Goal: Task Accomplishment & Management: Manage account settings

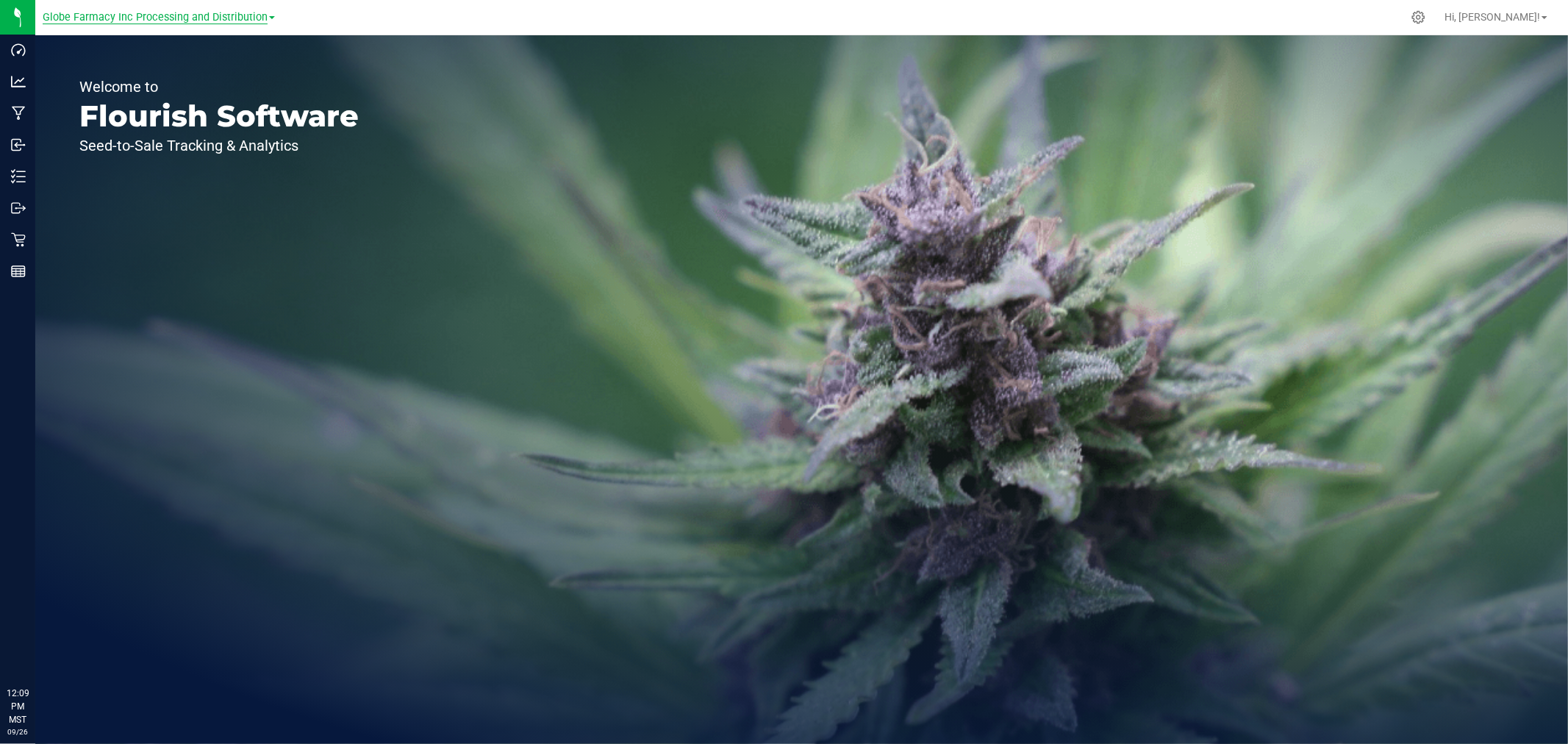
click at [167, 15] on span "Globe Farmacy Inc Processing and Distribution" at bounding box center [155, 18] width 225 height 13
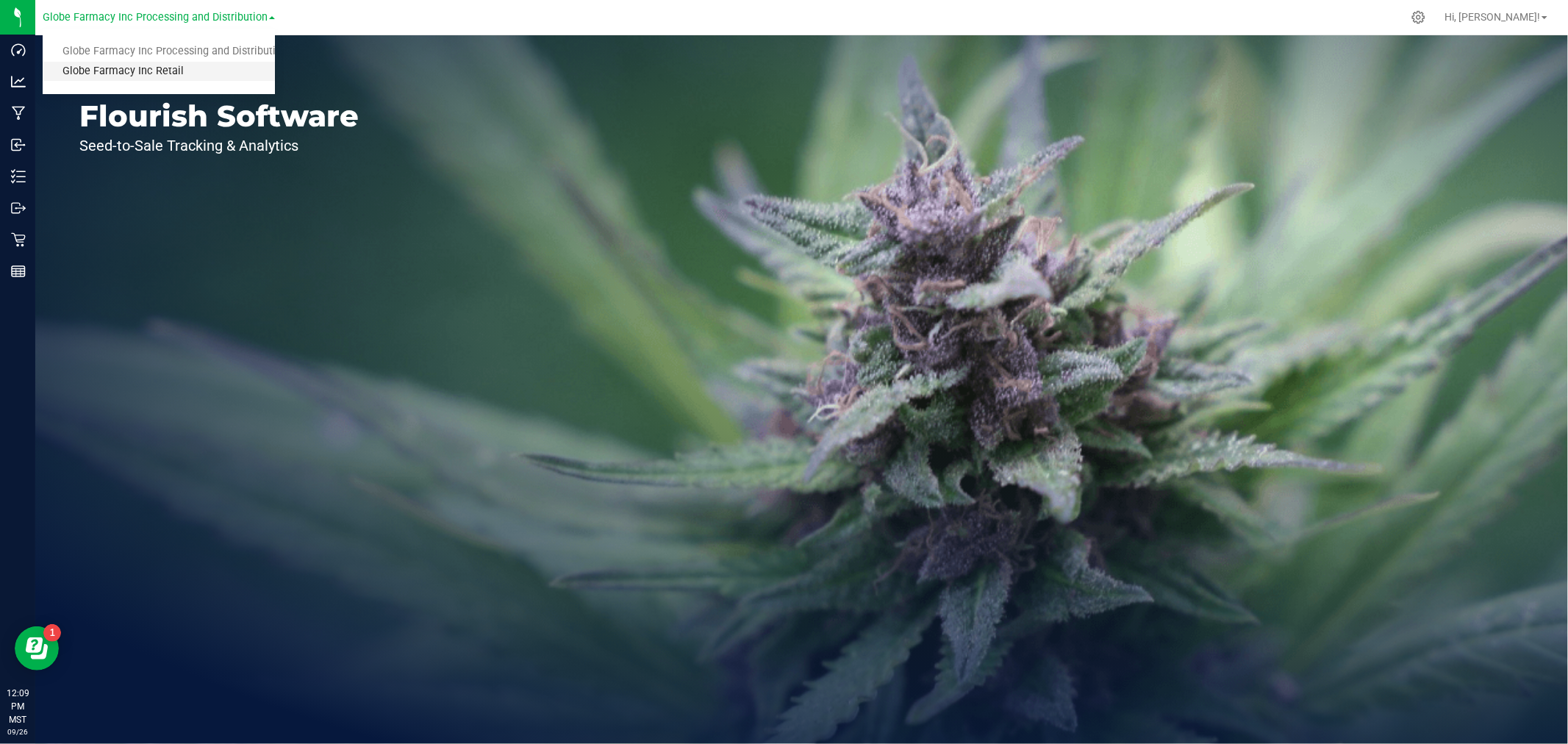
click at [135, 66] on link "Globe Farmacy Inc Retail" at bounding box center [159, 72] width 233 height 20
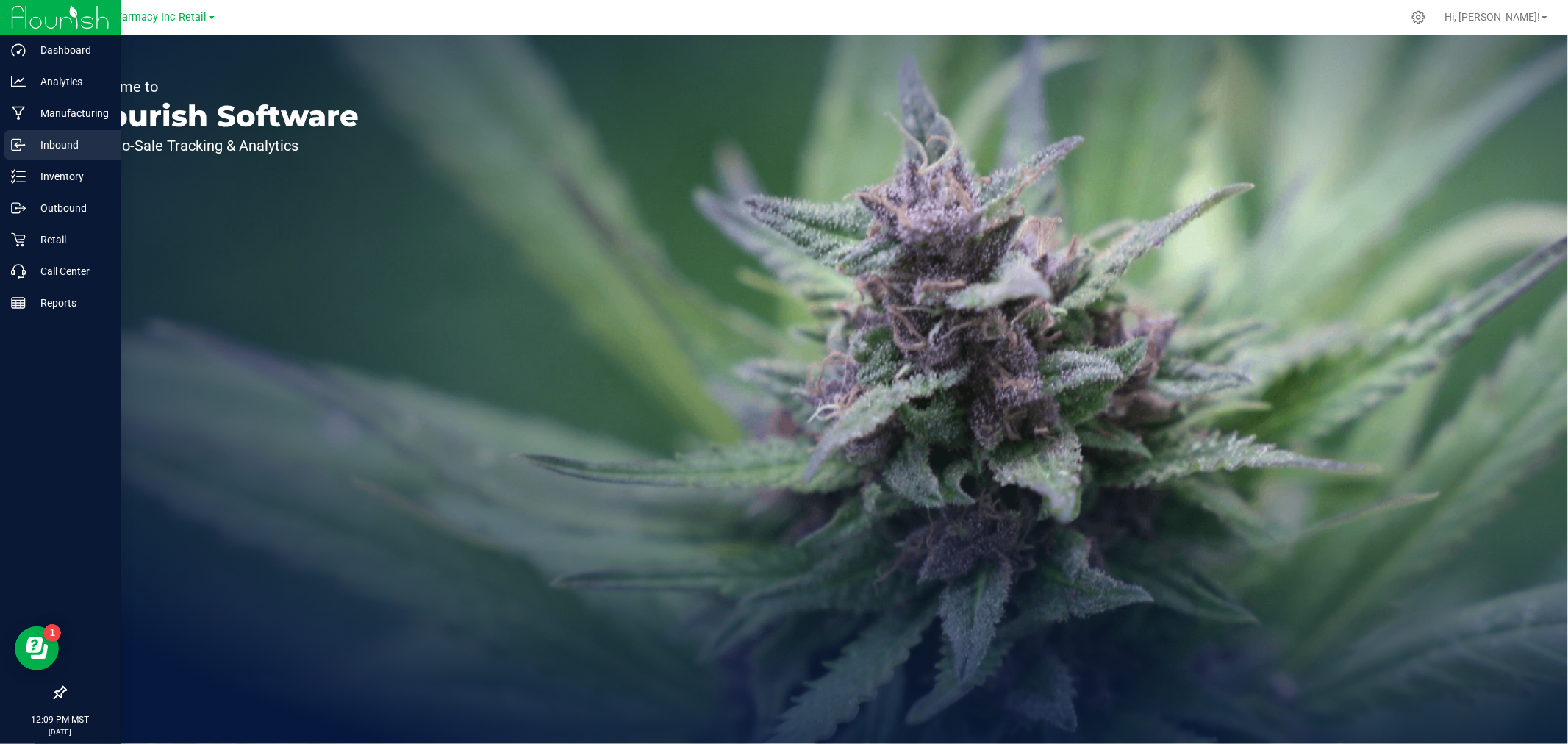
click at [44, 138] on p "Inbound" at bounding box center [70, 144] width 89 height 18
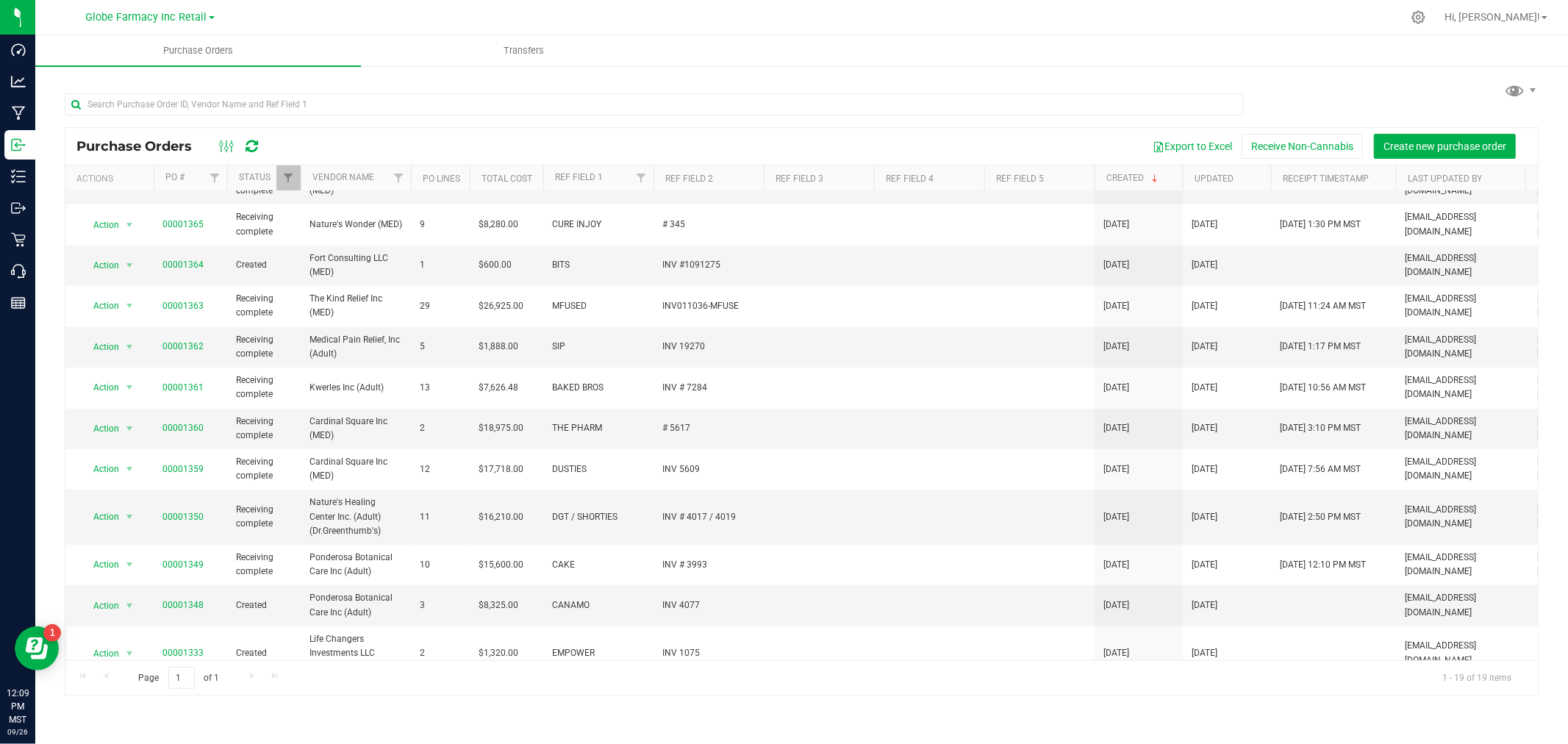
scroll to position [352, 0]
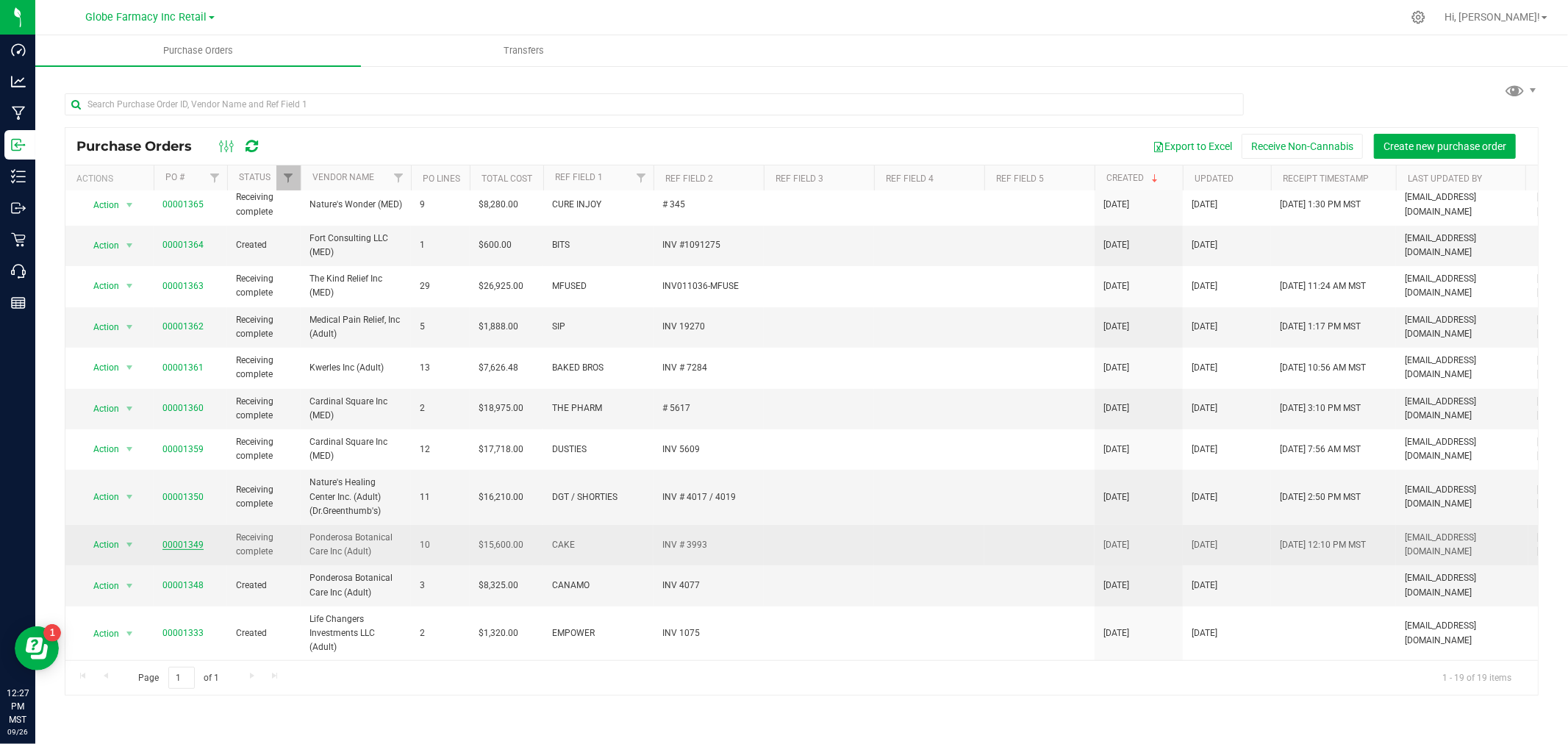
click at [173, 540] on link "00001349" at bounding box center [183, 545] width 42 height 10
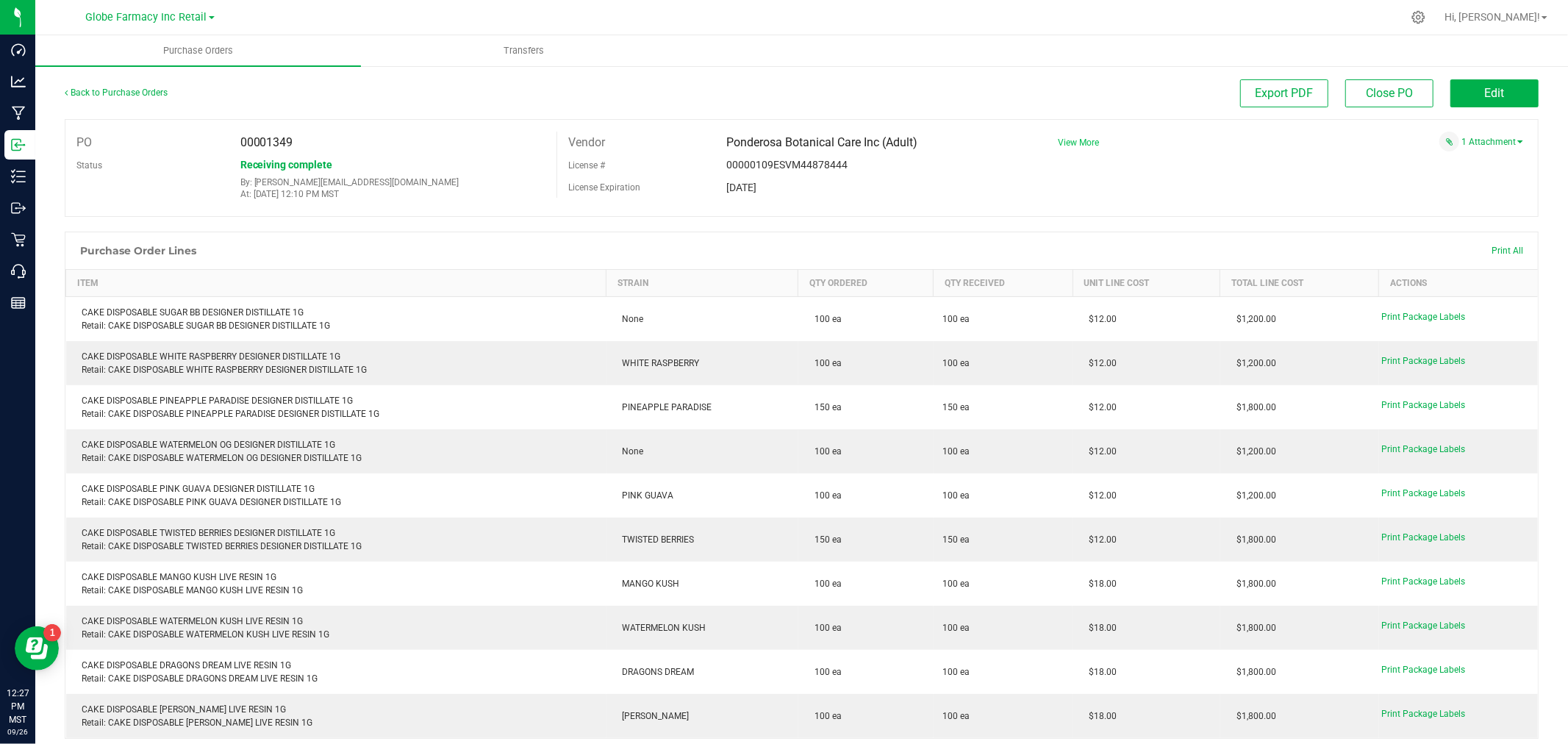
click at [1076, 139] on span "View More" at bounding box center [1078, 142] width 42 height 10
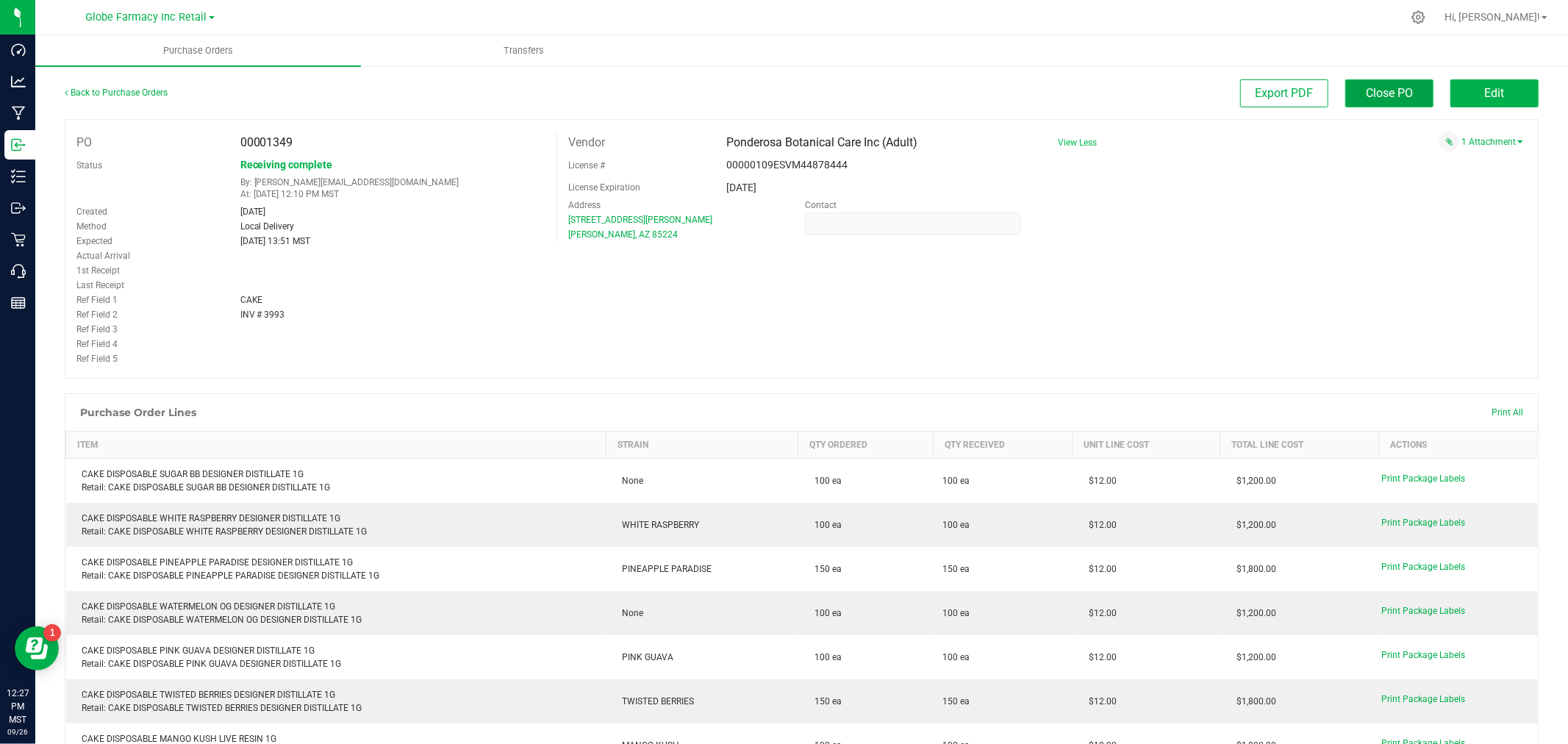
click at [1375, 92] on span "Close PO" at bounding box center [1389, 92] width 47 height 14
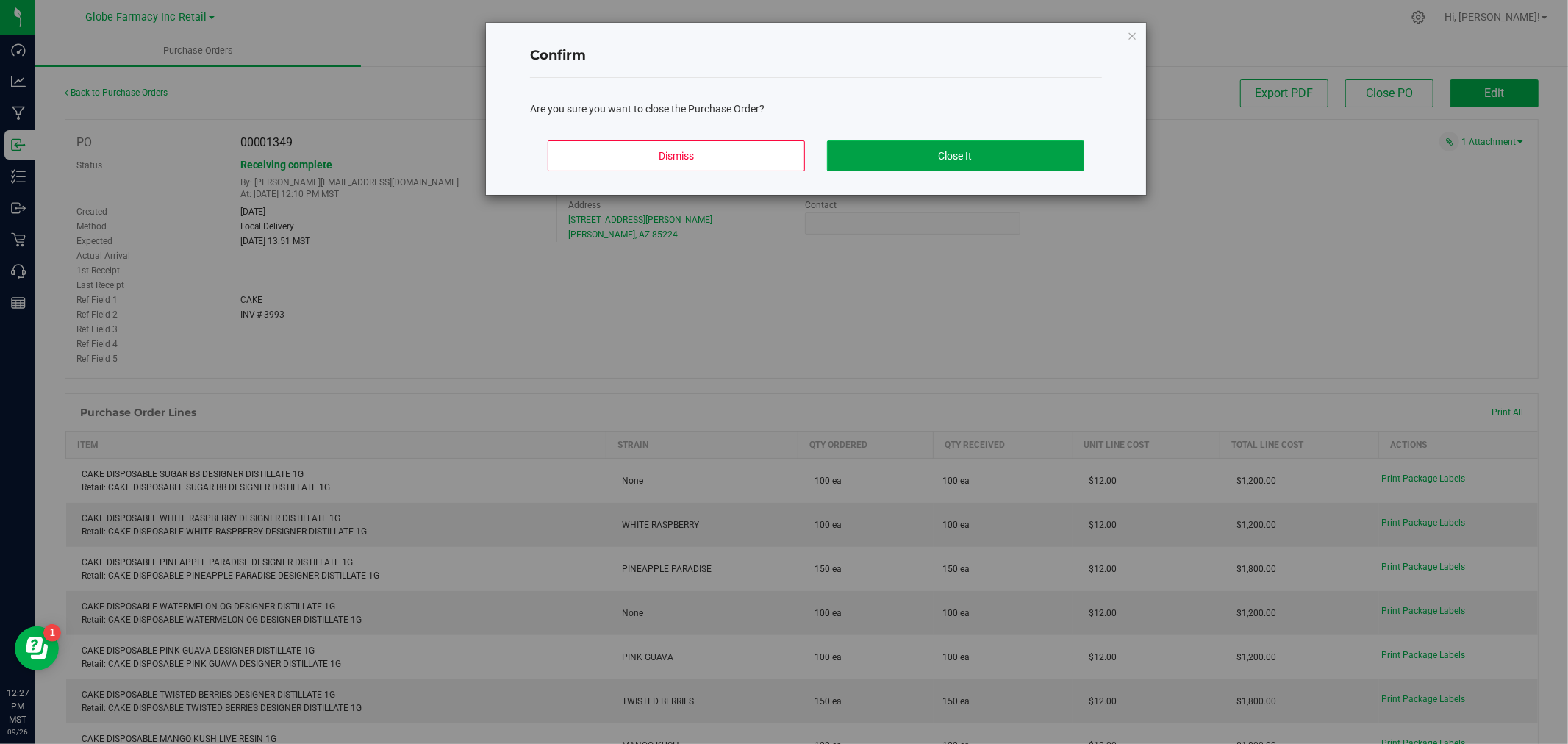
click at [966, 158] on button "Close It" at bounding box center [955, 155] width 257 height 30
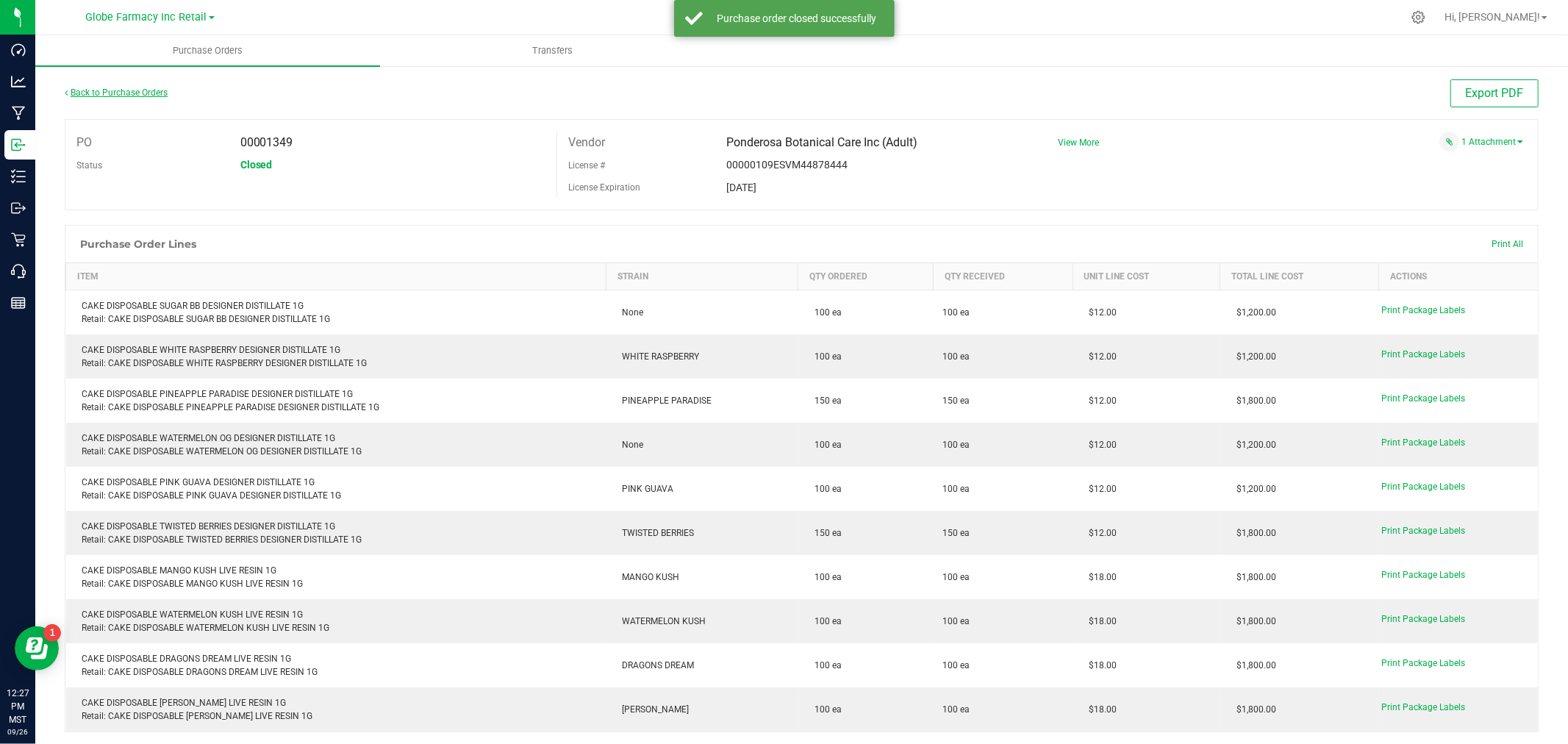
click at [114, 92] on link "Back to Purchase Orders" at bounding box center [116, 92] width 103 height 10
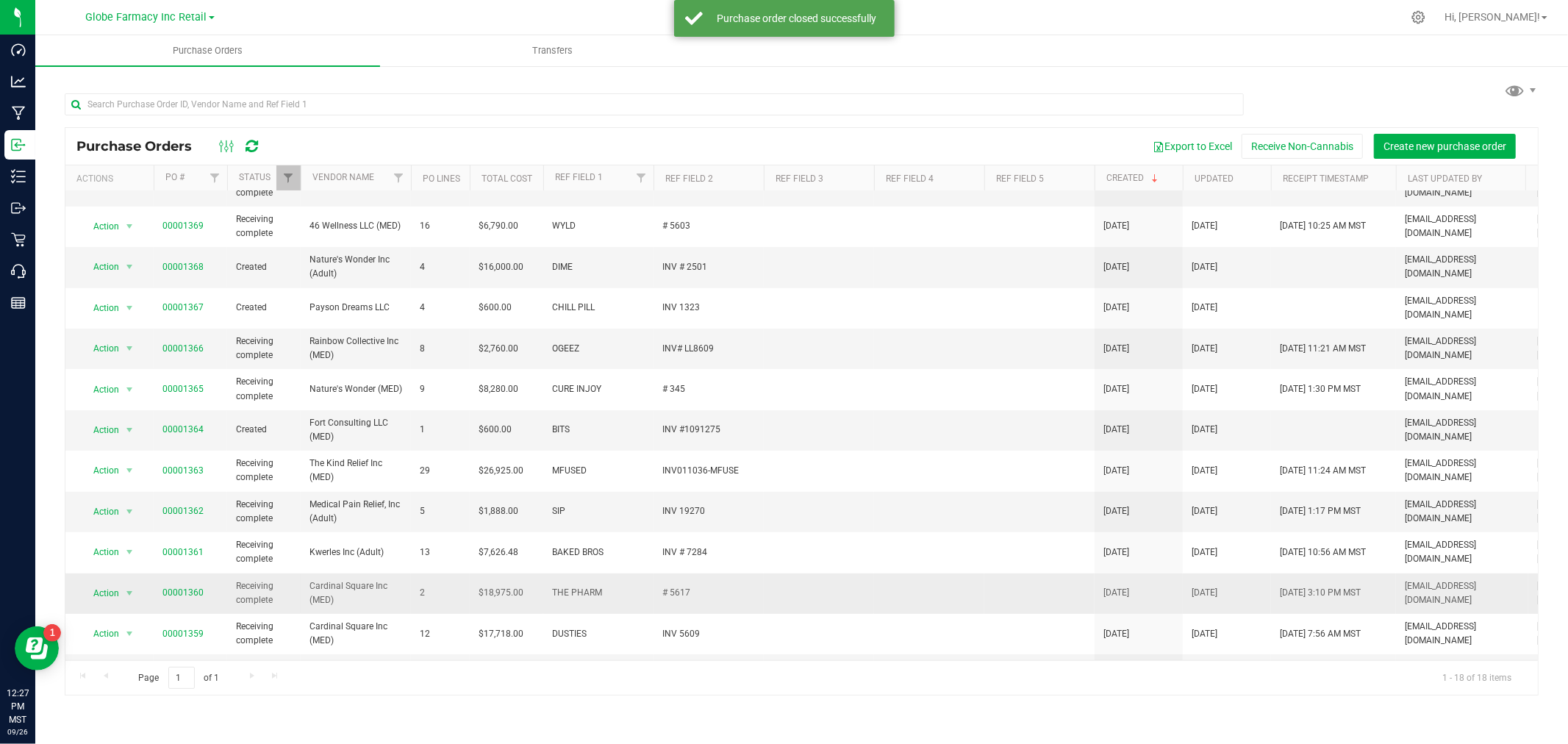
scroll to position [311, 0]
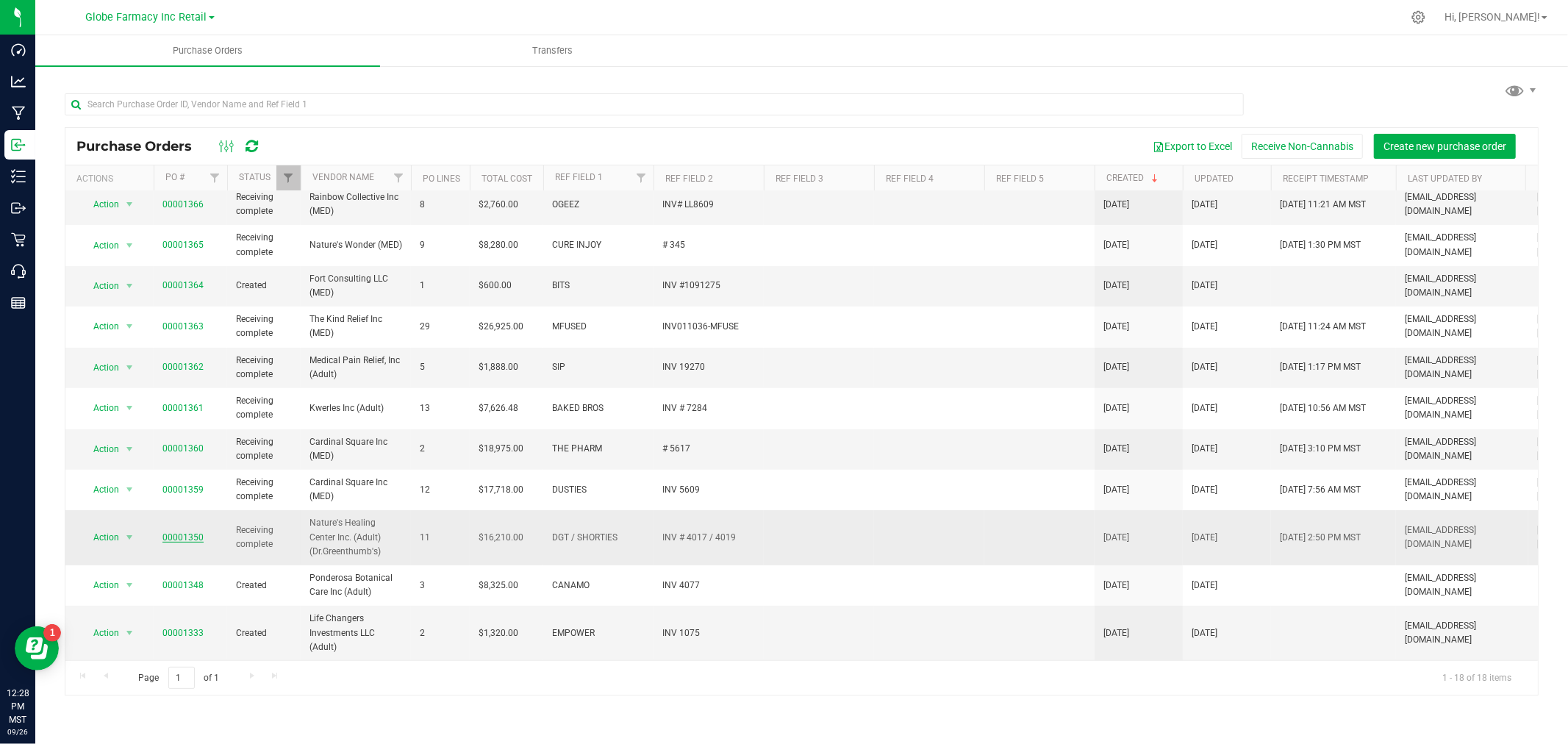
click at [193, 533] on link "00001350" at bounding box center [183, 537] width 42 height 10
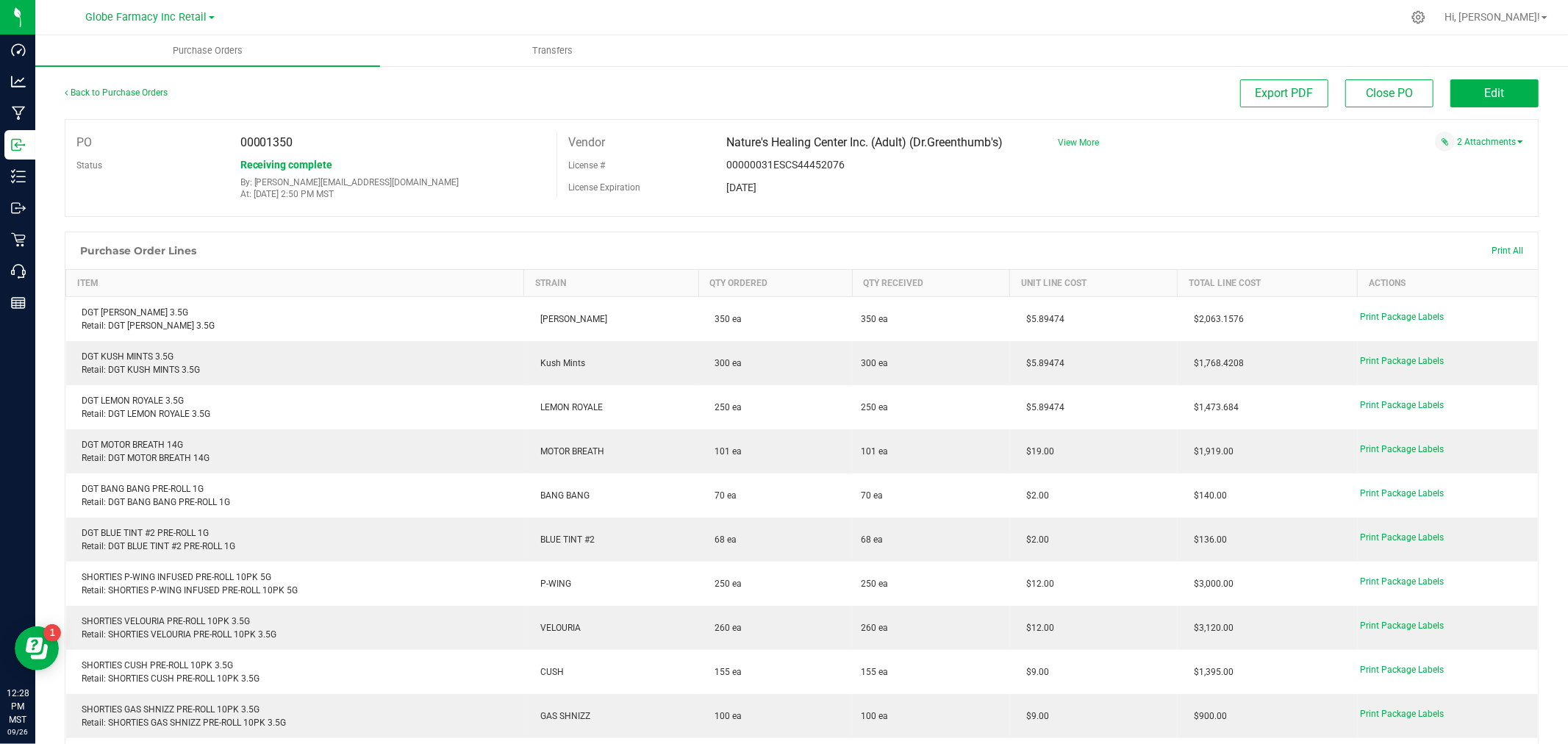
click at [1066, 138] on span "View More" at bounding box center [1078, 142] width 42 height 10
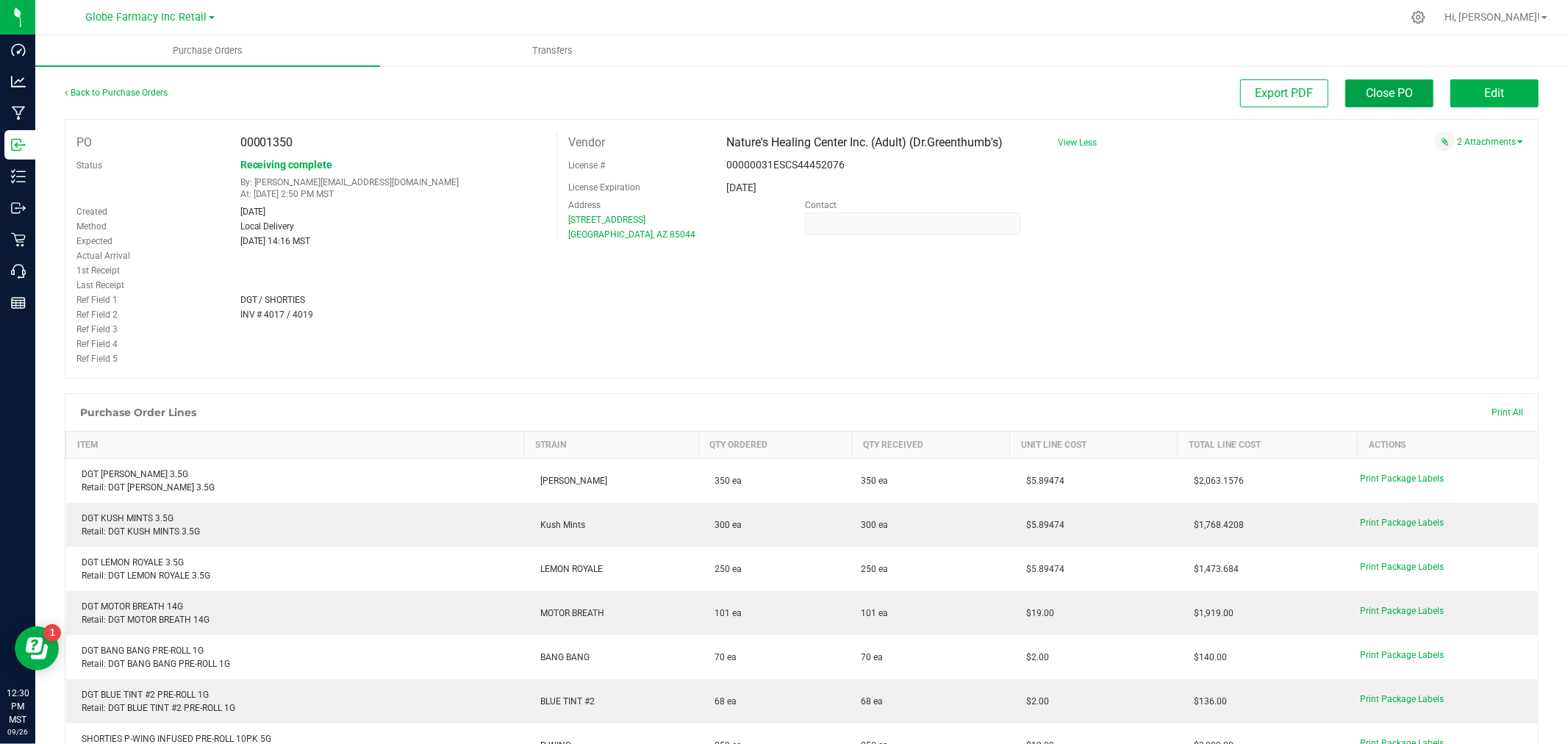
click at [1366, 87] on span "Close PO" at bounding box center [1389, 92] width 47 height 14
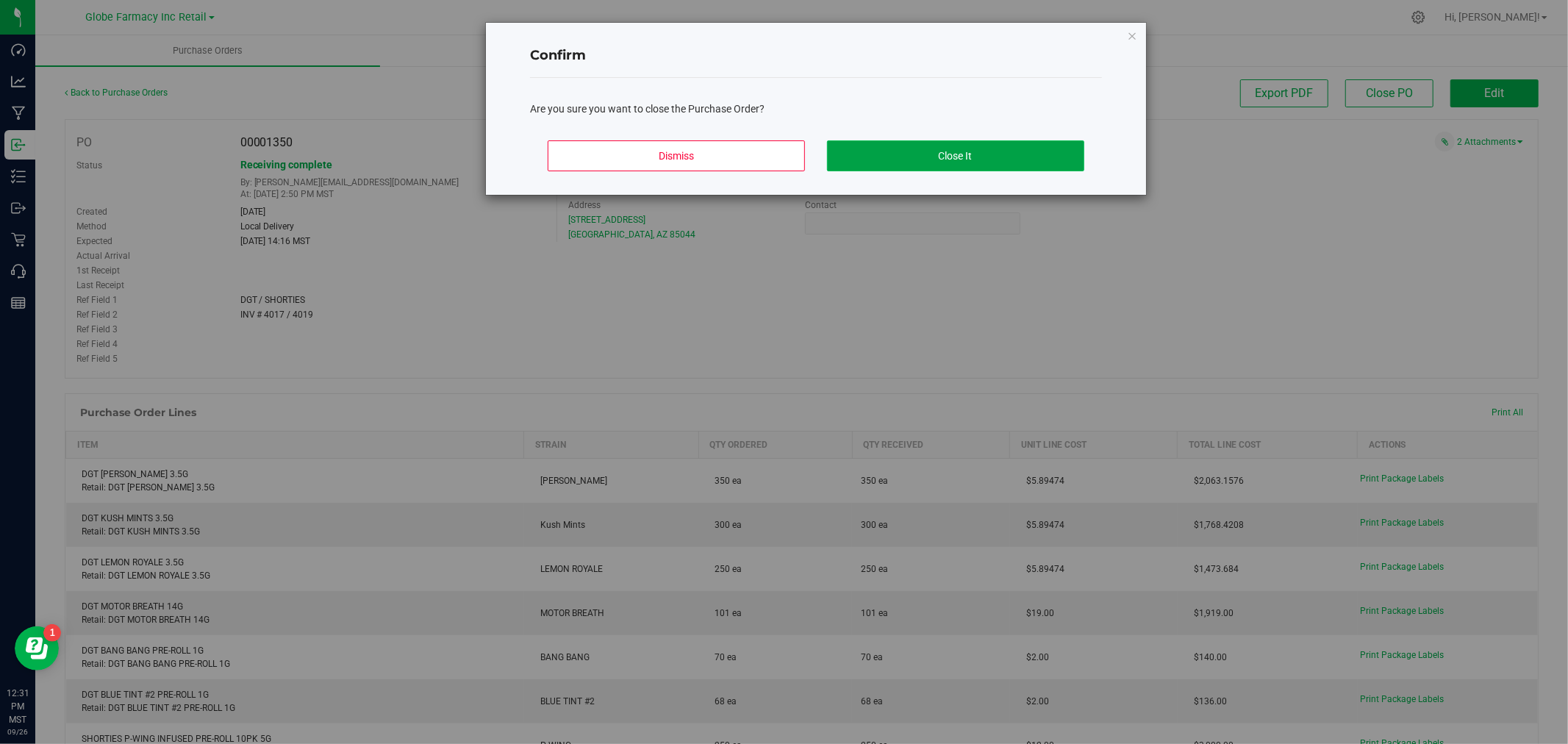
click at [894, 155] on button "Close It" at bounding box center [955, 155] width 257 height 30
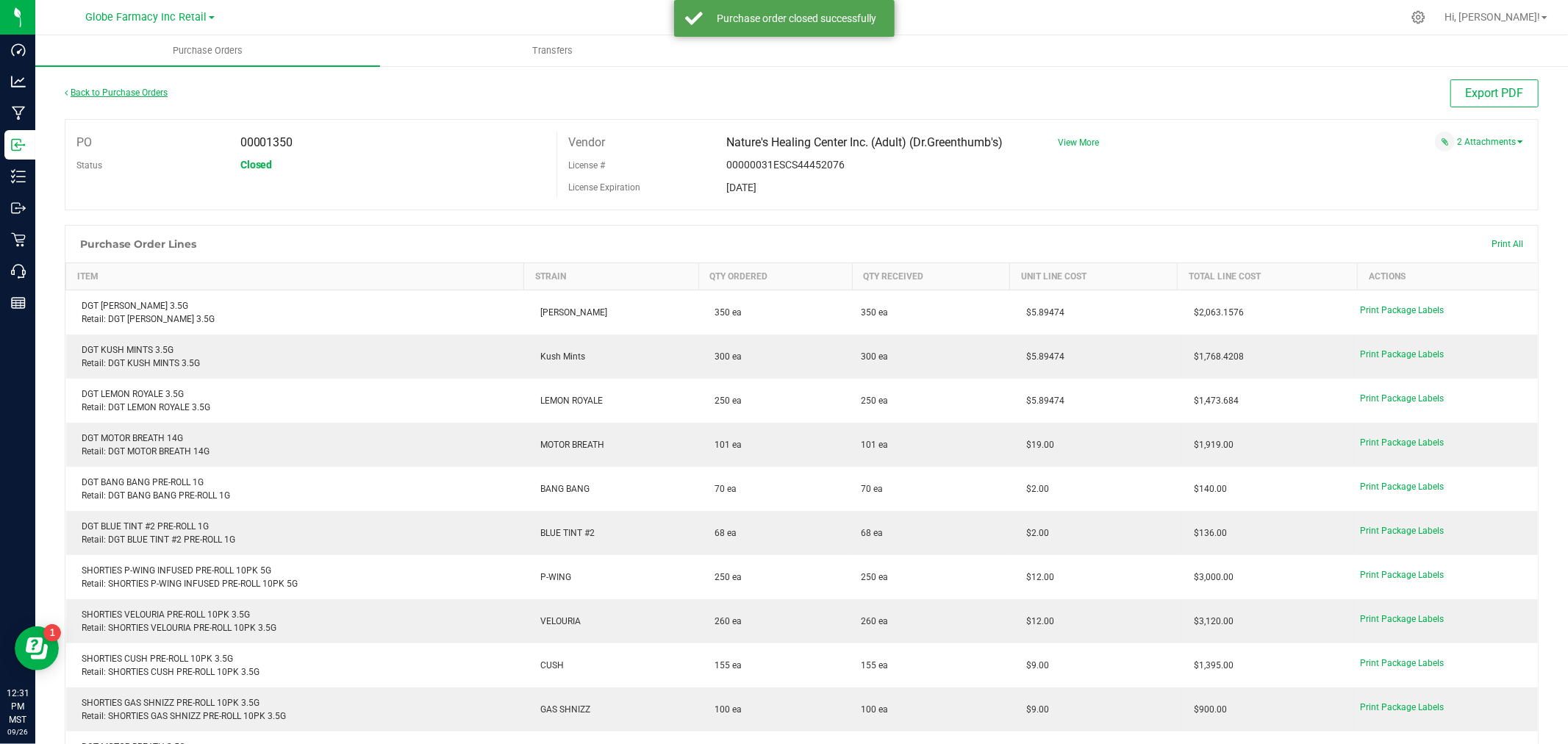
click at [122, 90] on link "Back to Purchase Orders" at bounding box center [116, 92] width 103 height 10
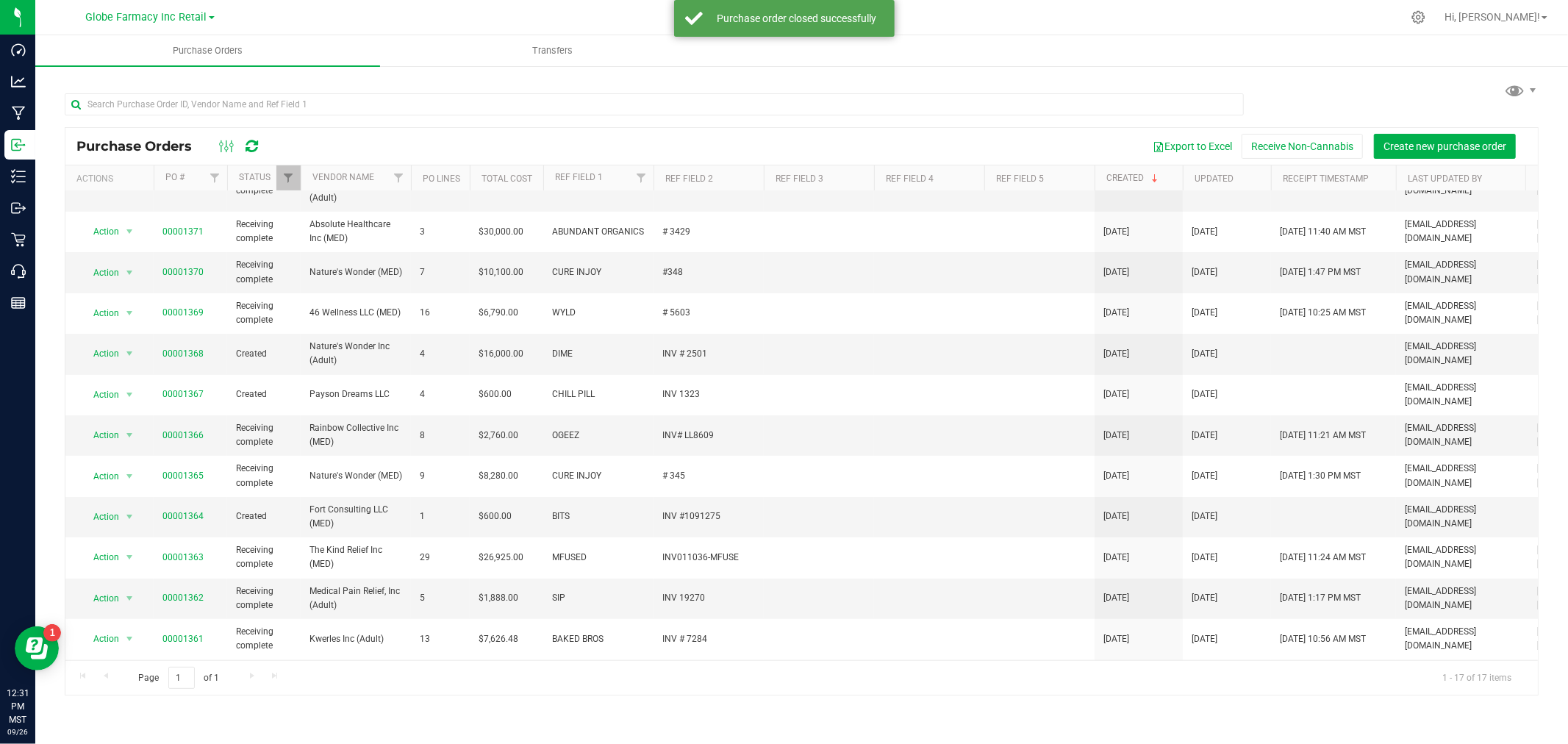
scroll to position [256, 0]
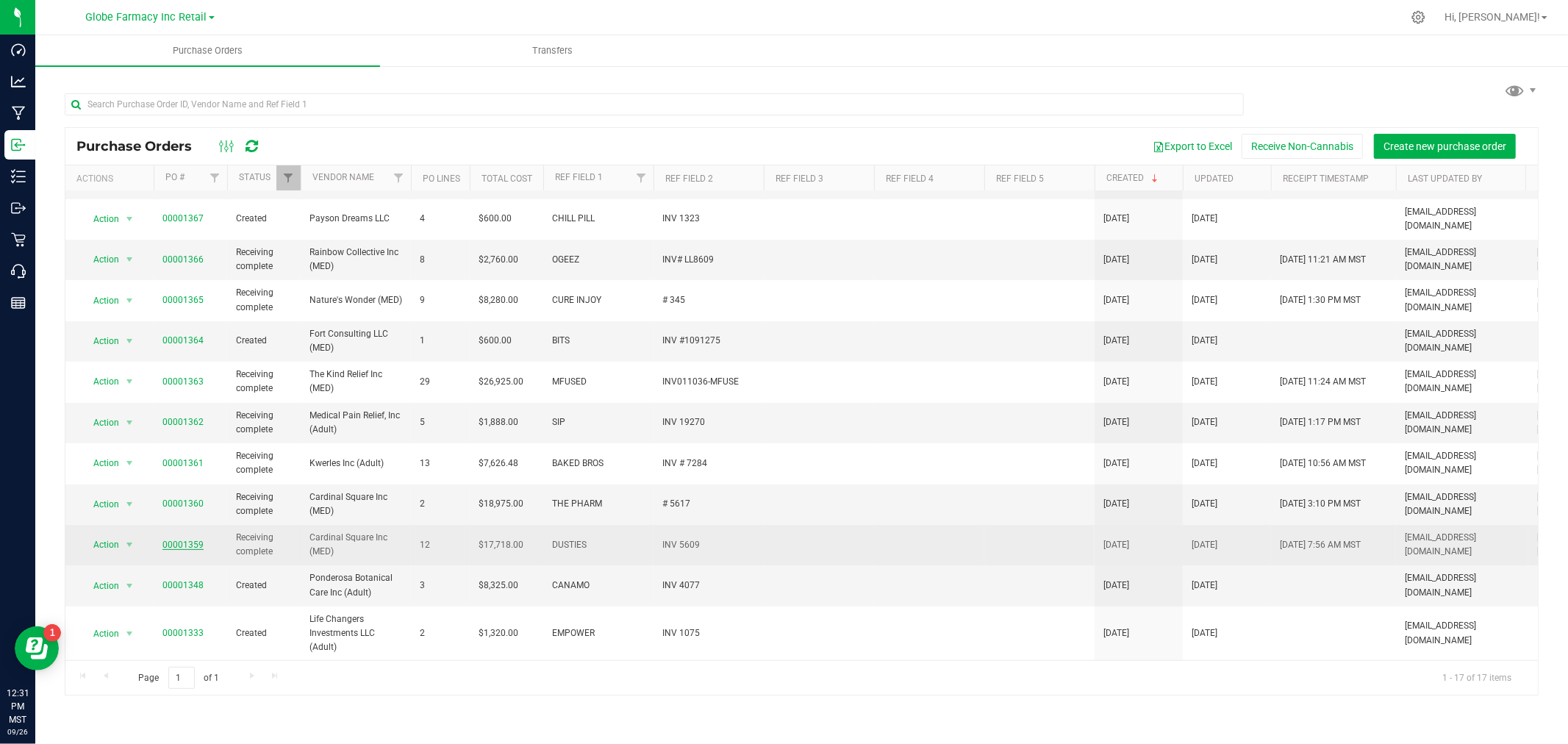
click at [186, 540] on link "00001359" at bounding box center [183, 545] width 42 height 10
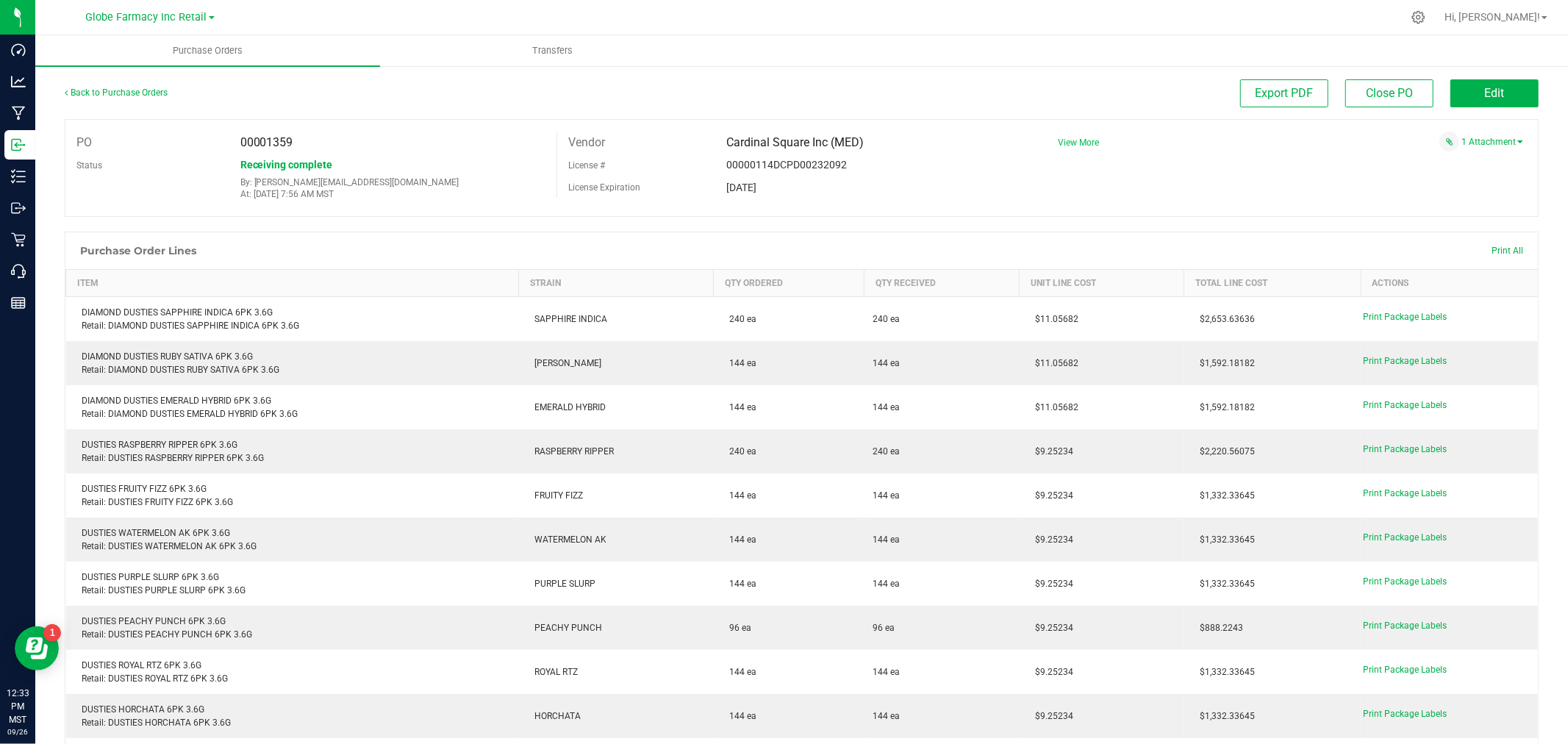
click at [1073, 143] on span "View More" at bounding box center [1078, 142] width 42 height 10
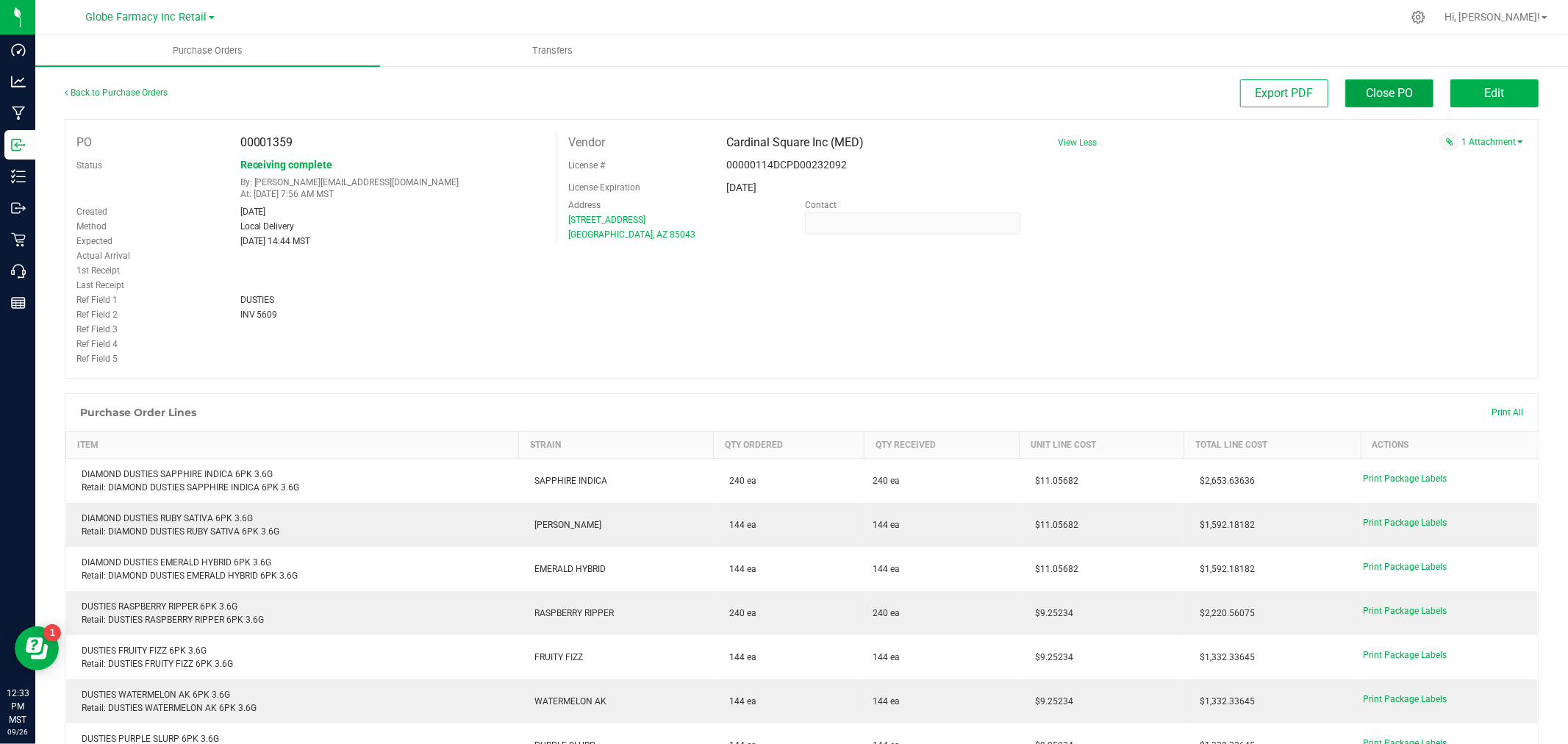
click at [1377, 92] on span "Close PO" at bounding box center [1389, 92] width 47 height 14
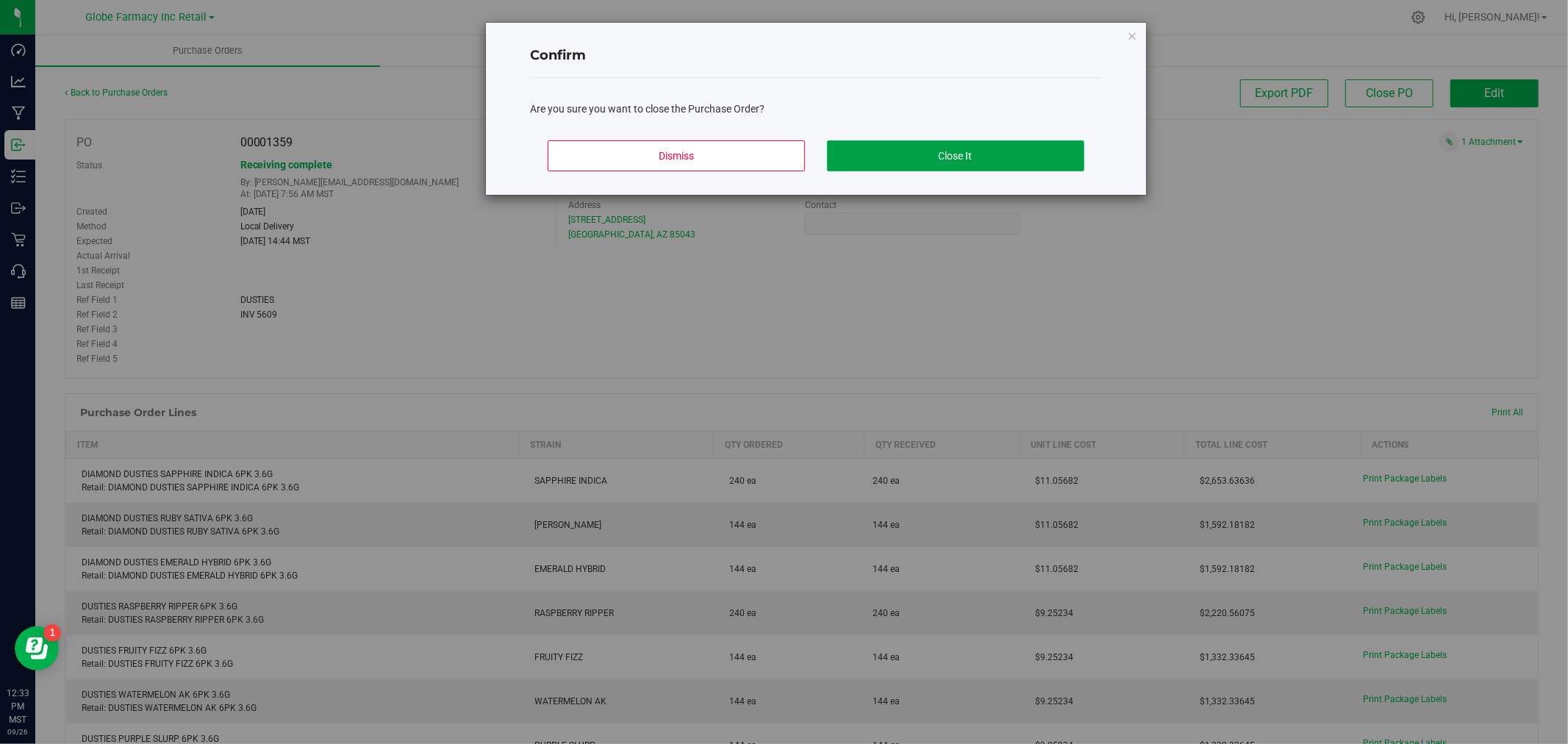
click at [908, 154] on button "Close It" at bounding box center [955, 155] width 257 height 30
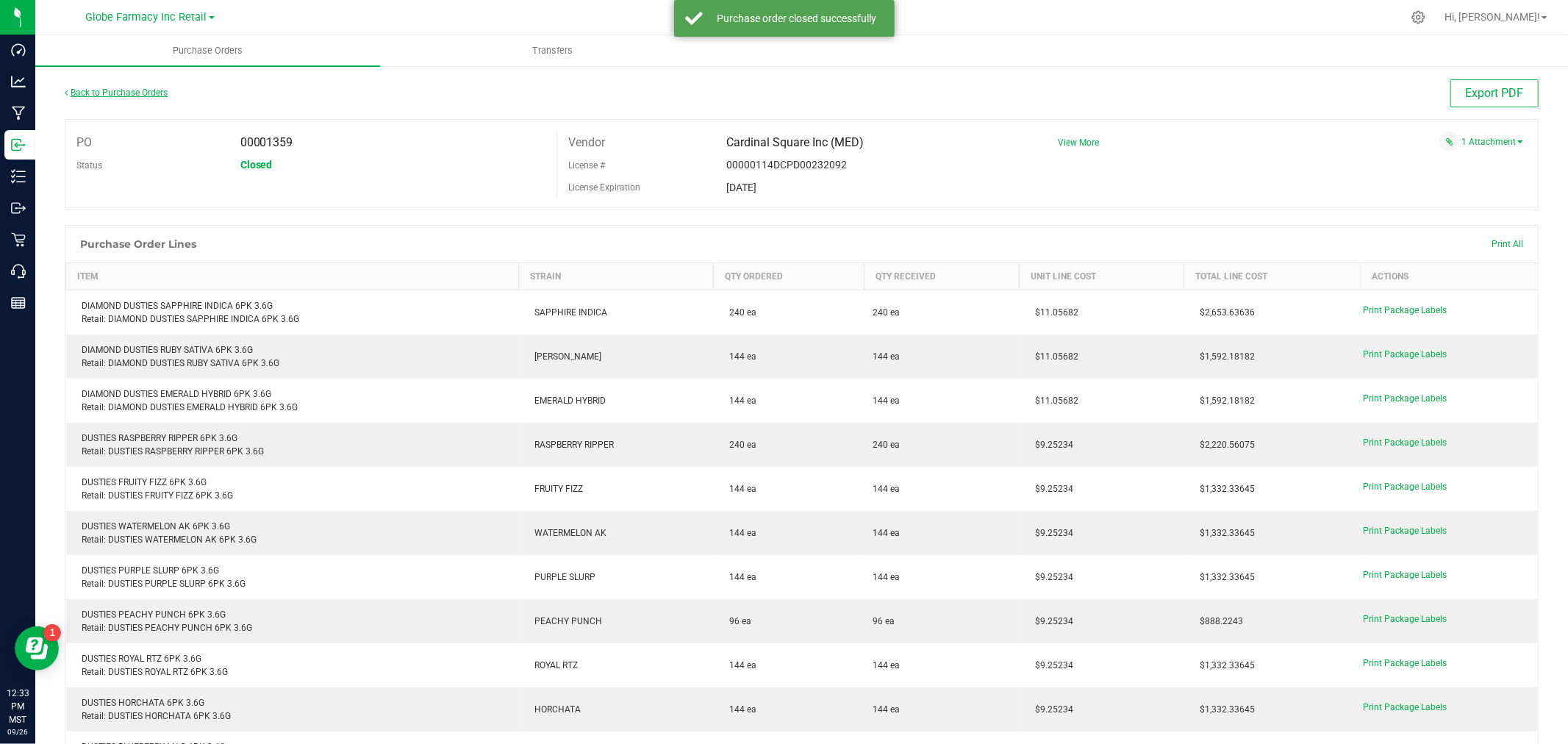
click at [124, 88] on link "Back to Purchase Orders" at bounding box center [116, 92] width 103 height 10
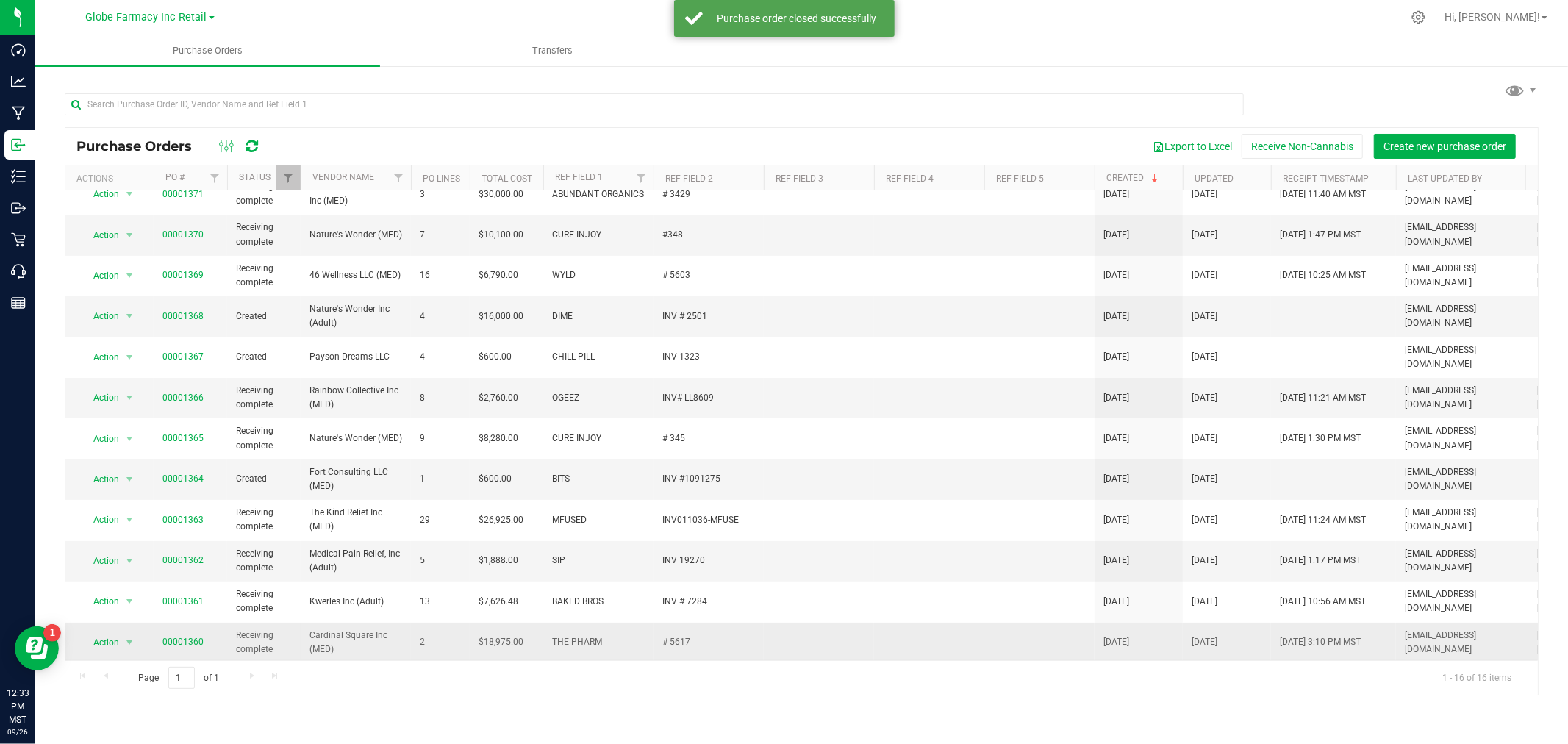
scroll to position [215, 0]
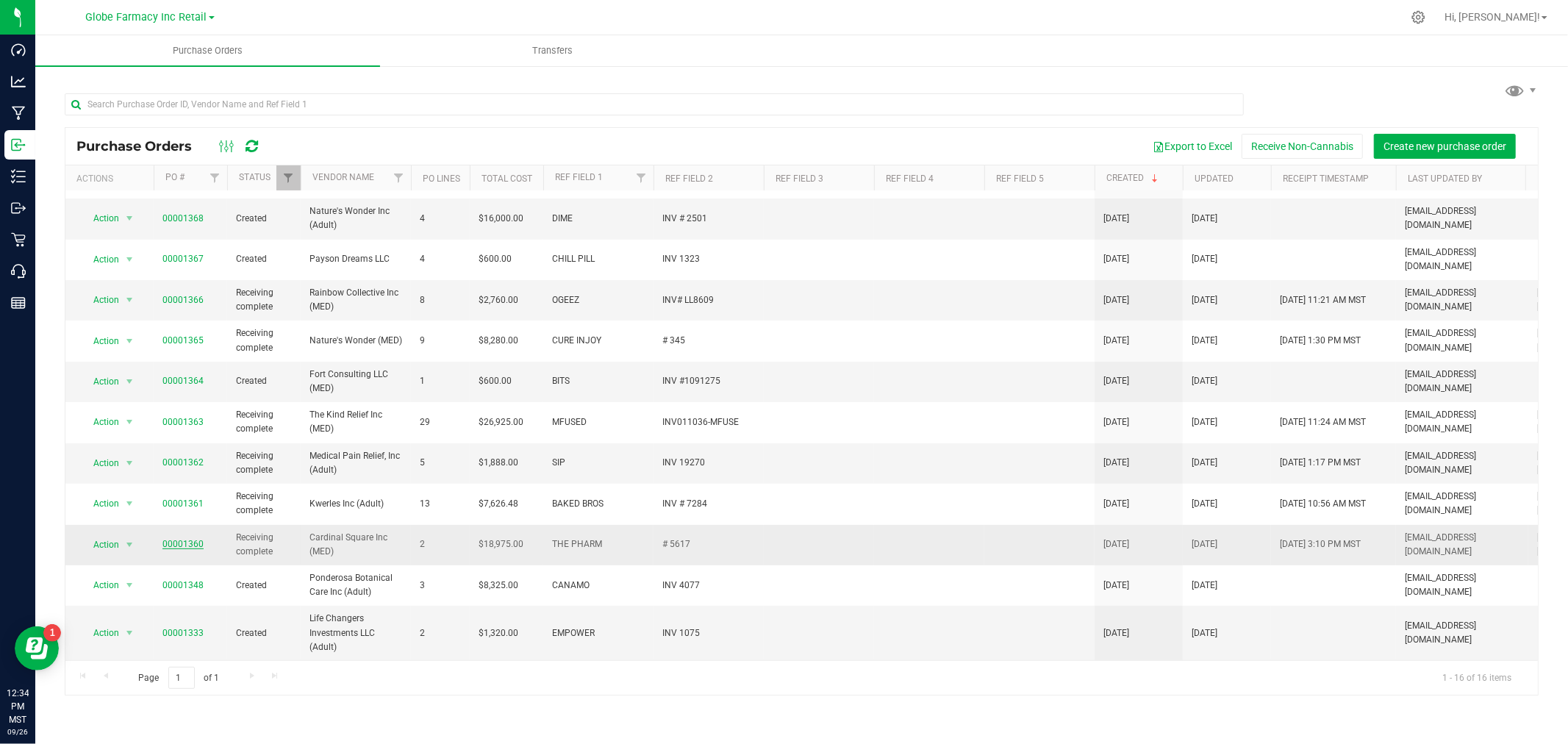
click at [171, 539] on link "00001360" at bounding box center [183, 544] width 42 height 10
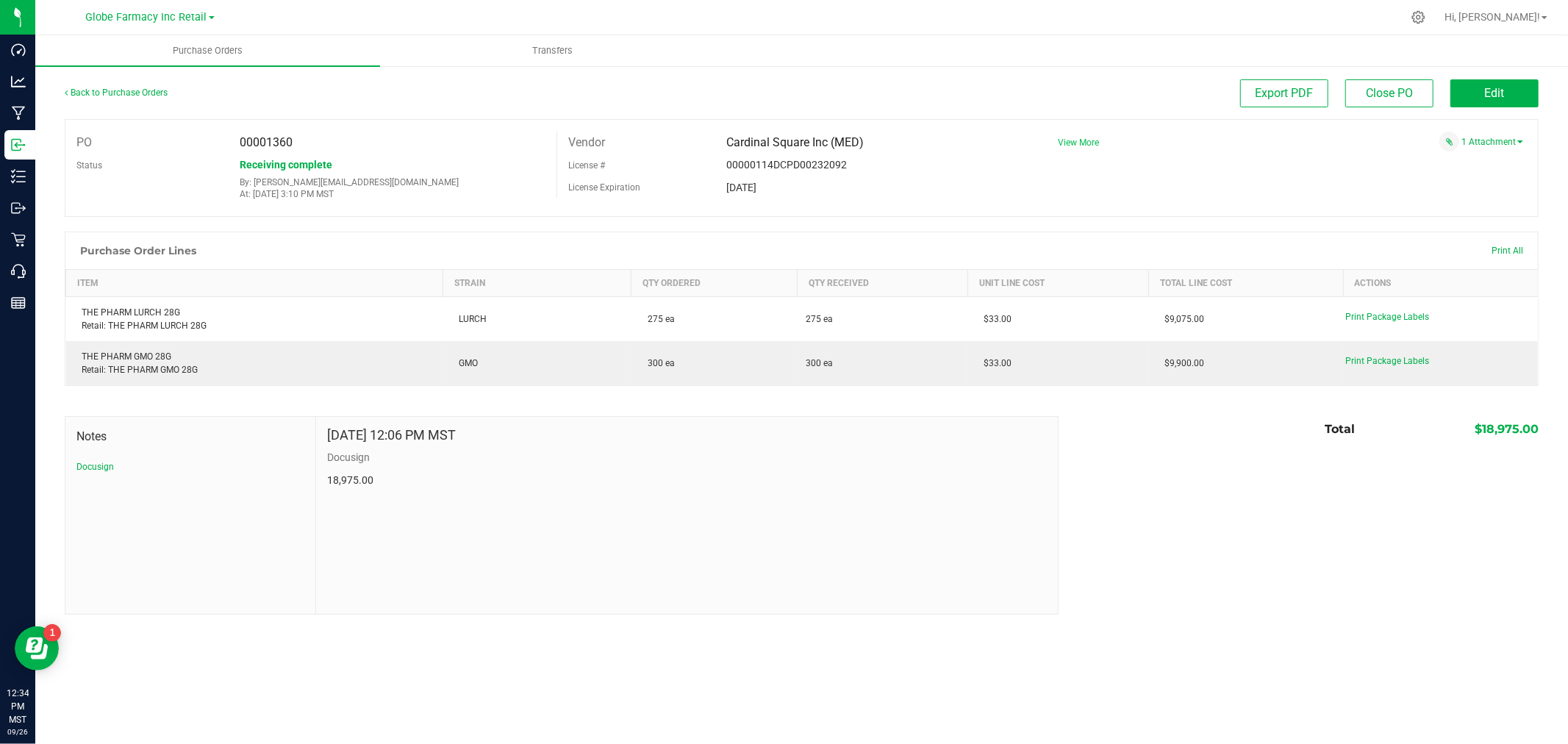
click at [1066, 145] on span "View More" at bounding box center [1078, 142] width 42 height 10
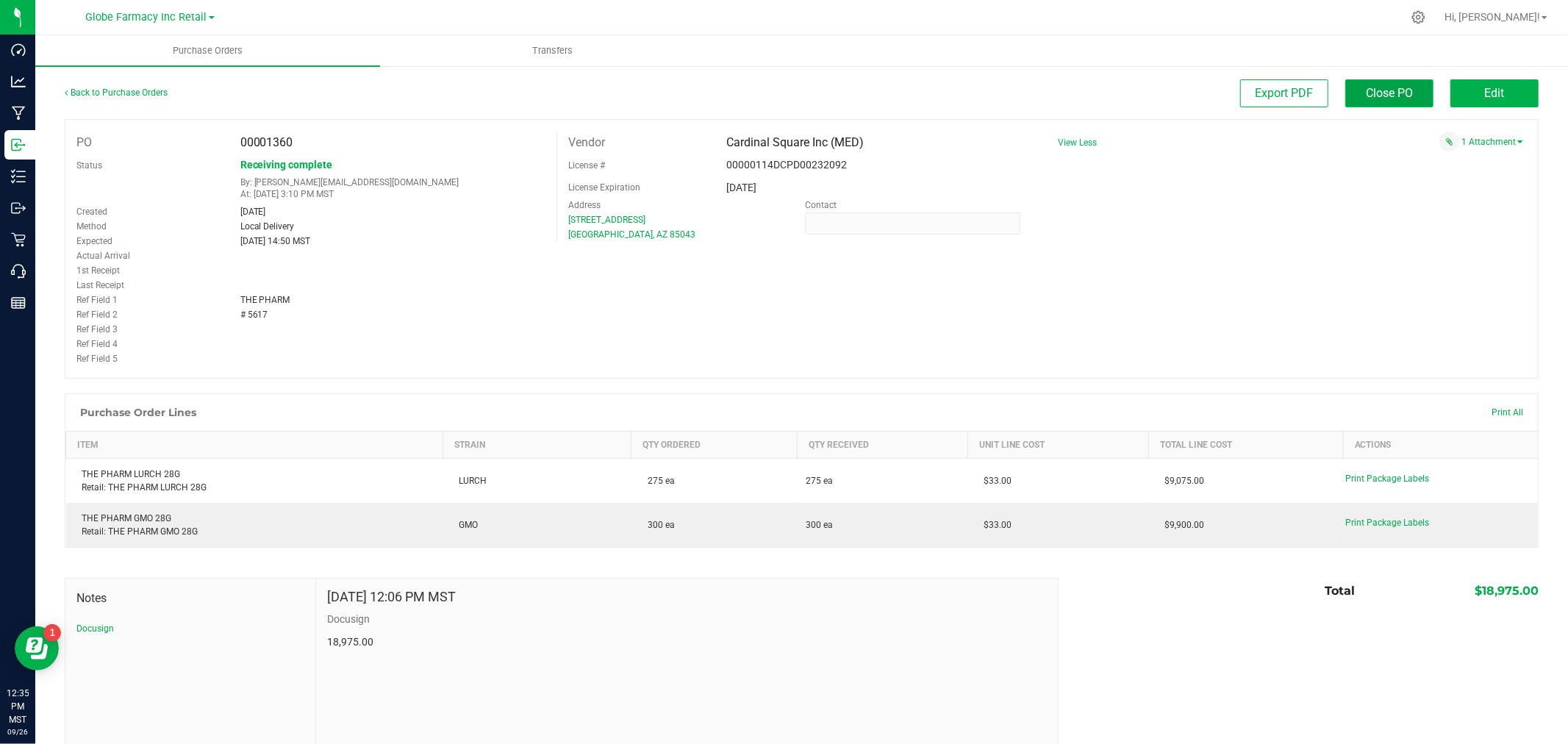
click at [1366, 100] on span "Close PO" at bounding box center [1389, 92] width 47 height 14
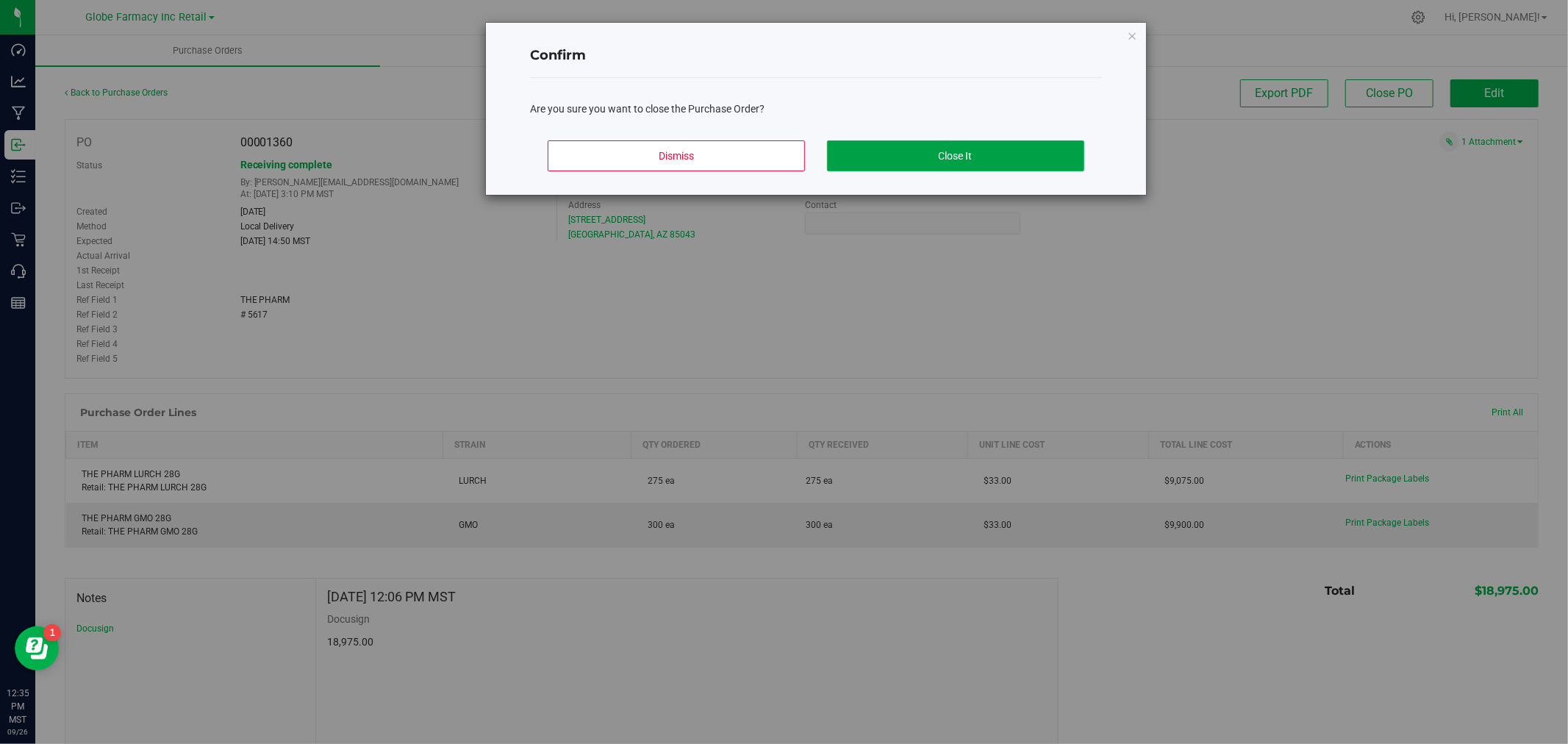
click at [1004, 162] on button "Close It" at bounding box center [955, 155] width 257 height 30
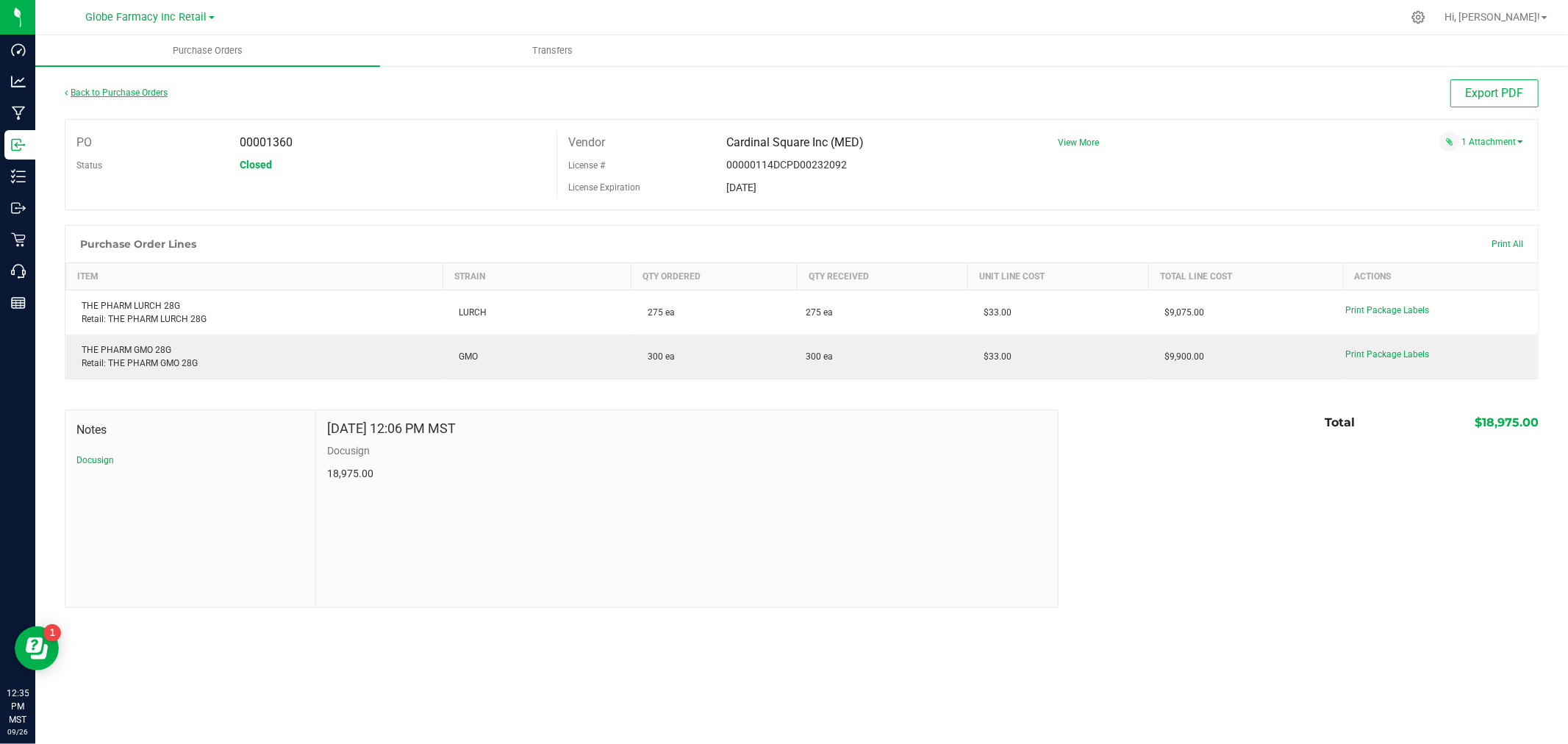
click at [147, 90] on link "Back to Purchase Orders" at bounding box center [116, 92] width 103 height 10
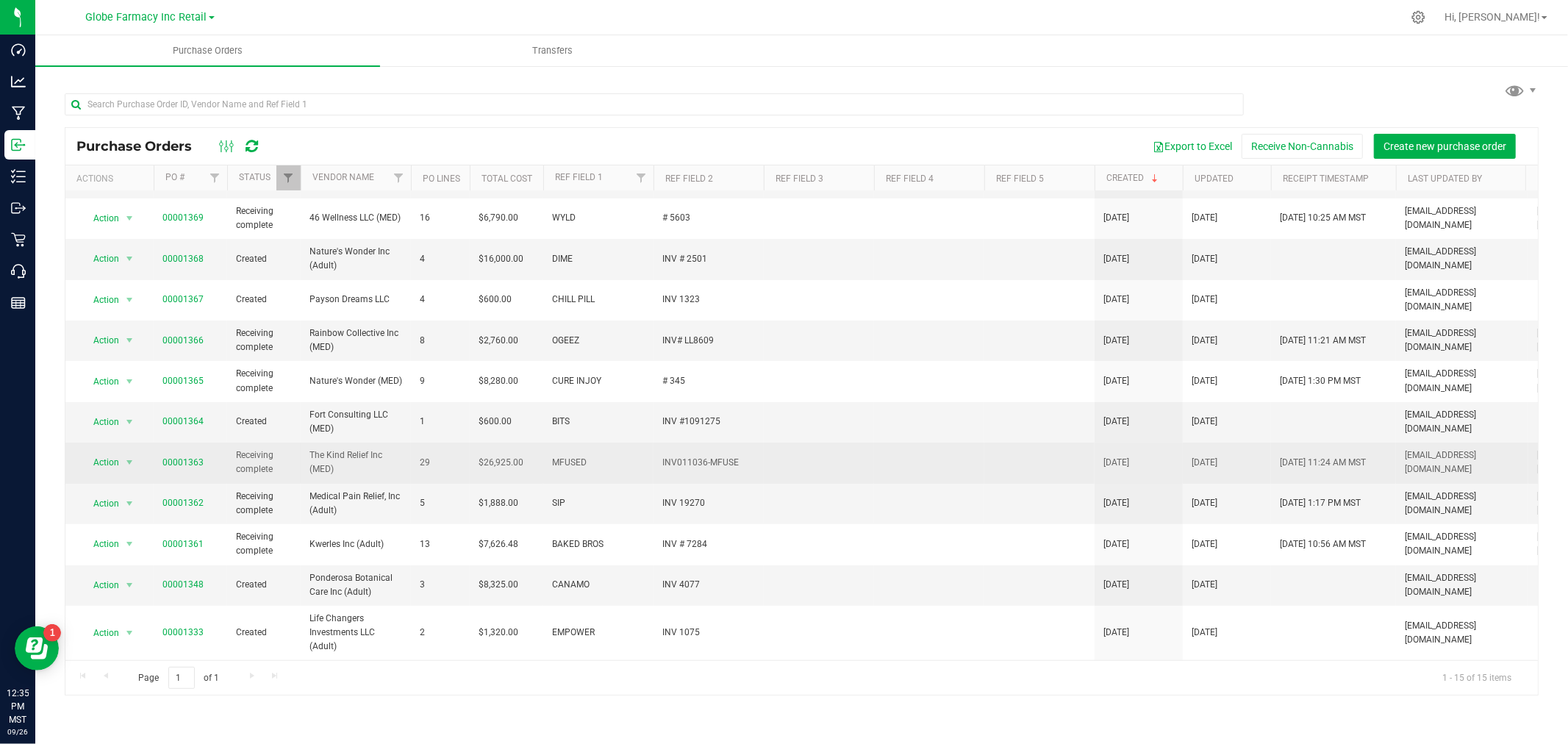
scroll to position [174, 0]
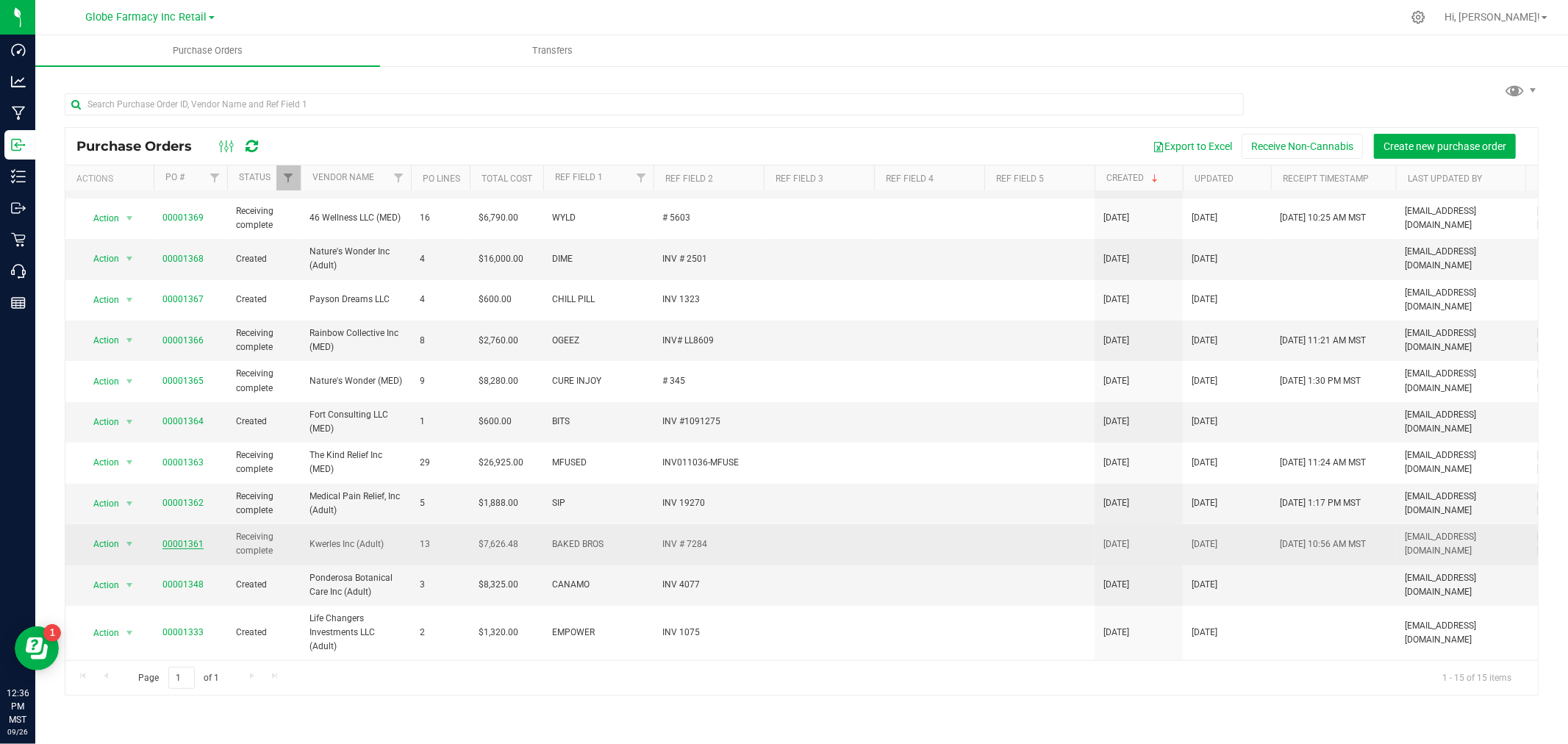
click at [185, 539] on link "00001361" at bounding box center [183, 544] width 42 height 10
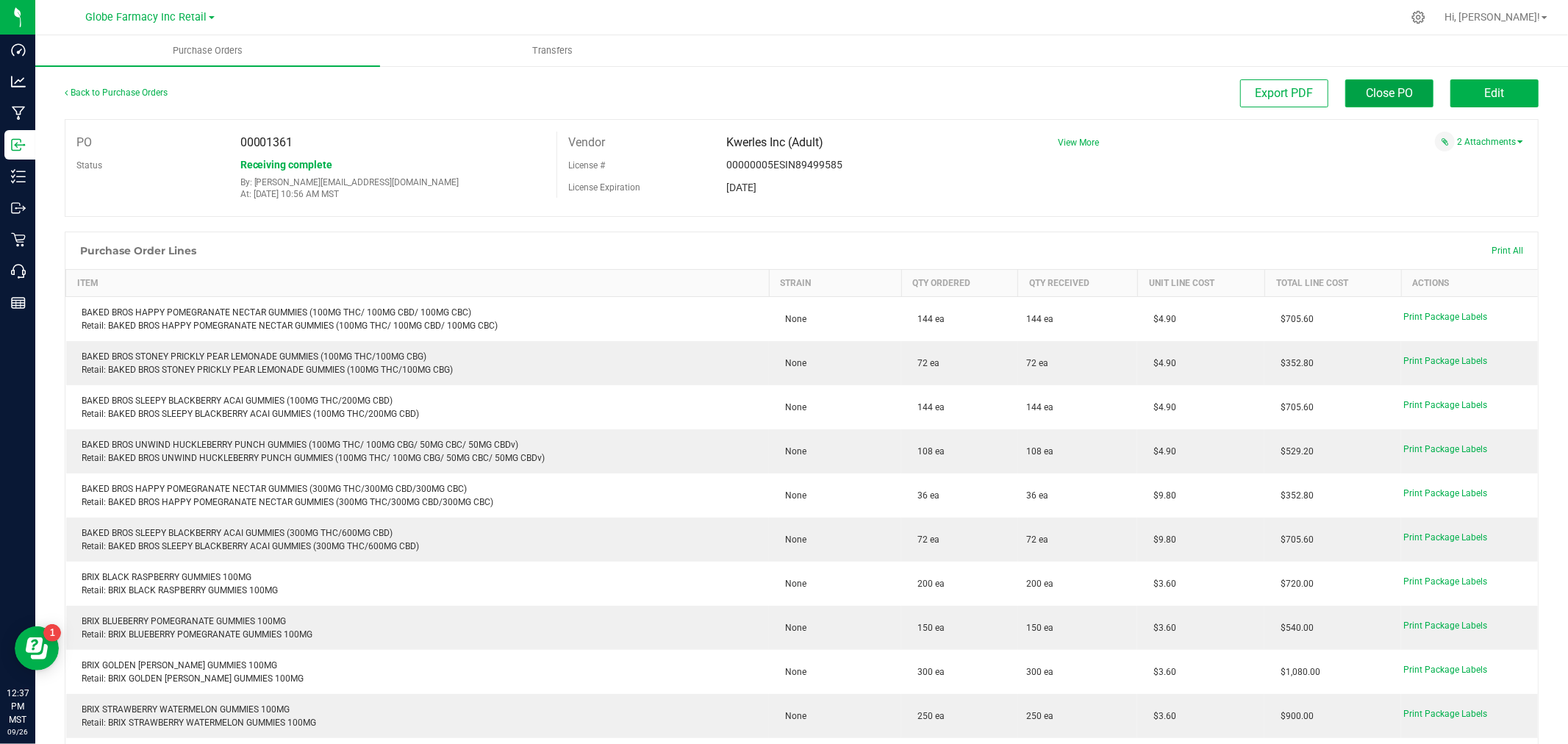
click at [1371, 90] on span "Close PO" at bounding box center [1389, 92] width 47 height 14
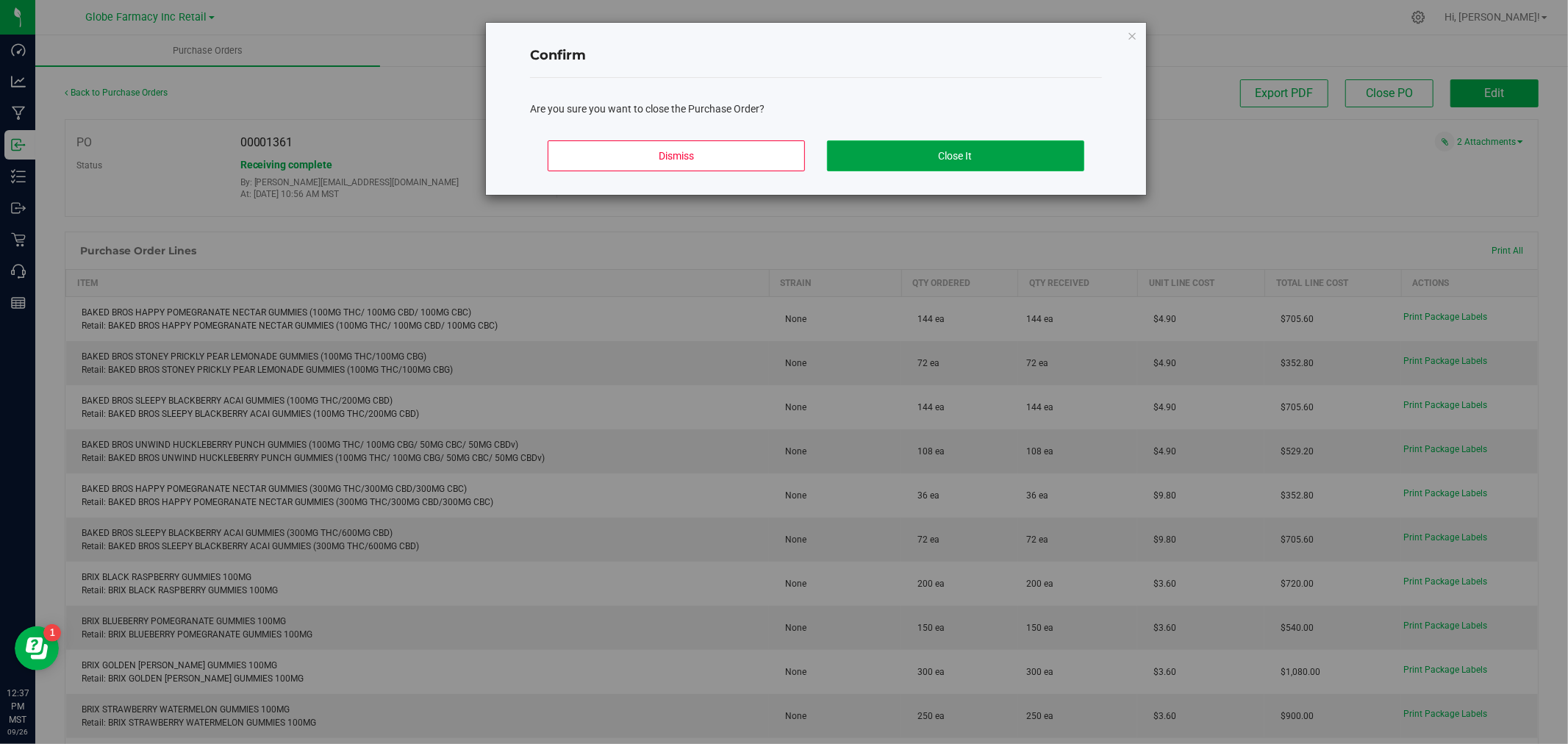
click at [905, 159] on button "Close It" at bounding box center [955, 155] width 257 height 30
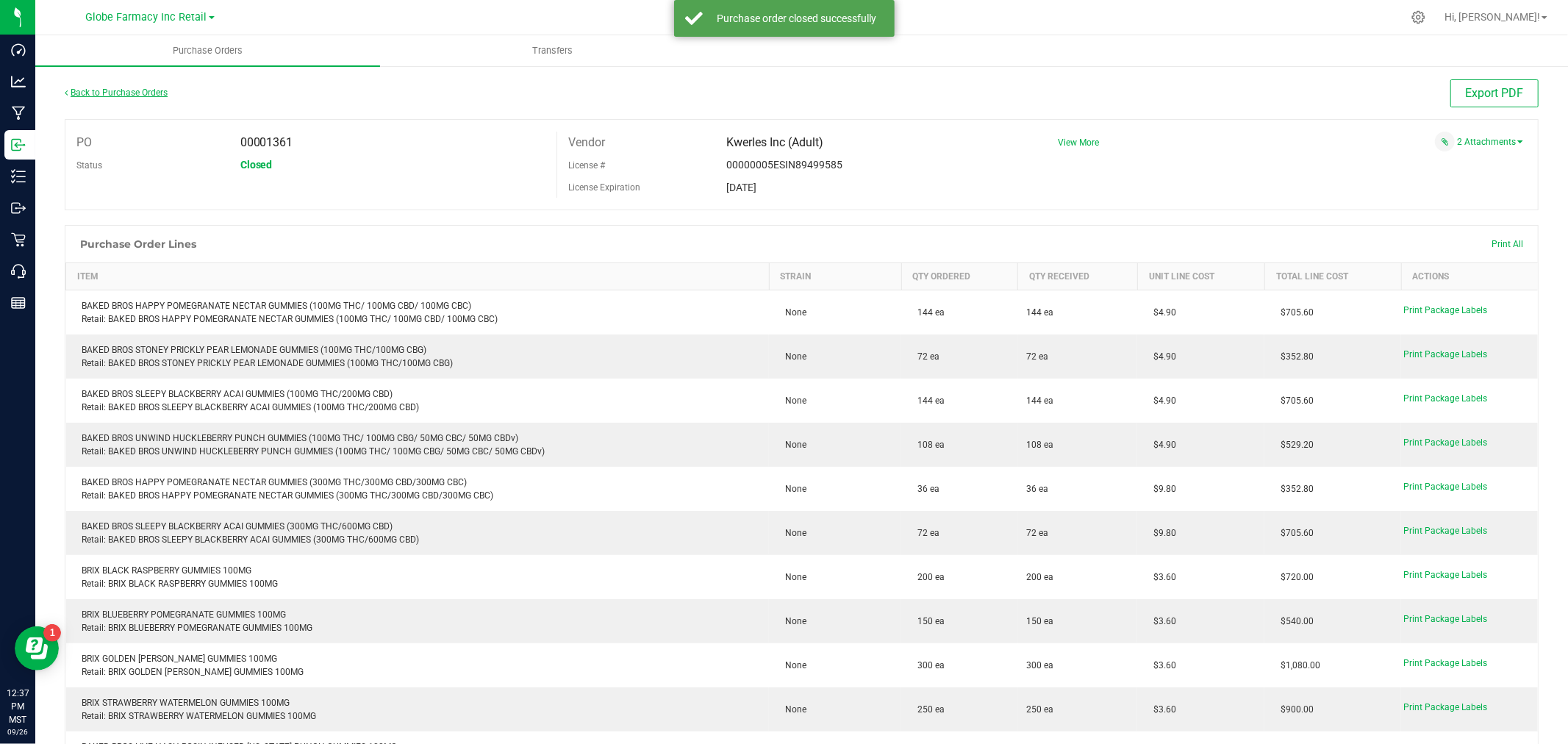
click at [140, 90] on link "Back to Purchase Orders" at bounding box center [116, 92] width 103 height 10
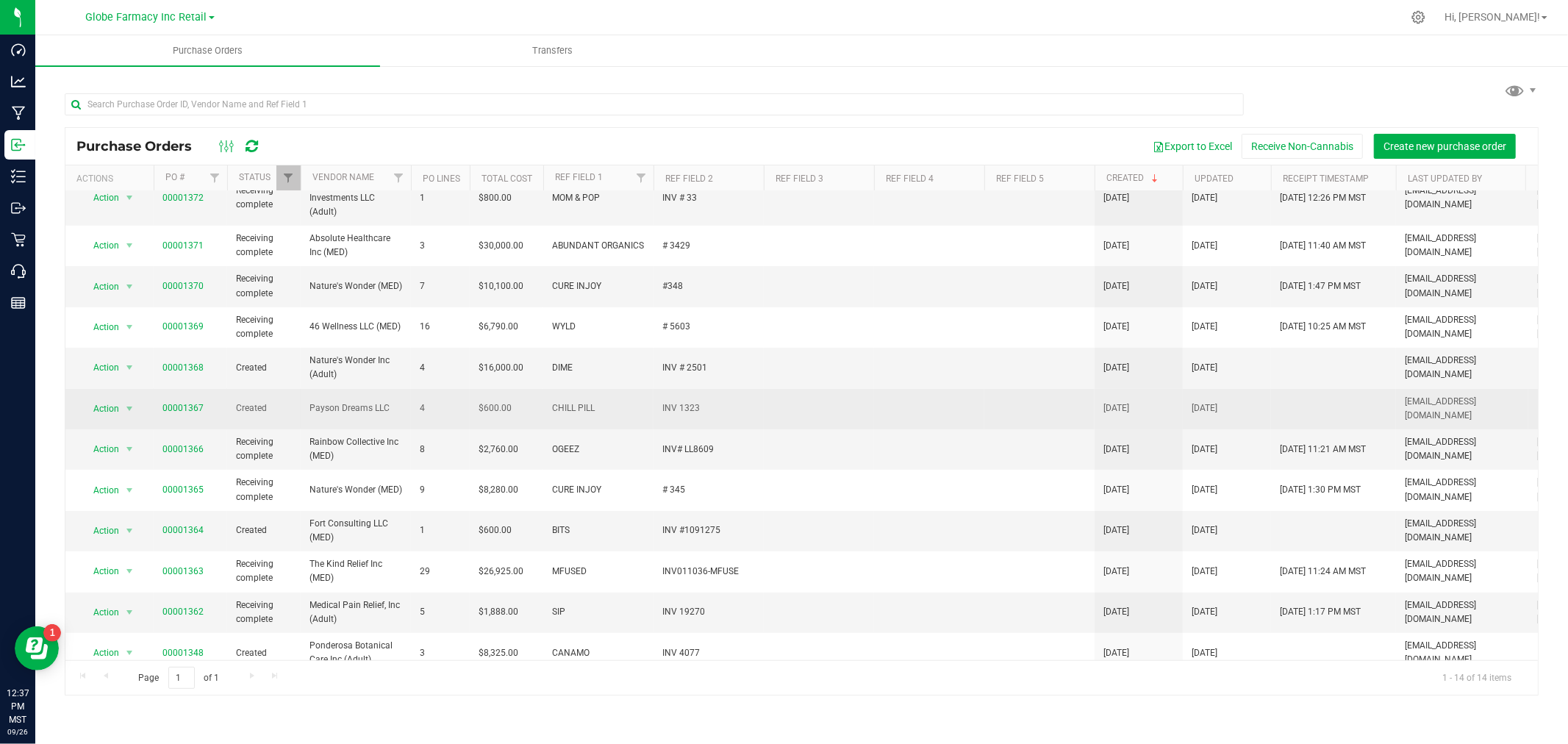
scroll to position [134, 0]
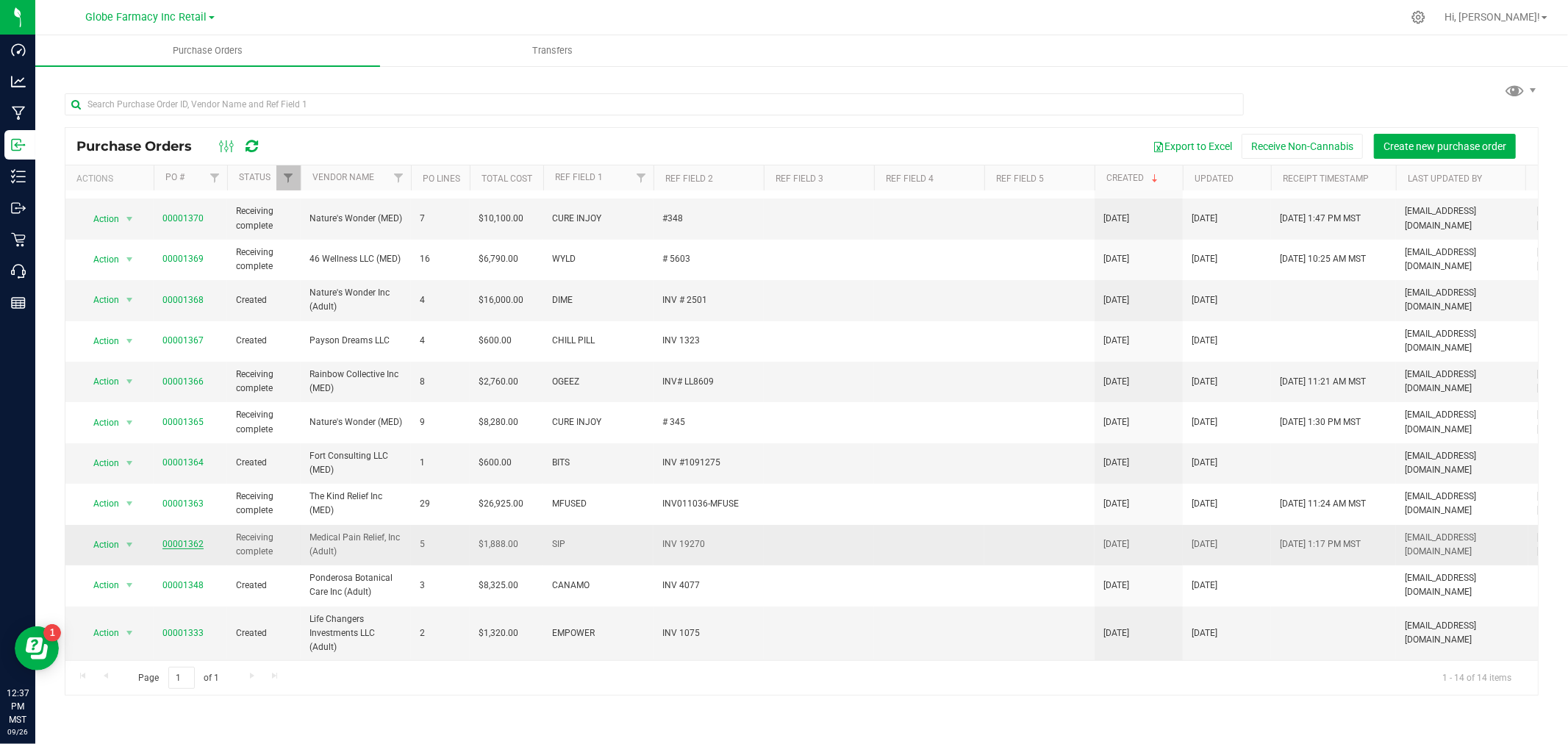
click at [186, 539] on link "00001362" at bounding box center [183, 544] width 42 height 10
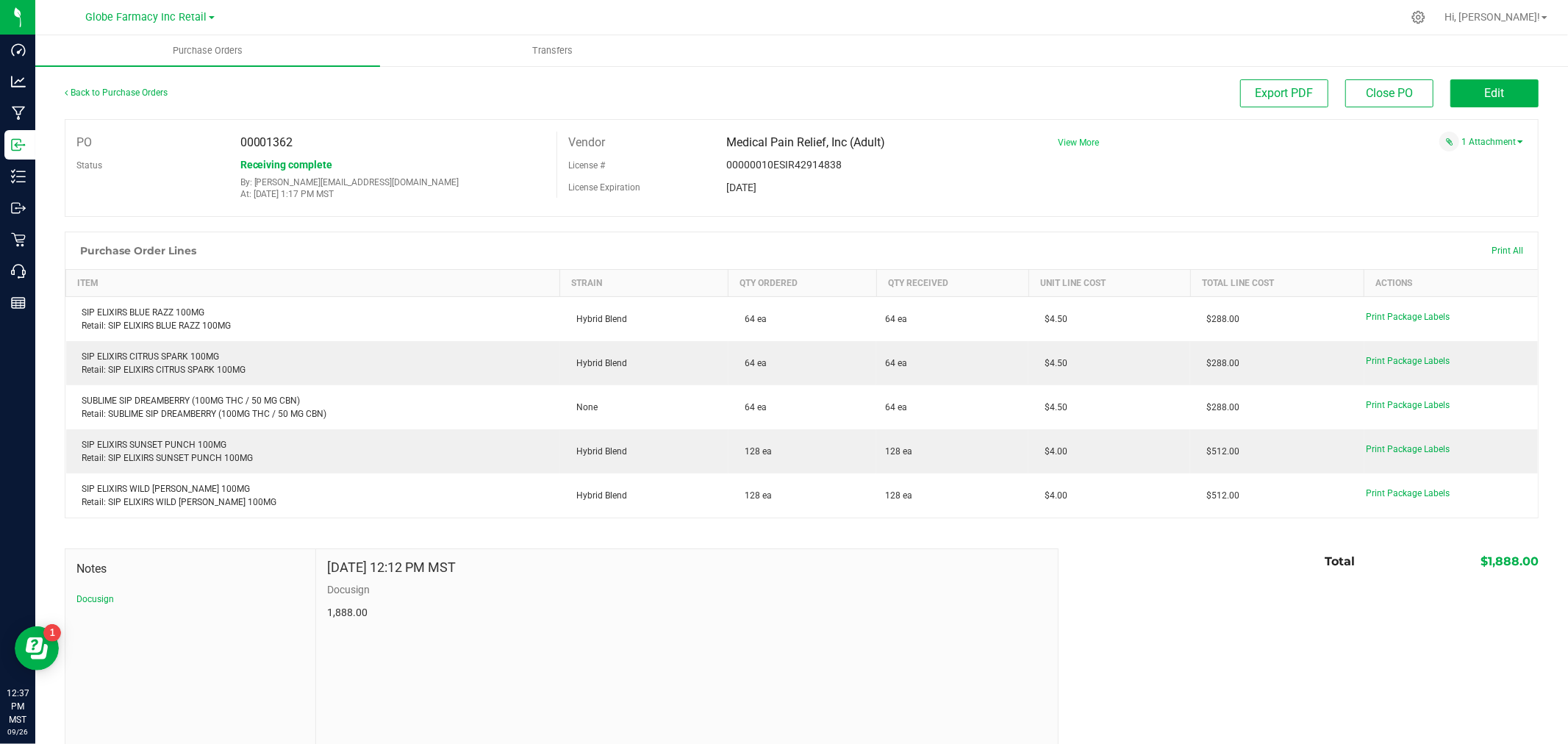
click at [1081, 145] on span "View More" at bounding box center [1078, 142] width 42 height 10
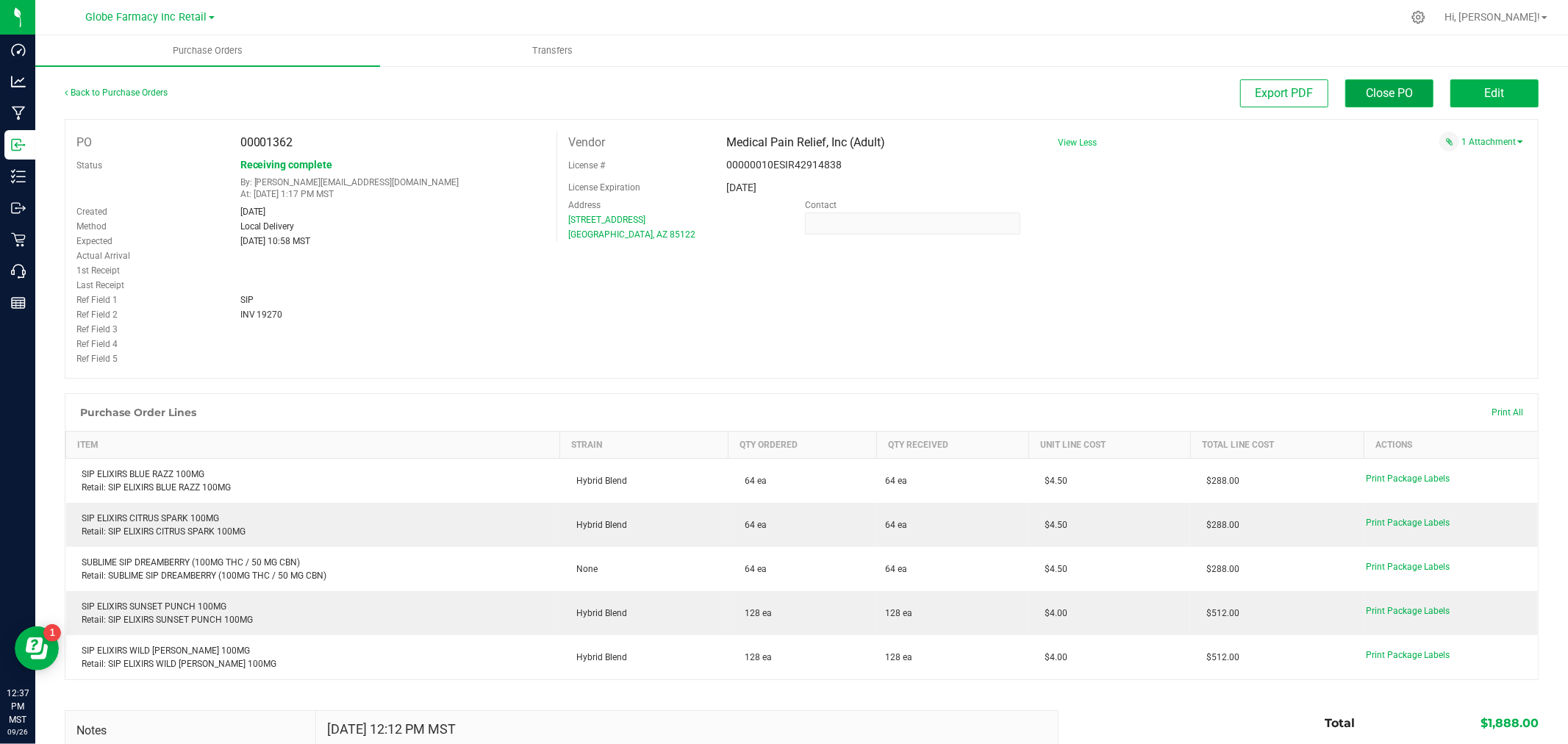
click at [1379, 90] on span "Close PO" at bounding box center [1389, 92] width 47 height 14
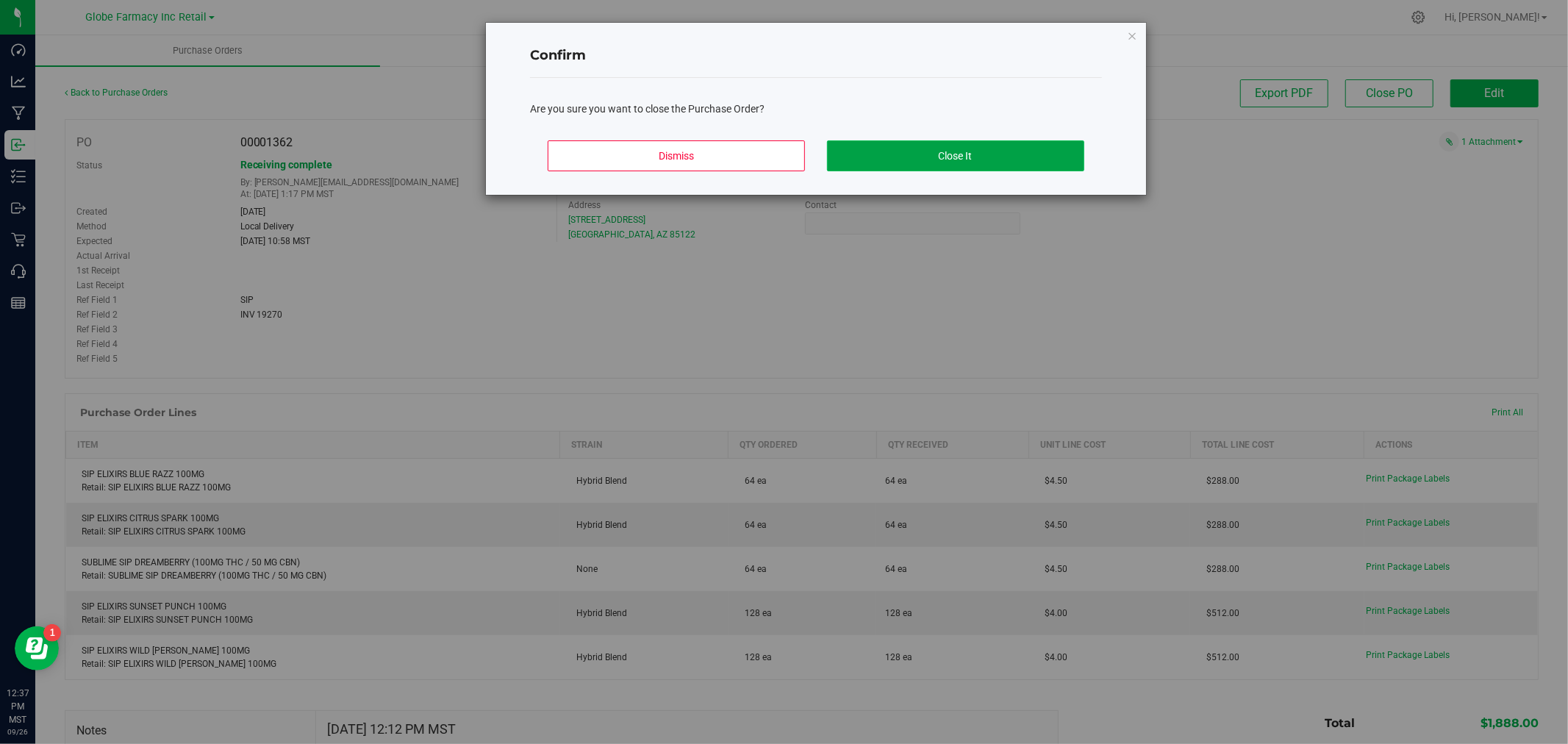
click at [900, 157] on button "Close It" at bounding box center [955, 155] width 257 height 30
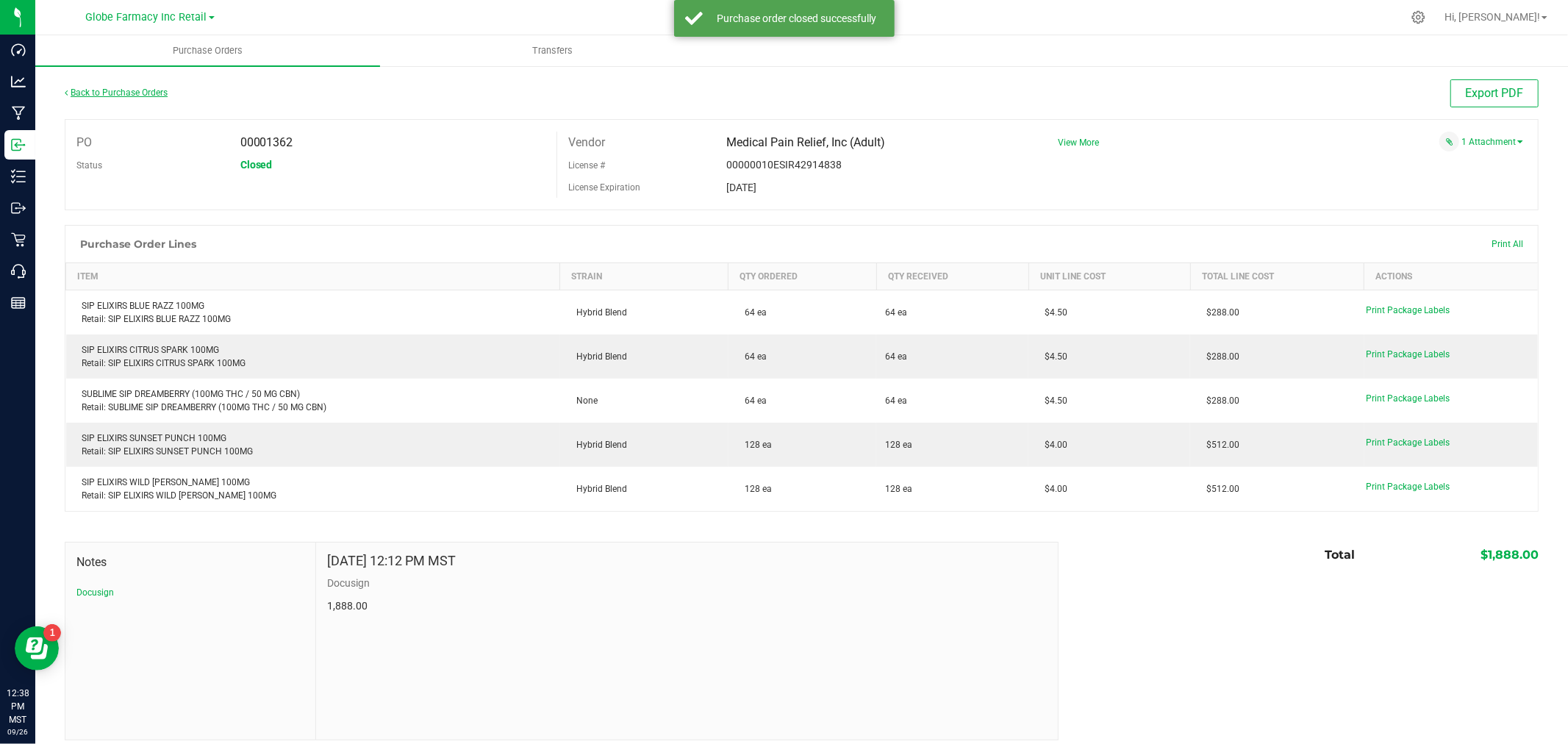
click at [147, 92] on link "Back to Purchase Orders" at bounding box center [116, 92] width 103 height 10
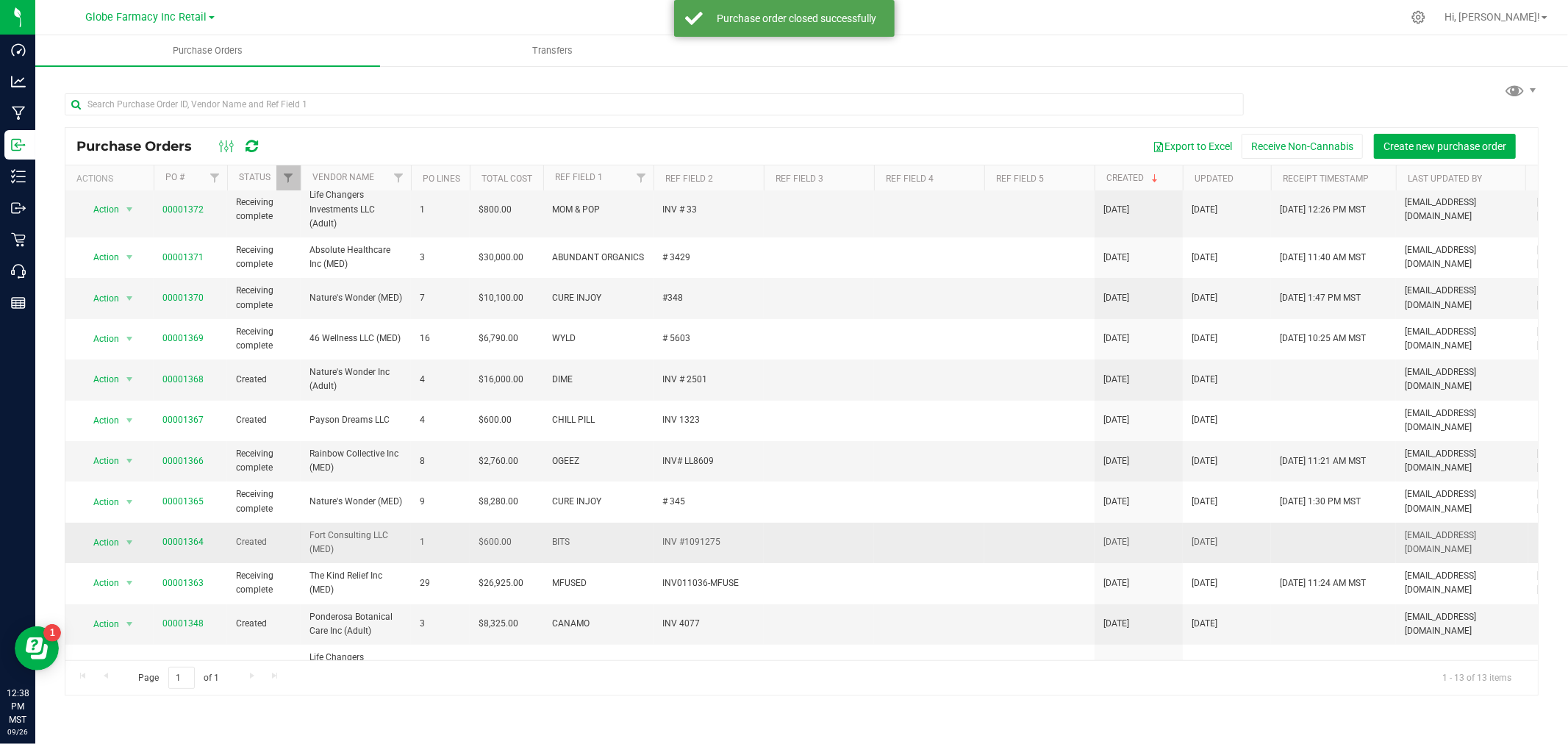
scroll to position [92, 0]
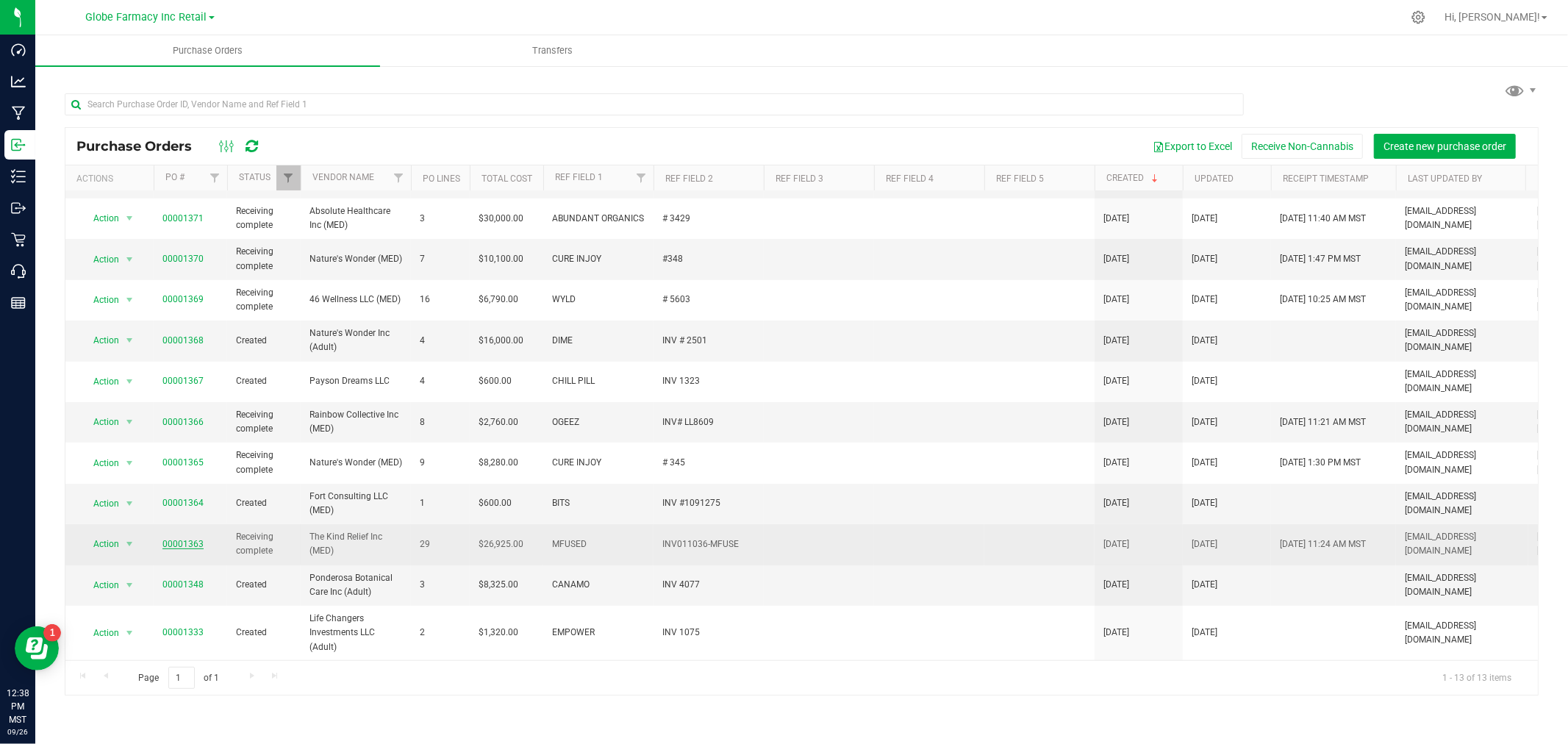
click at [184, 539] on link "00001363" at bounding box center [183, 544] width 42 height 10
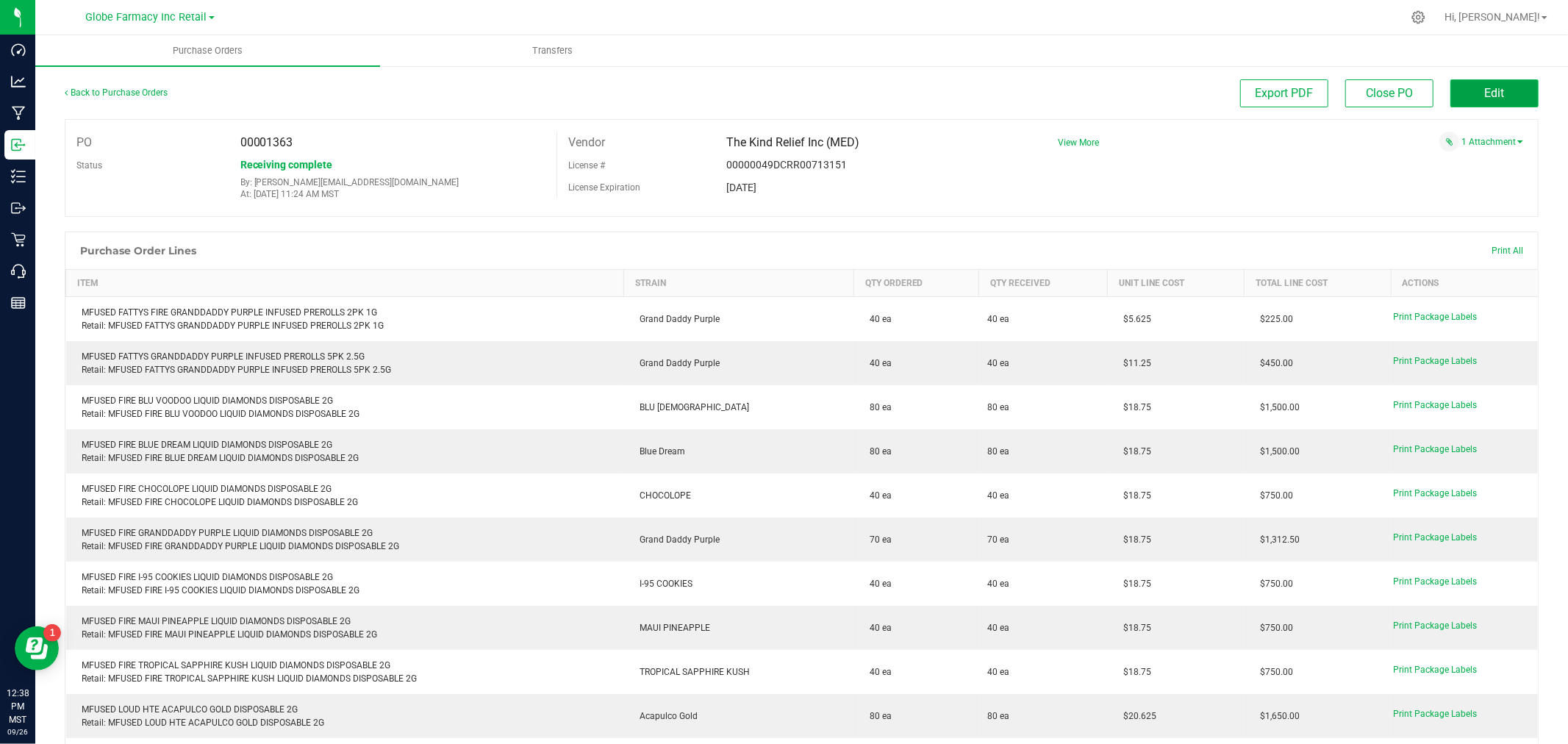
click at [1485, 93] on span "Edit" at bounding box center [1495, 92] width 20 height 14
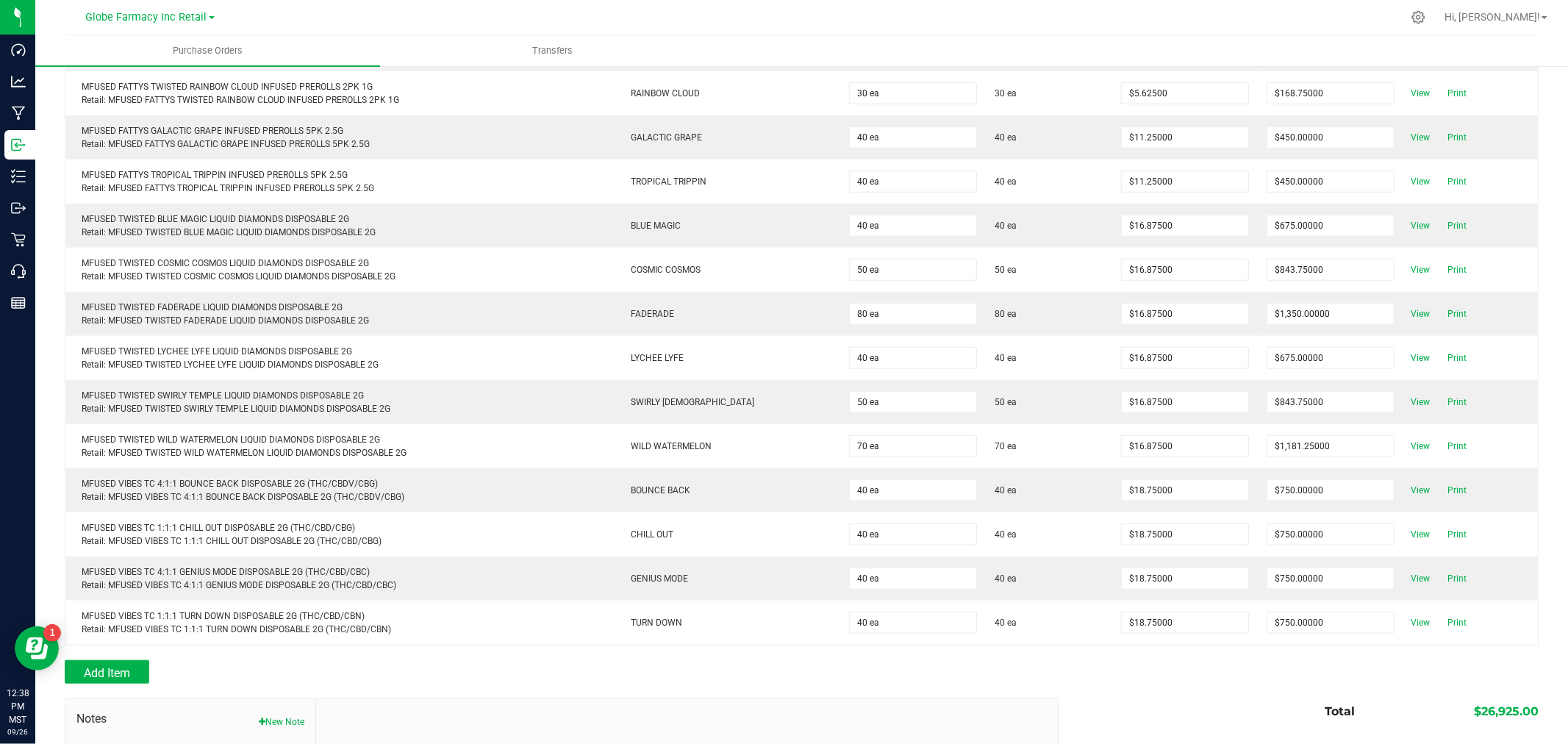
scroll to position [1099, 0]
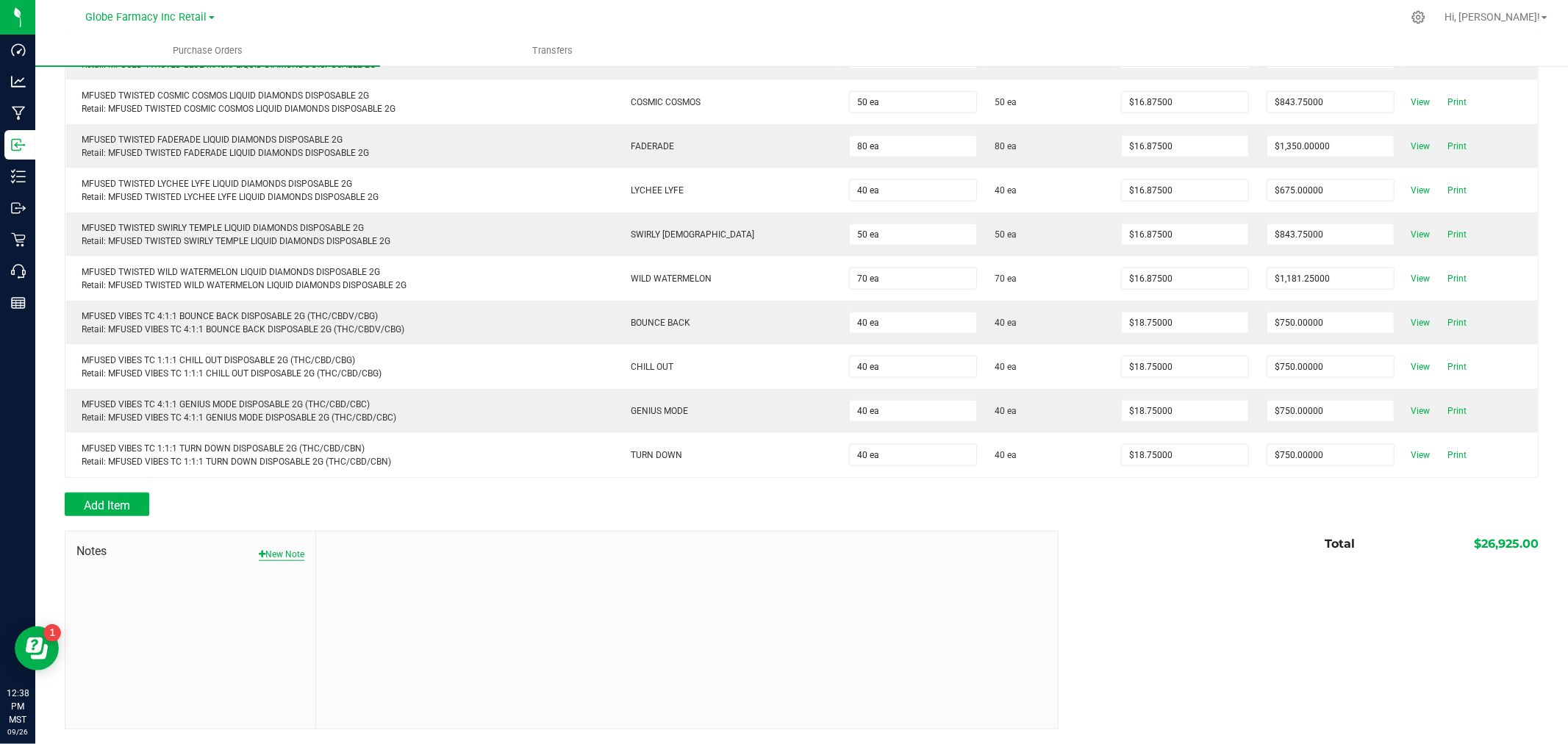
click at [276, 554] on button "New Note" at bounding box center [281, 554] width 45 height 13
drag, startPoint x: 356, startPoint y: 585, endPoint x: 374, endPoint y: 562, distance: 29.2
click at [356, 585] on input "Note Title" at bounding box center [686, 589] width 719 height 22
type input "Docusign"
click at [374, 653] on textarea "* Note" at bounding box center [686, 654] width 719 height 59
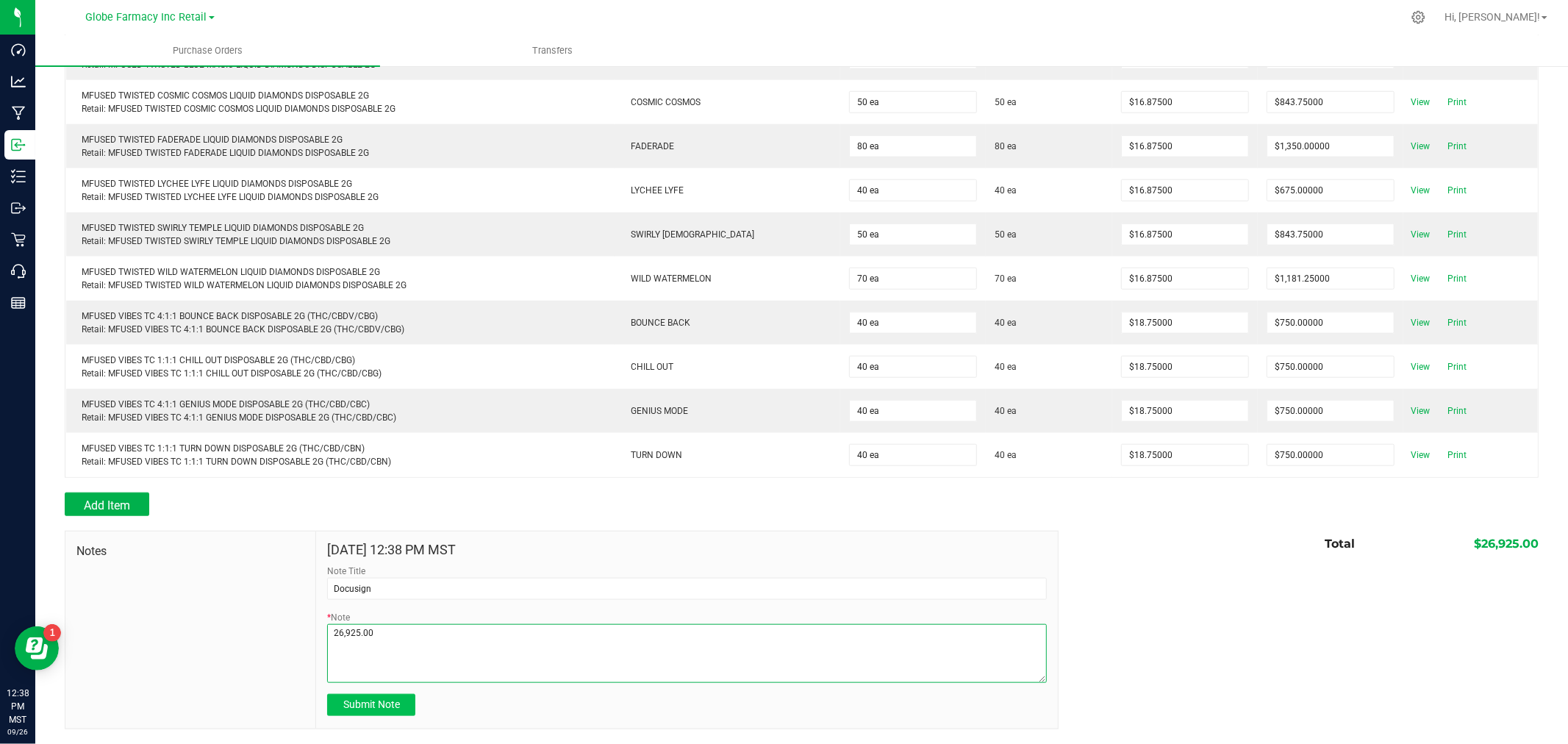
type textarea "26,925.00"
click at [377, 702] on span "Submit Note" at bounding box center [371, 704] width 56 height 12
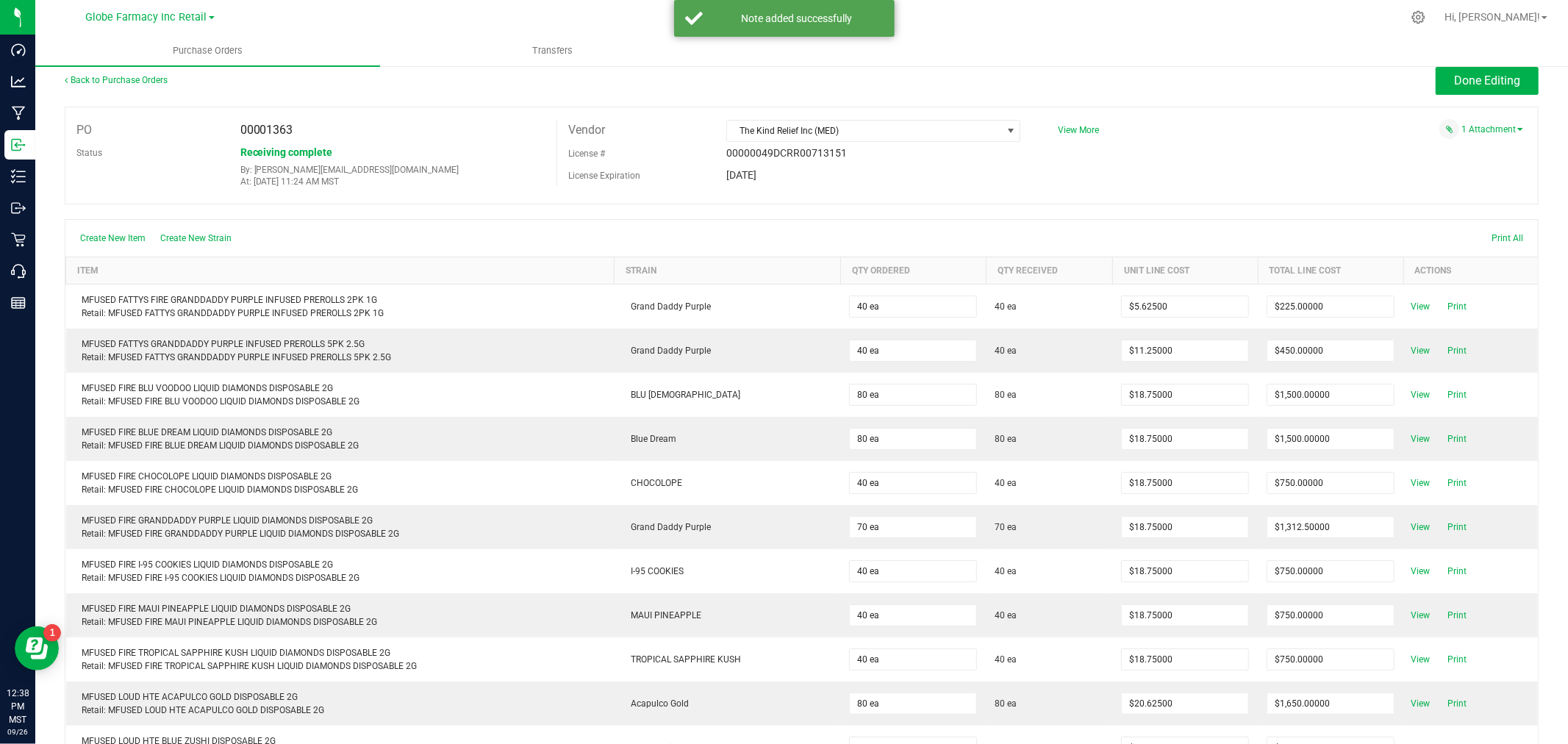
scroll to position [0, 0]
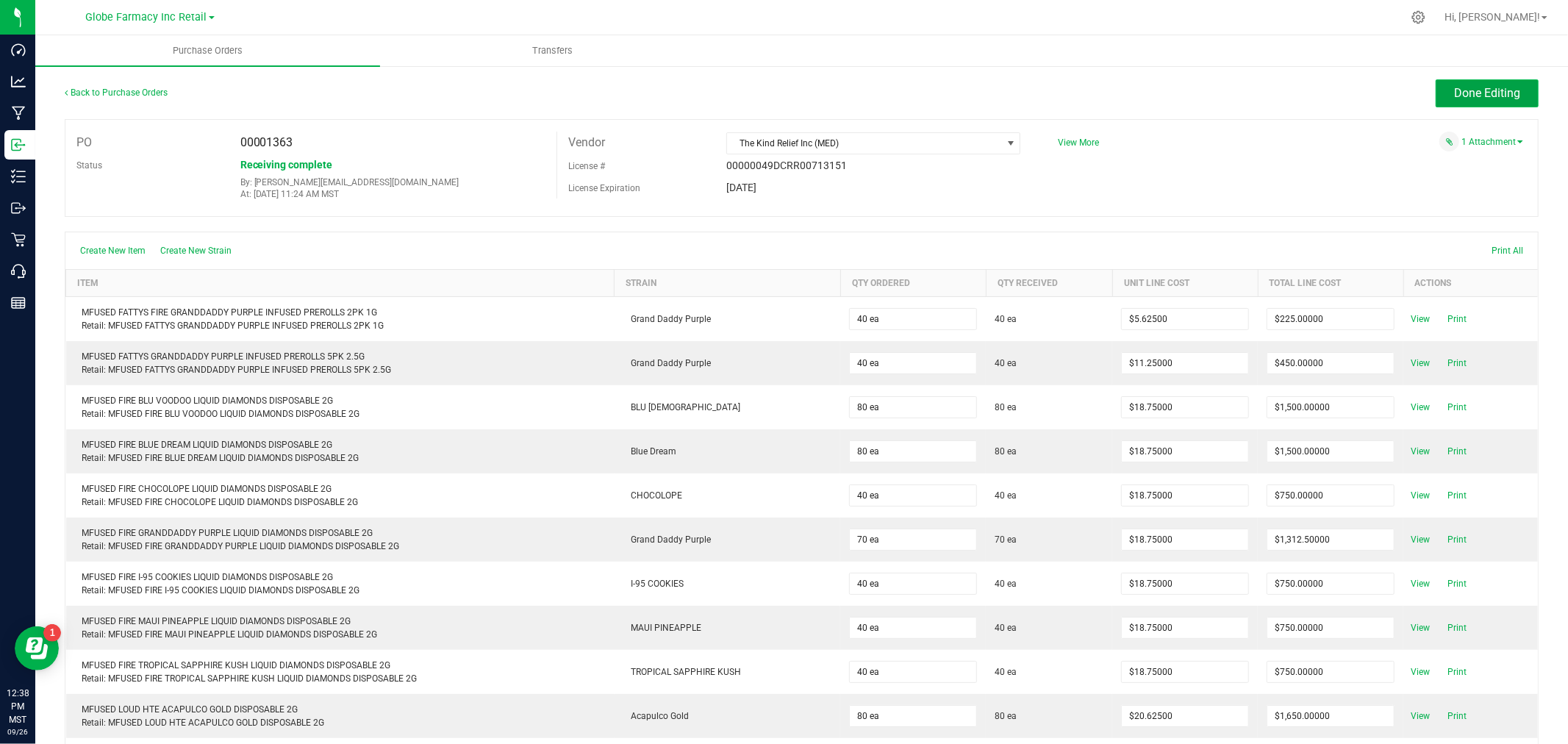
click at [1454, 92] on span "Done Editing" at bounding box center [1488, 92] width 66 height 14
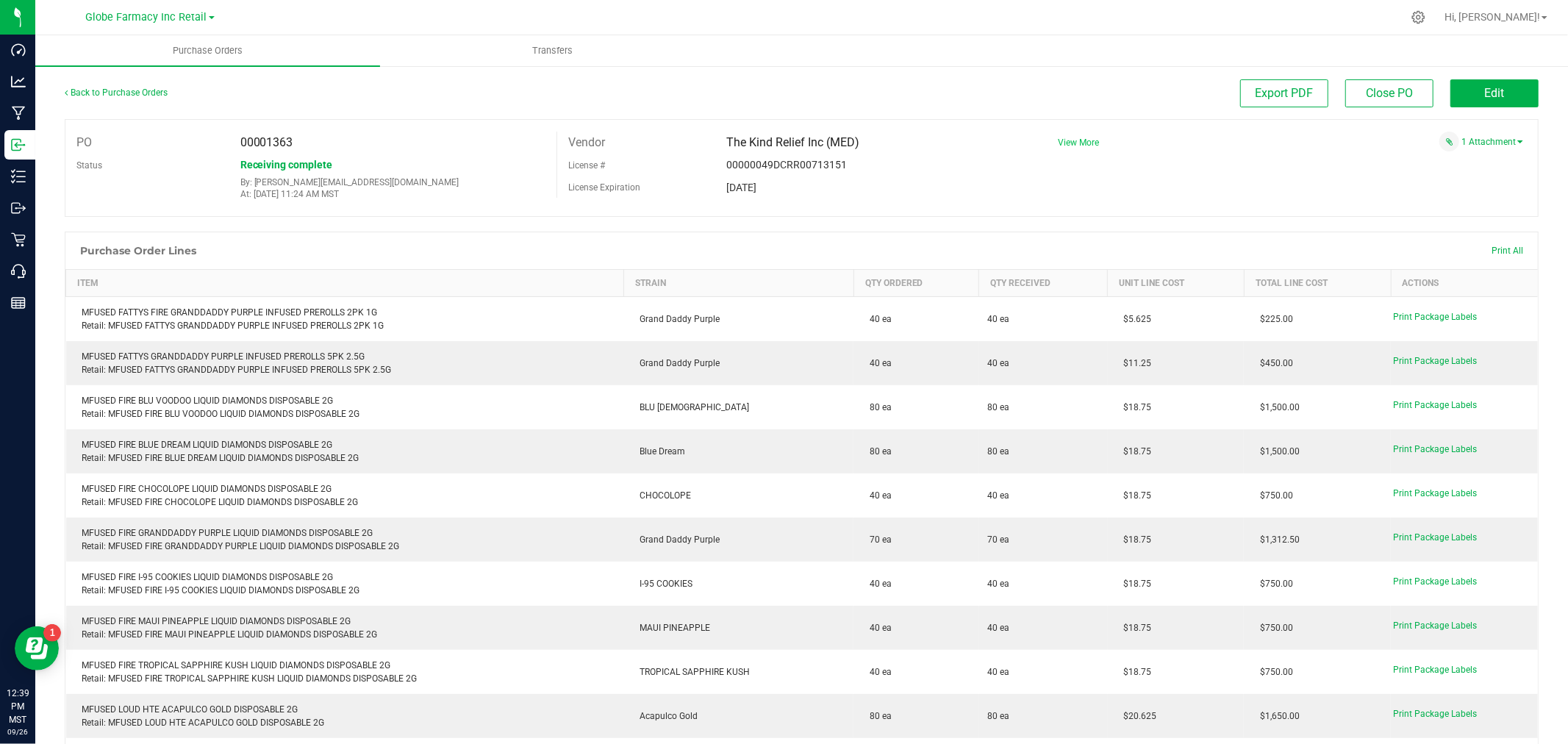
click at [1066, 147] on span "View More" at bounding box center [1078, 142] width 42 height 10
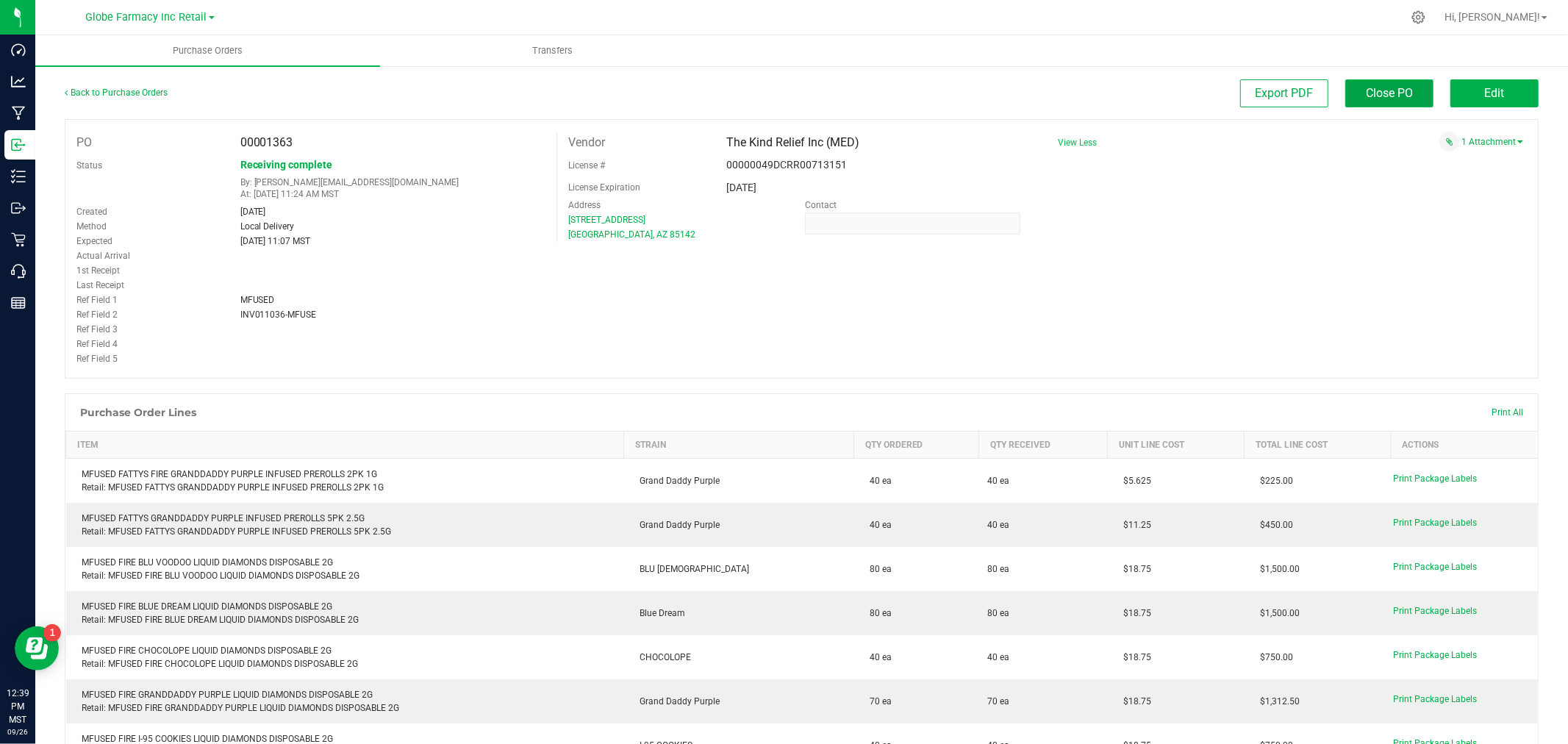
click at [1369, 86] on span "Close PO" at bounding box center [1389, 92] width 47 height 14
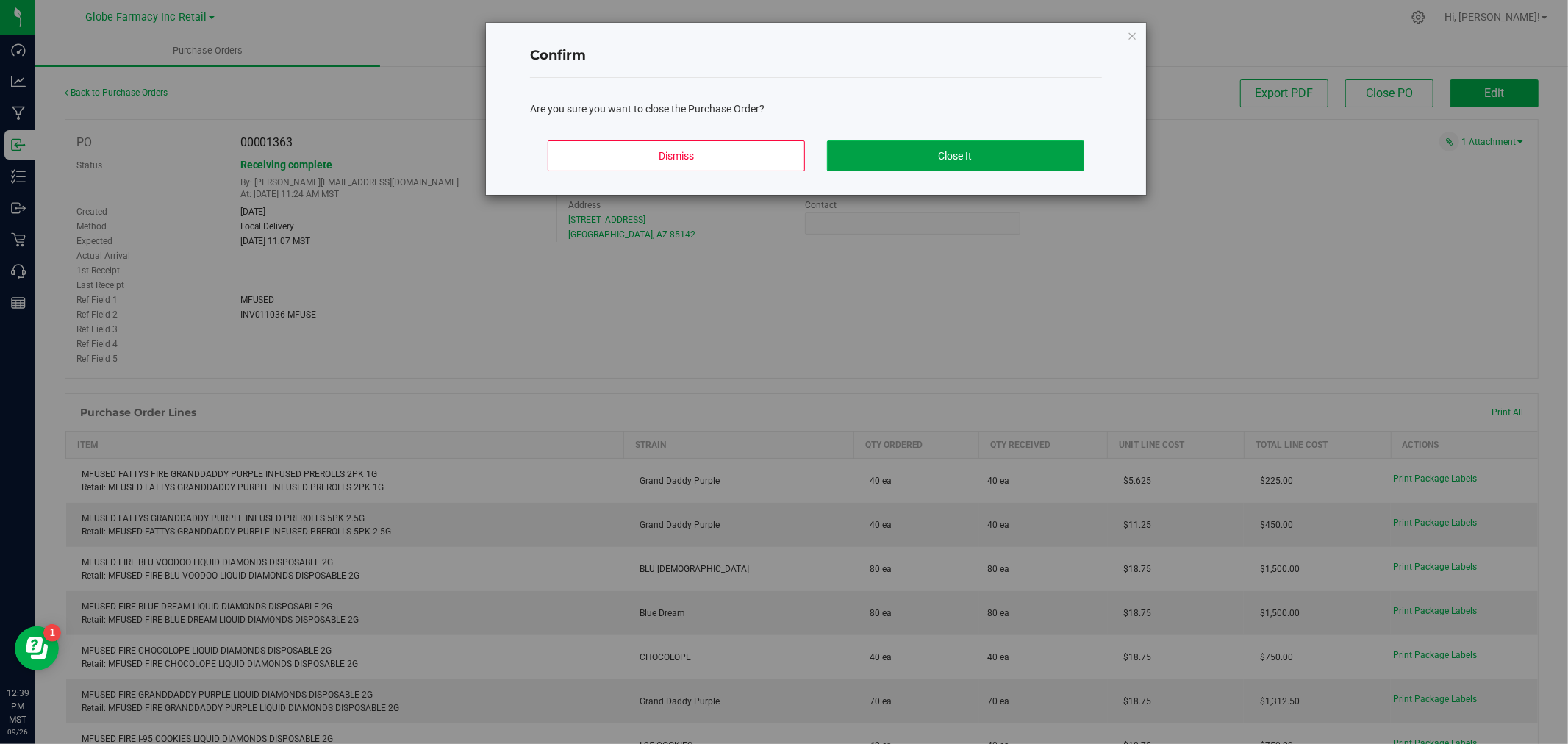
click at [945, 150] on button "Close It" at bounding box center [955, 155] width 257 height 30
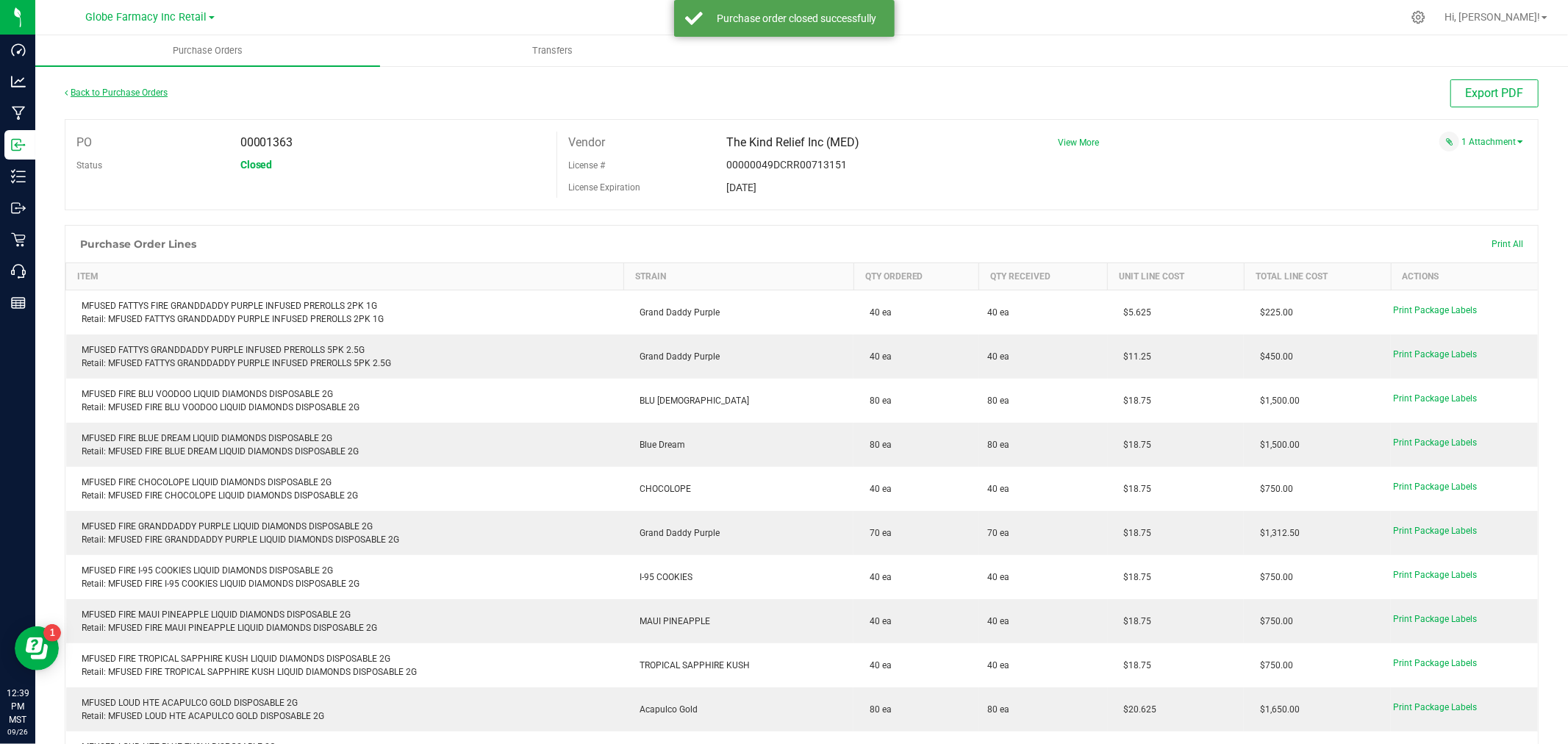
click at [126, 88] on link "Back to Purchase Orders" at bounding box center [116, 92] width 103 height 10
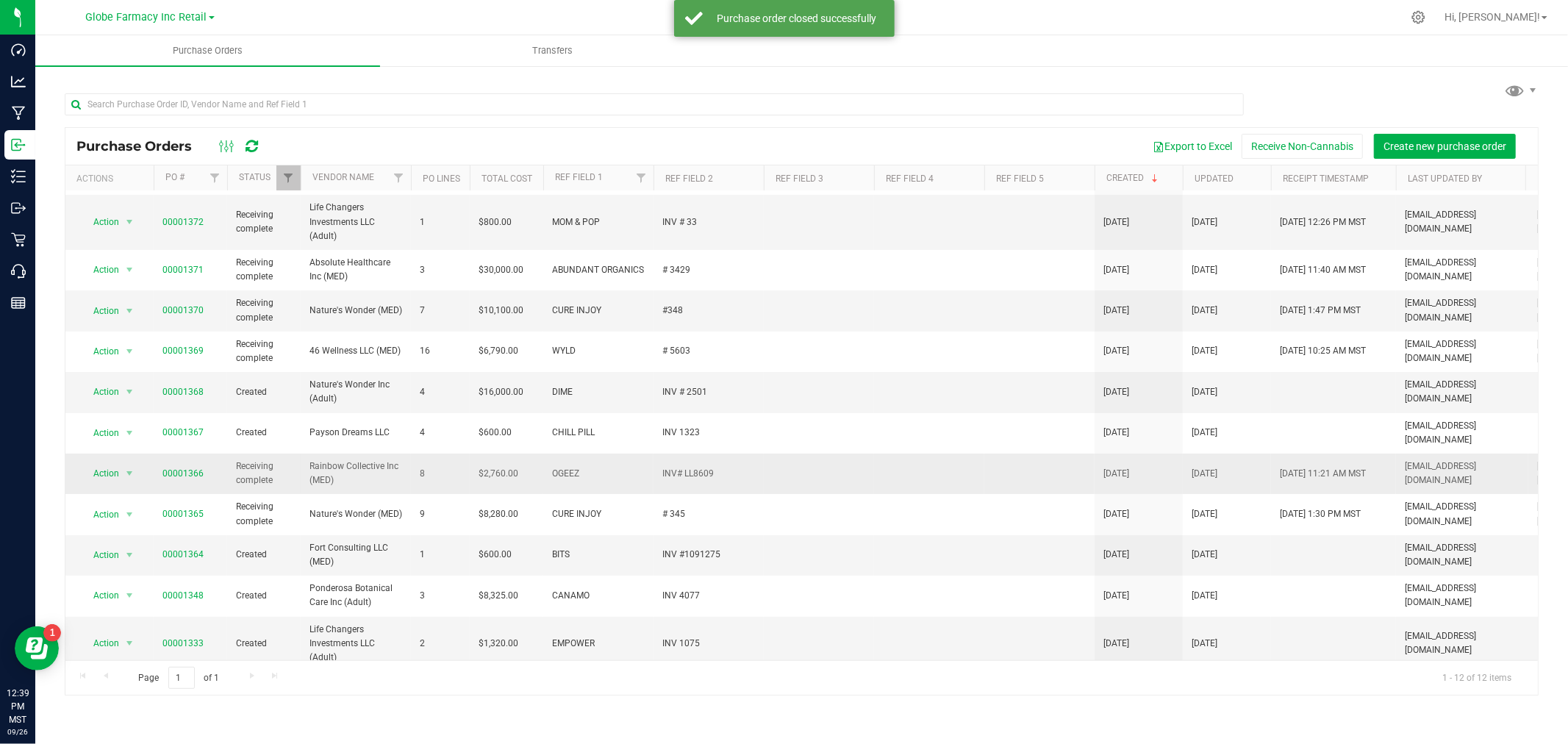
scroll to position [53, 0]
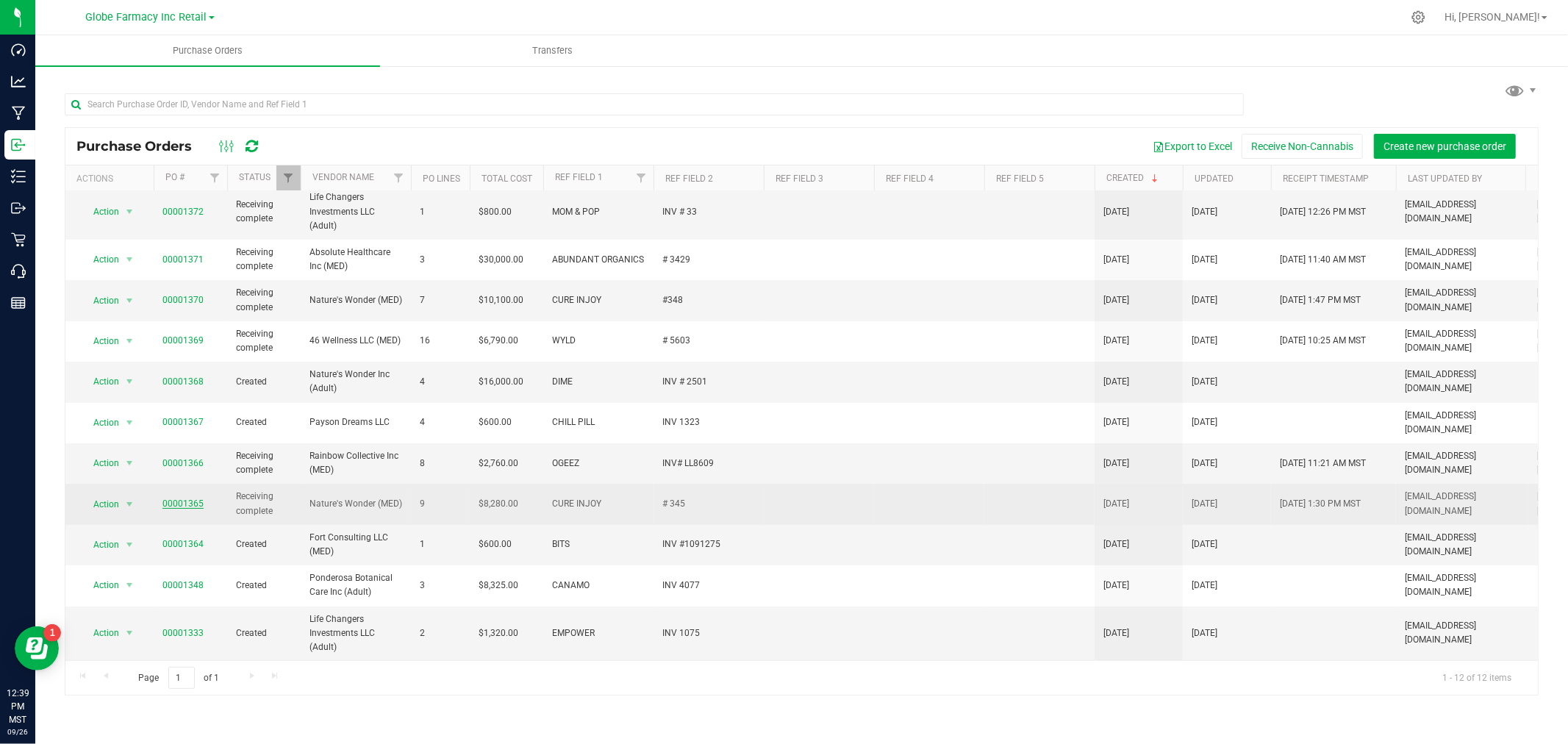
click at [173, 498] on link "00001365" at bounding box center [183, 503] width 42 height 10
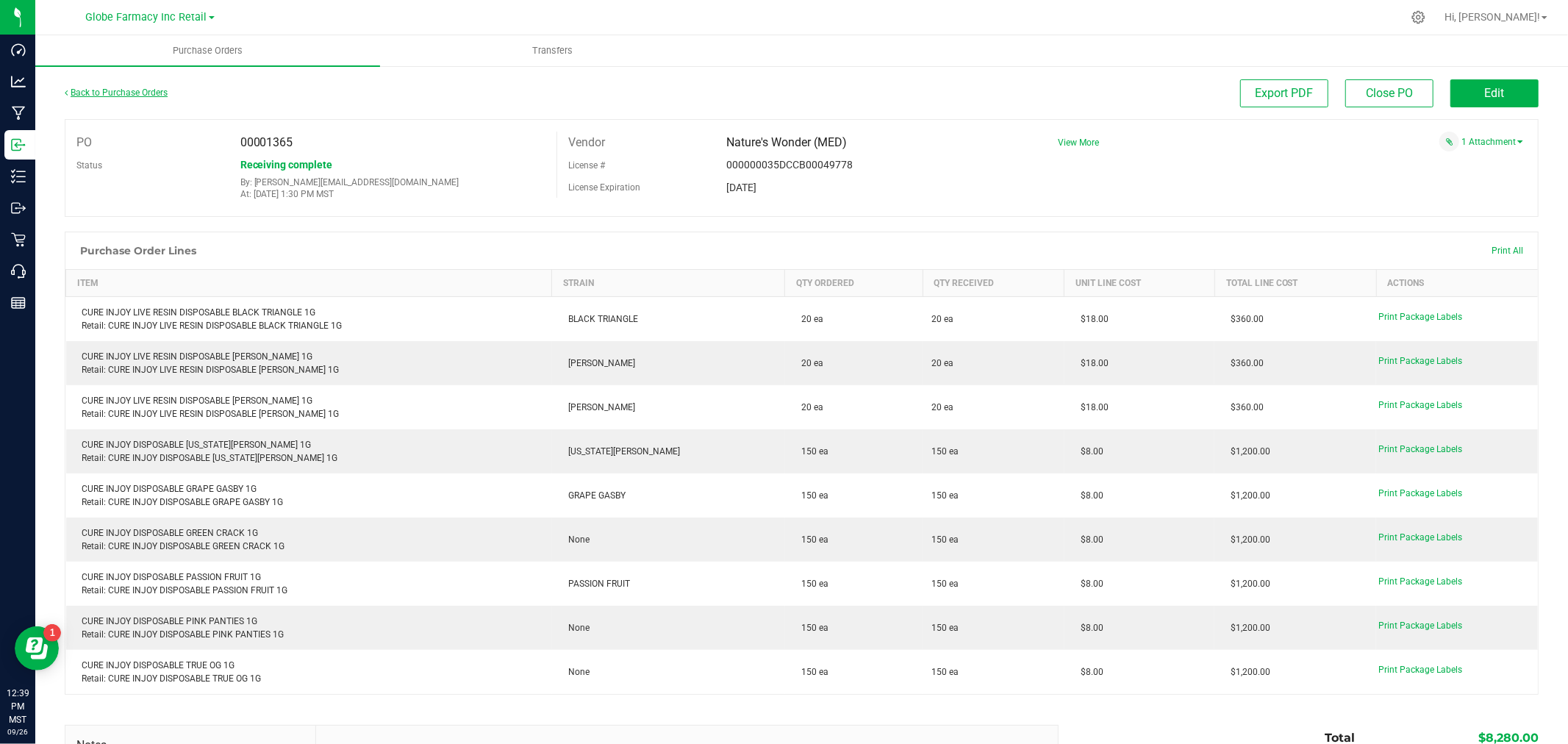
click at [135, 89] on link "Back to Purchase Orders" at bounding box center [116, 92] width 103 height 10
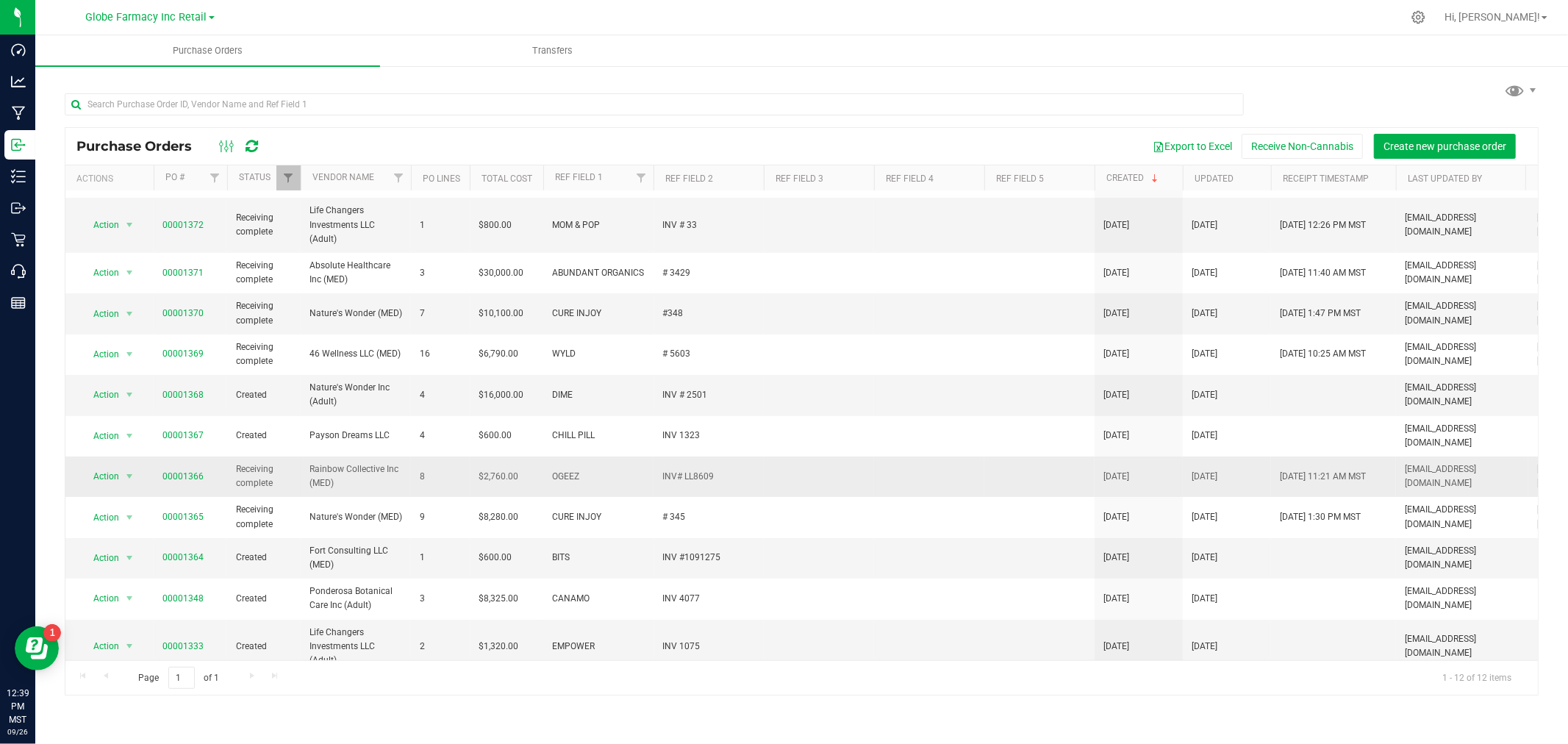
scroll to position [53, 0]
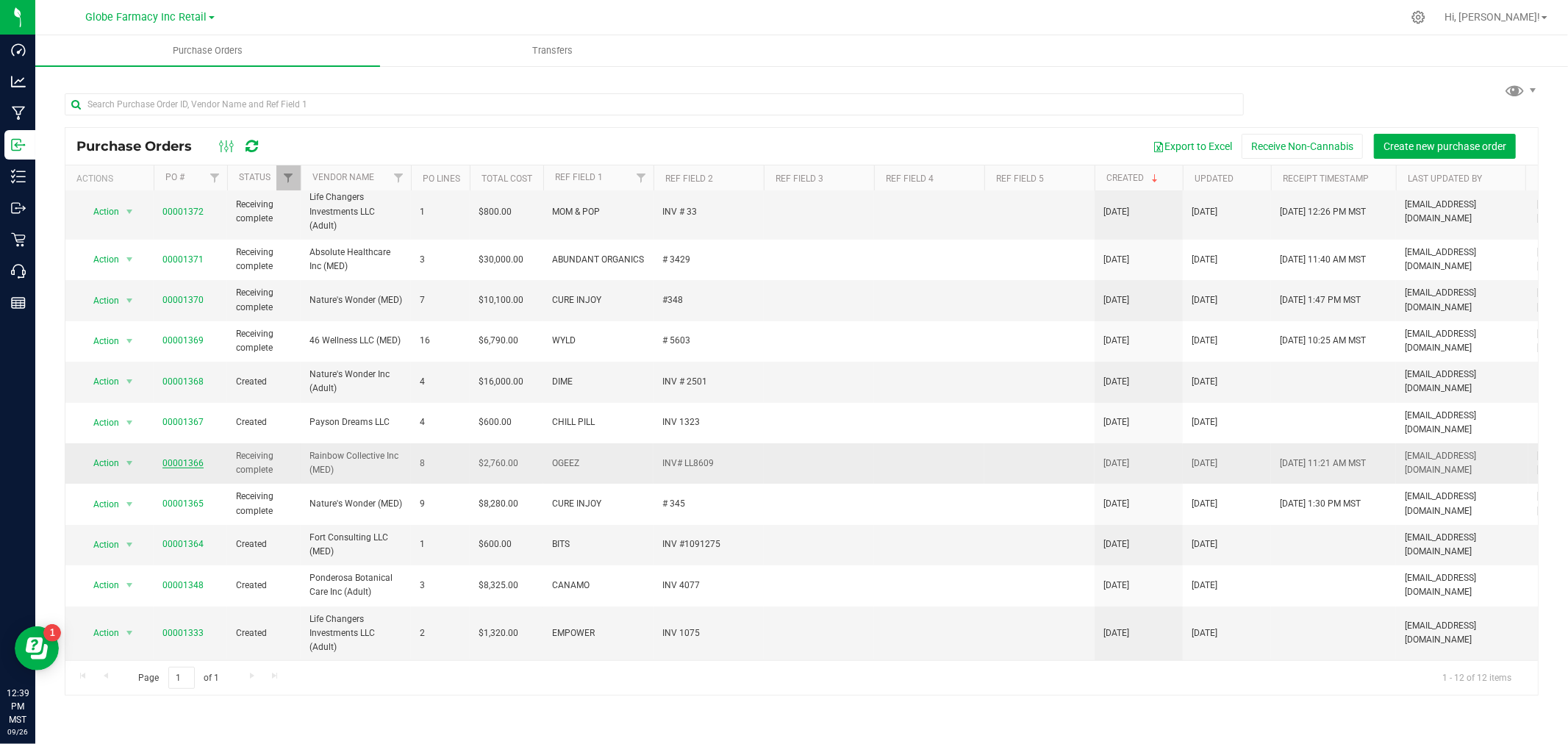
click at [183, 458] on link "00001366" at bounding box center [183, 462] width 42 height 10
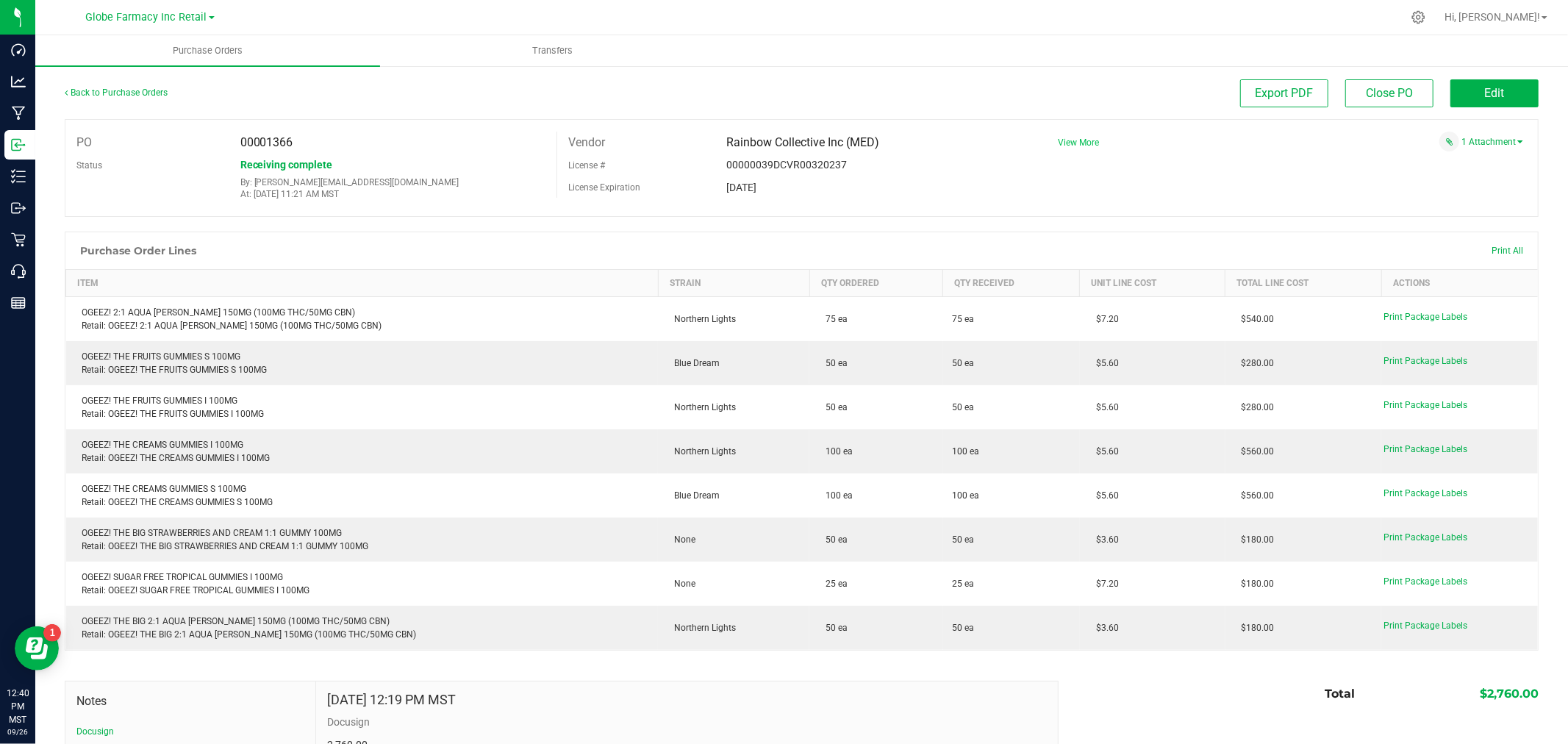
click at [1083, 143] on span "View More" at bounding box center [1078, 142] width 42 height 10
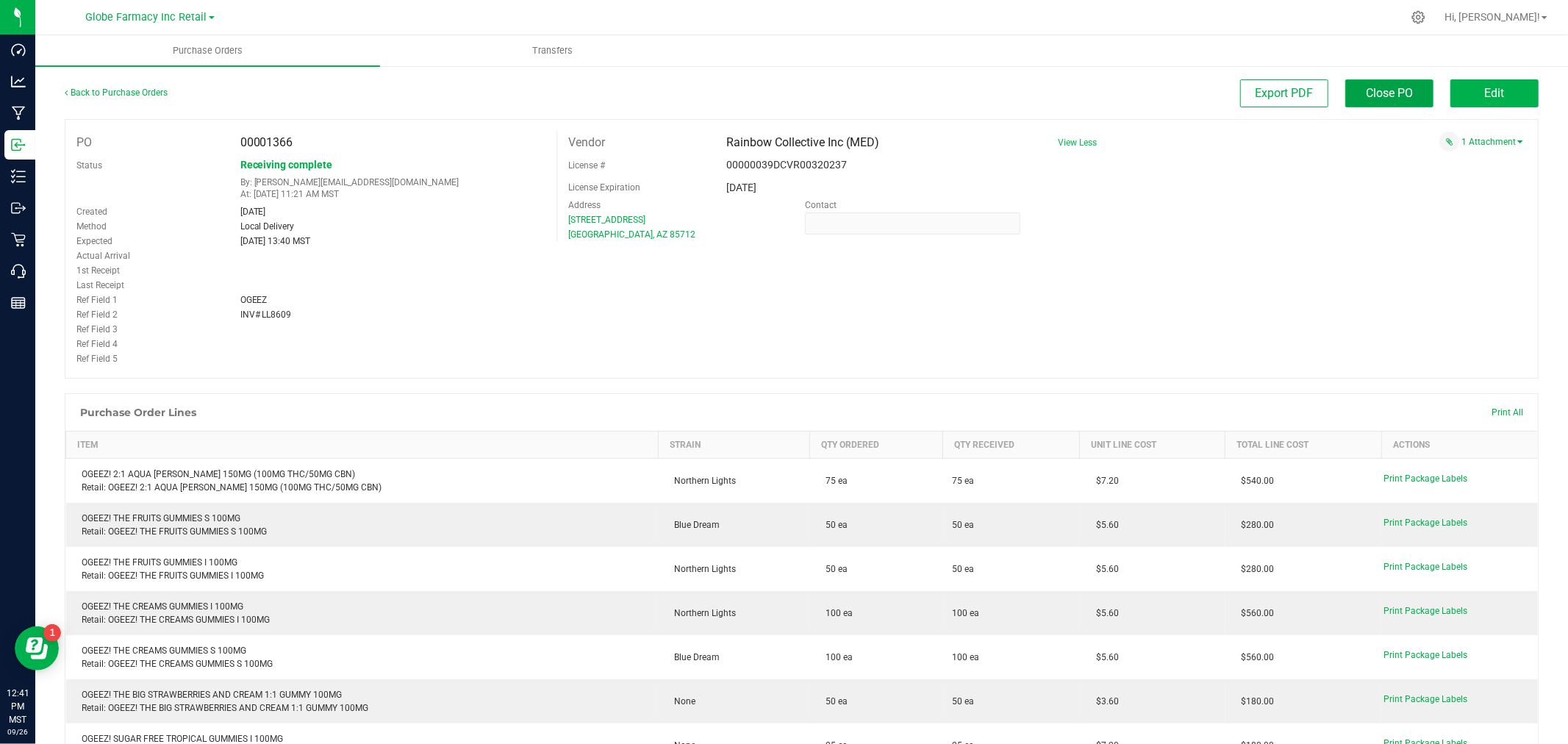
click at [1366, 87] on span "Close PO" at bounding box center [1389, 92] width 47 height 14
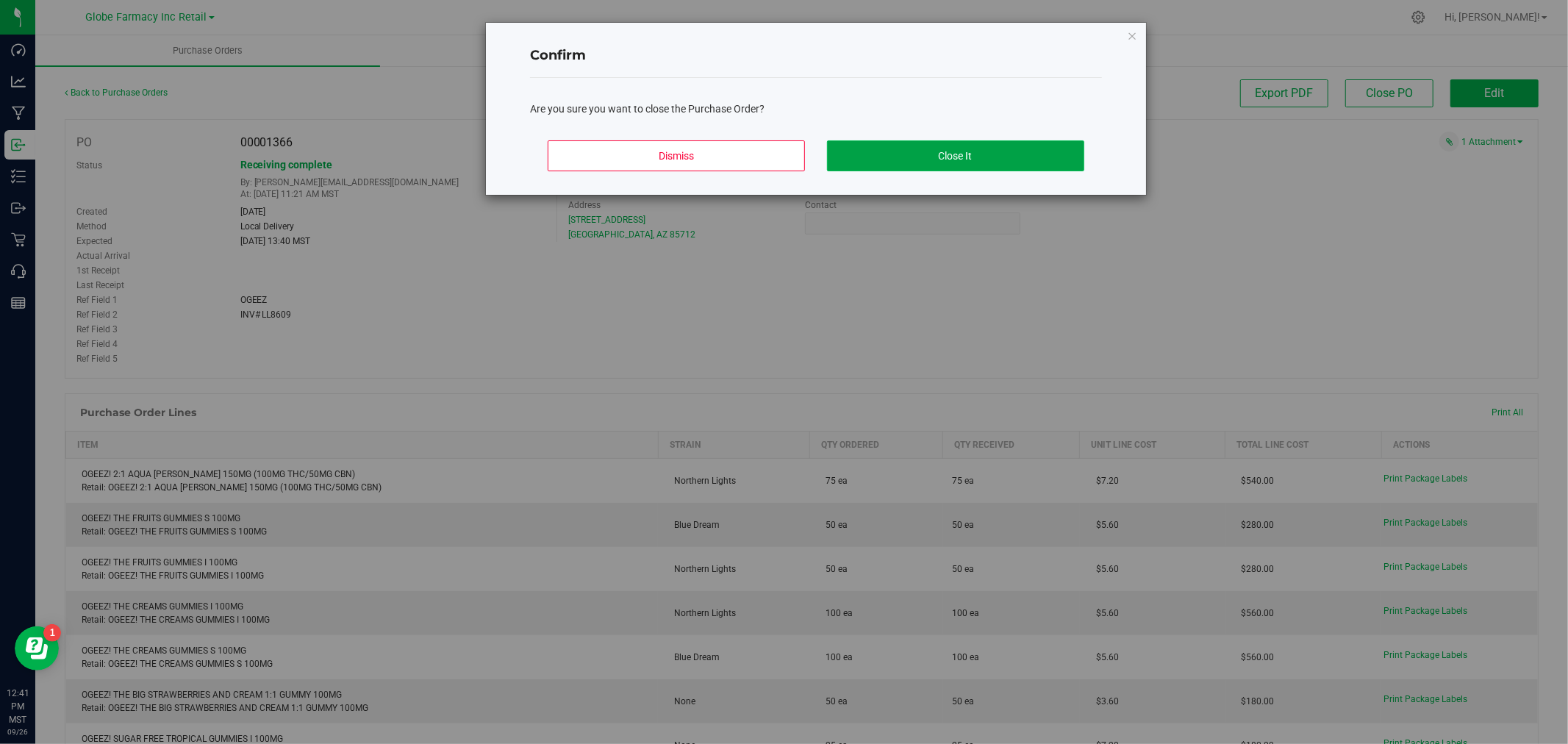
click at [869, 162] on button "Close It" at bounding box center [955, 155] width 257 height 30
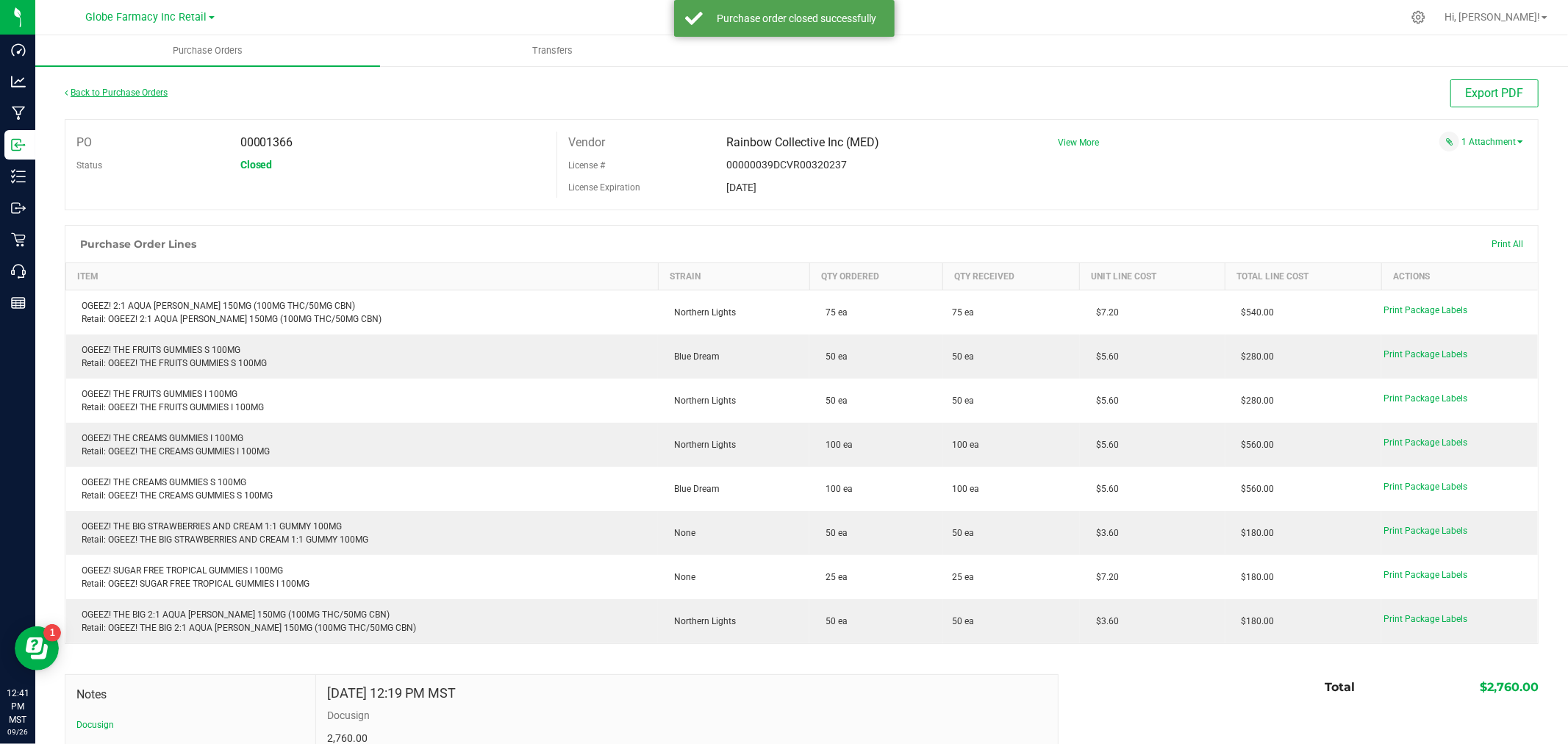
click at [123, 92] on link "Back to Purchase Orders" at bounding box center [116, 92] width 103 height 10
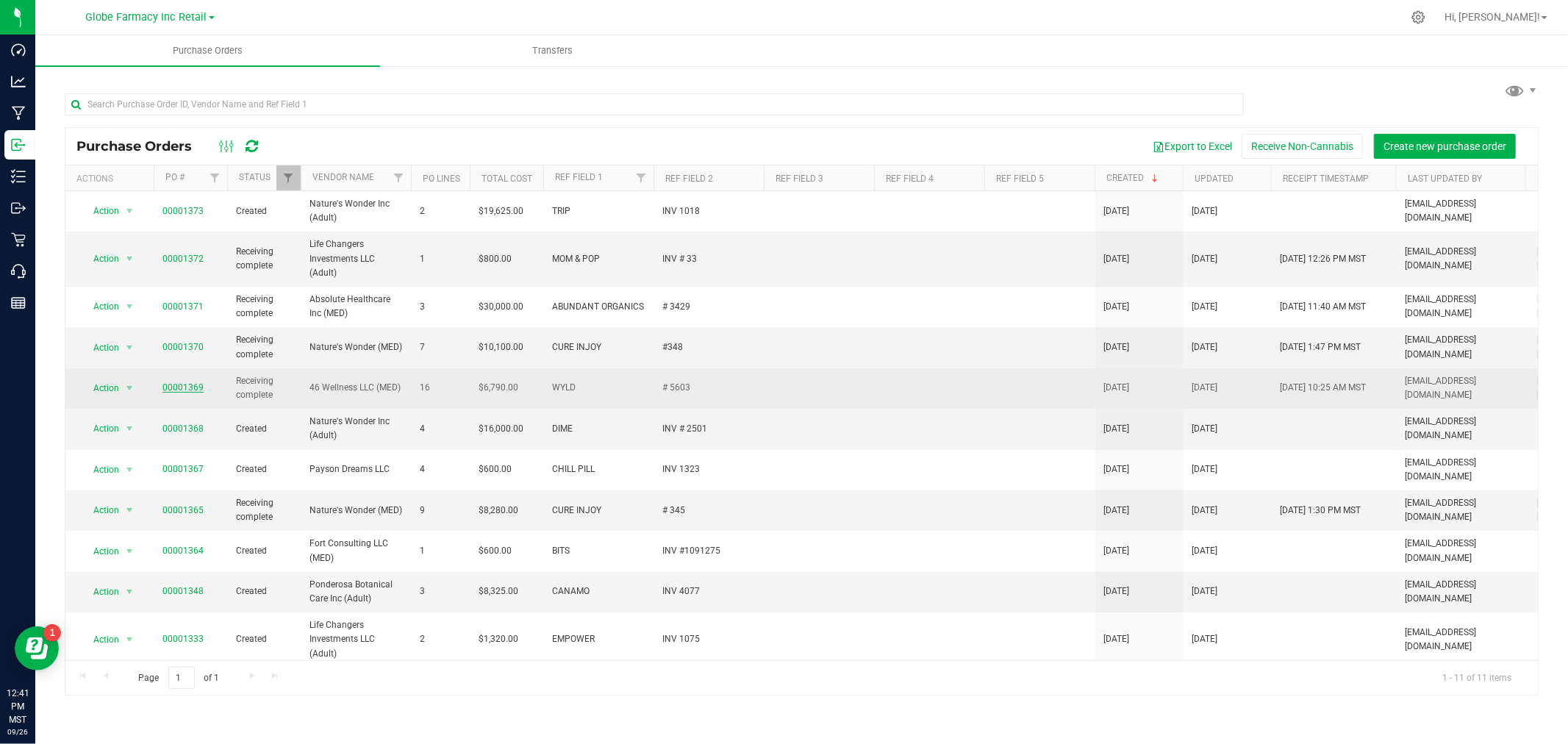
click at [174, 387] on link "00001369" at bounding box center [183, 387] width 42 height 10
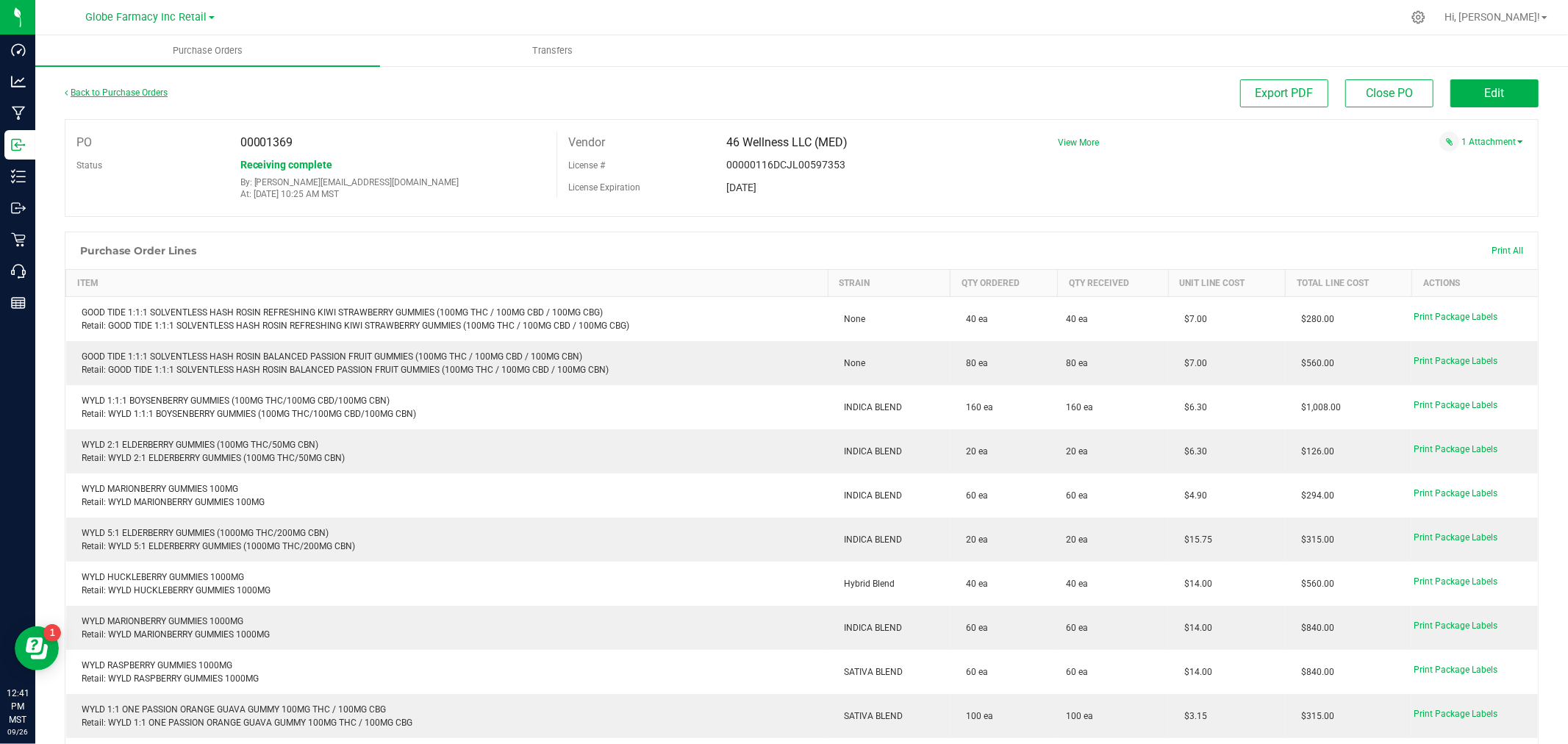
click at [136, 89] on link "Back to Purchase Orders" at bounding box center [116, 92] width 103 height 10
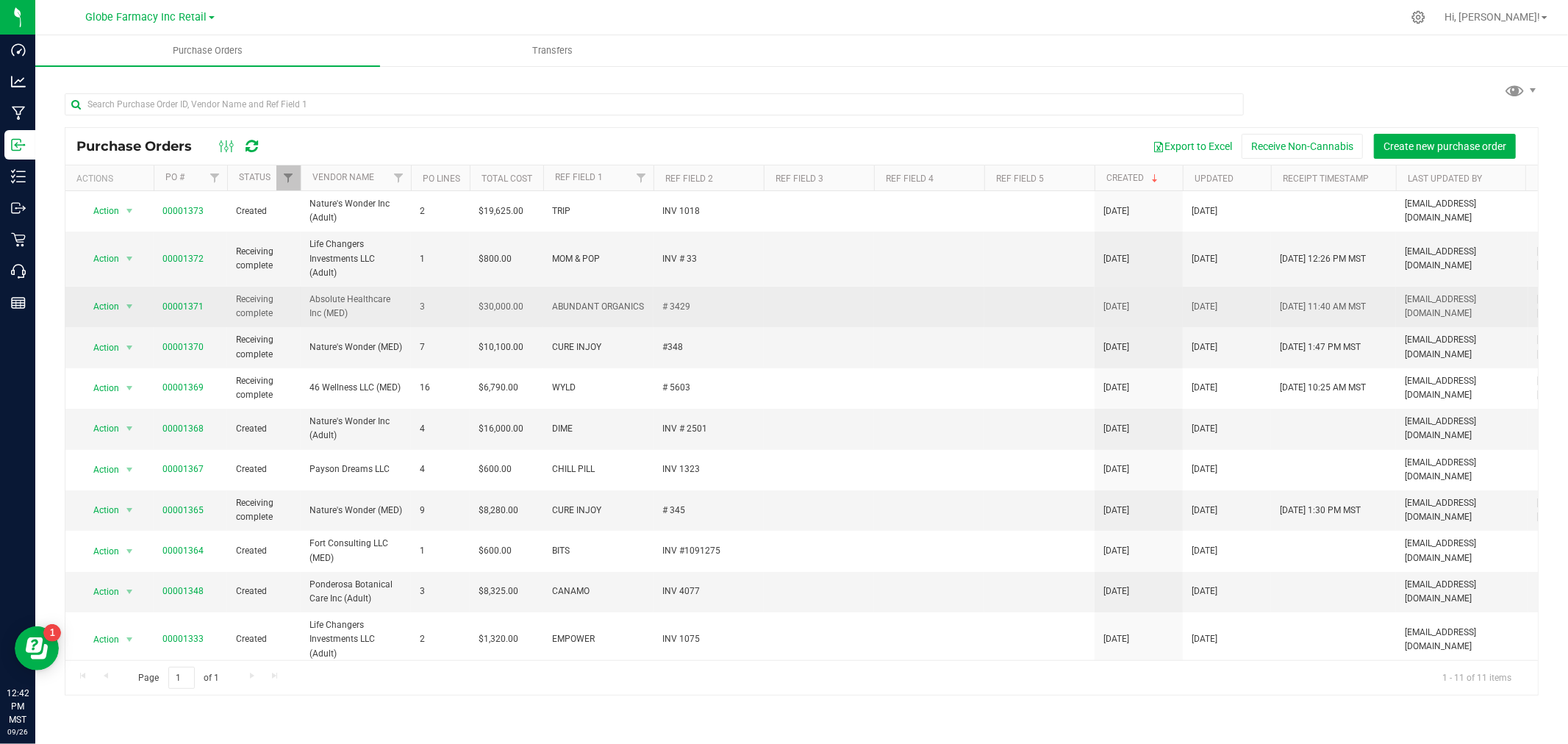
click at [173, 314] on td "00001371" at bounding box center [190, 307] width 74 height 41
click at [170, 309] on link "00001371" at bounding box center [183, 306] width 42 height 10
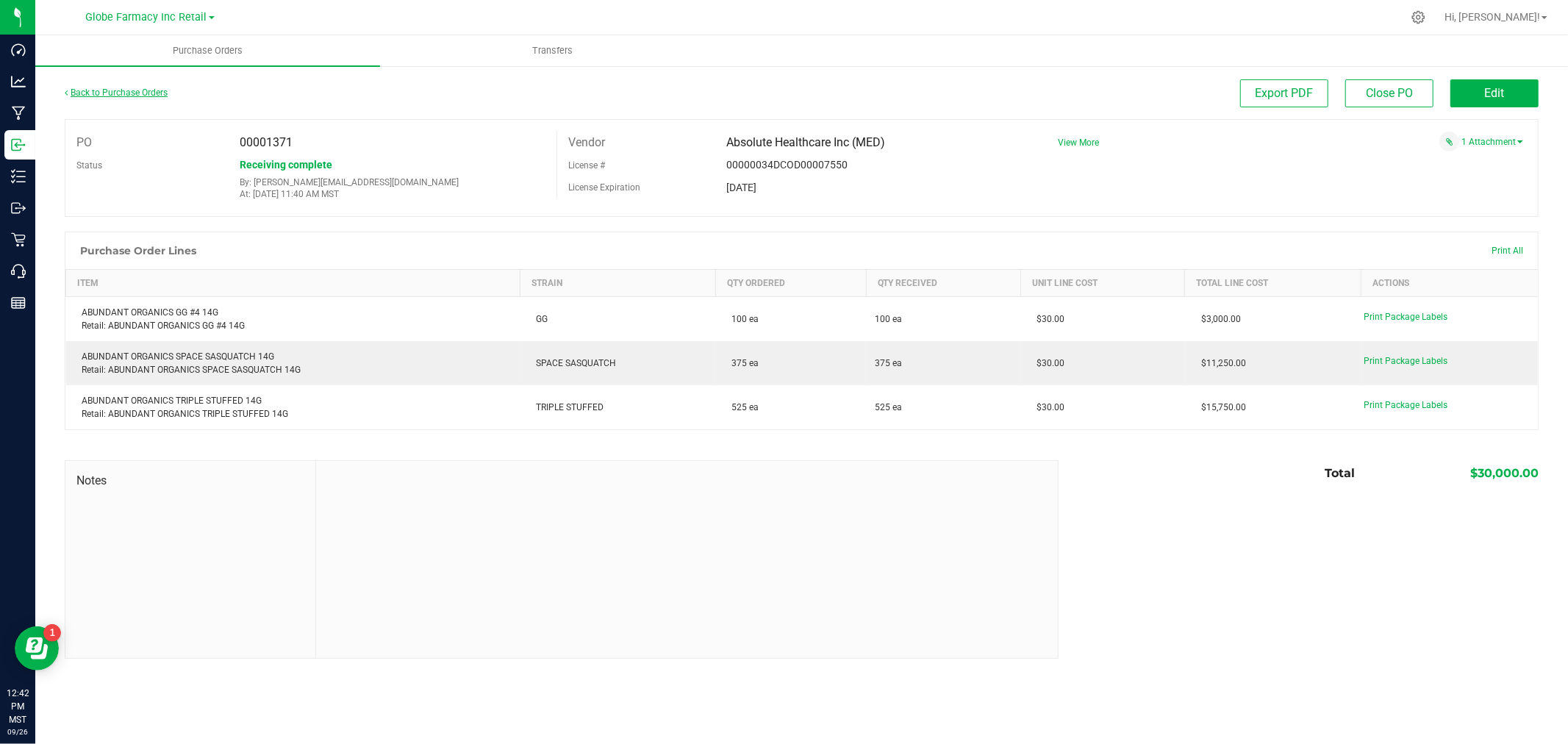
click at [125, 90] on link "Back to Purchase Orders" at bounding box center [116, 92] width 103 height 10
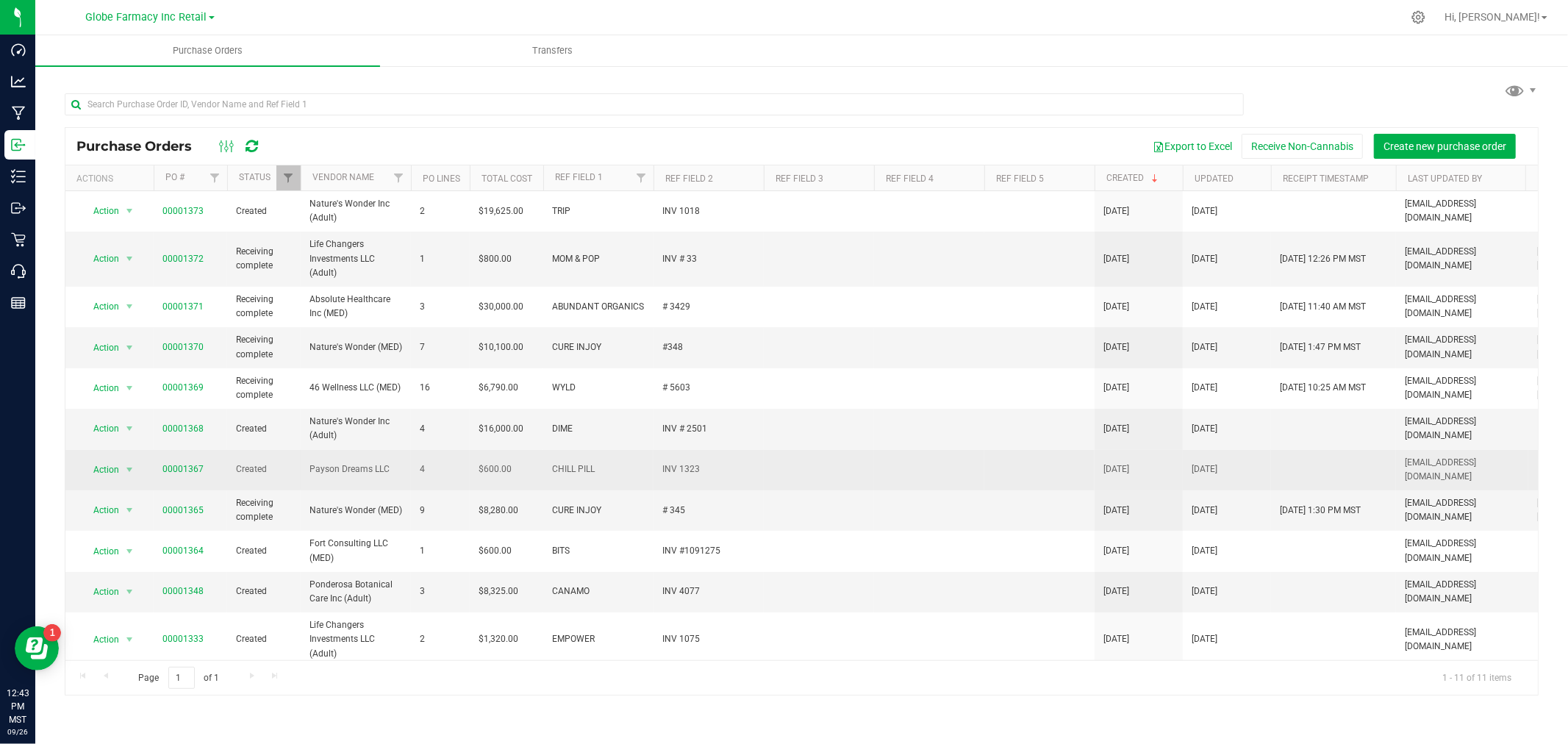
scroll to position [12, 0]
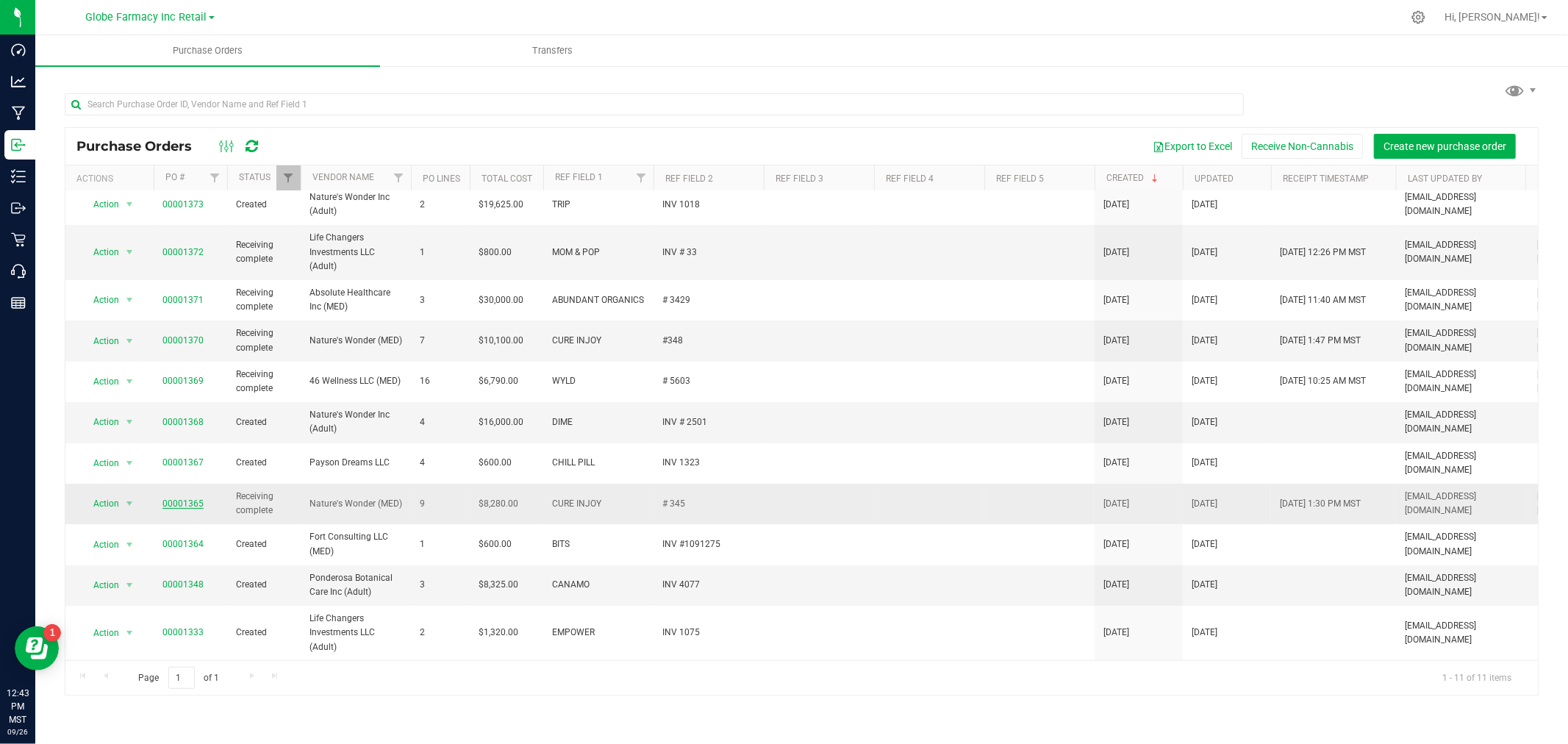
click at [174, 498] on link "00001365" at bounding box center [183, 503] width 42 height 10
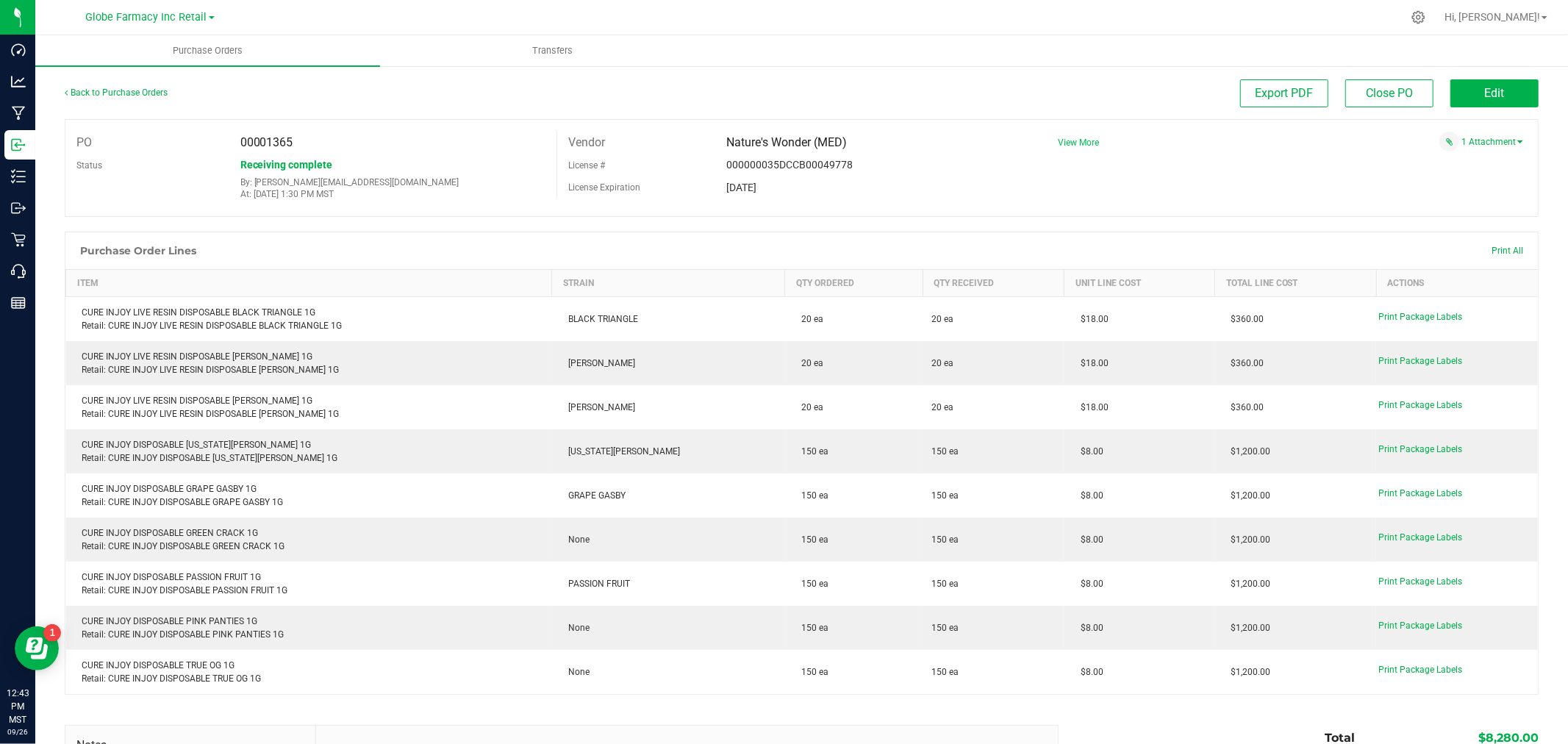
click at [1070, 138] on span "View More" at bounding box center [1078, 142] width 42 height 10
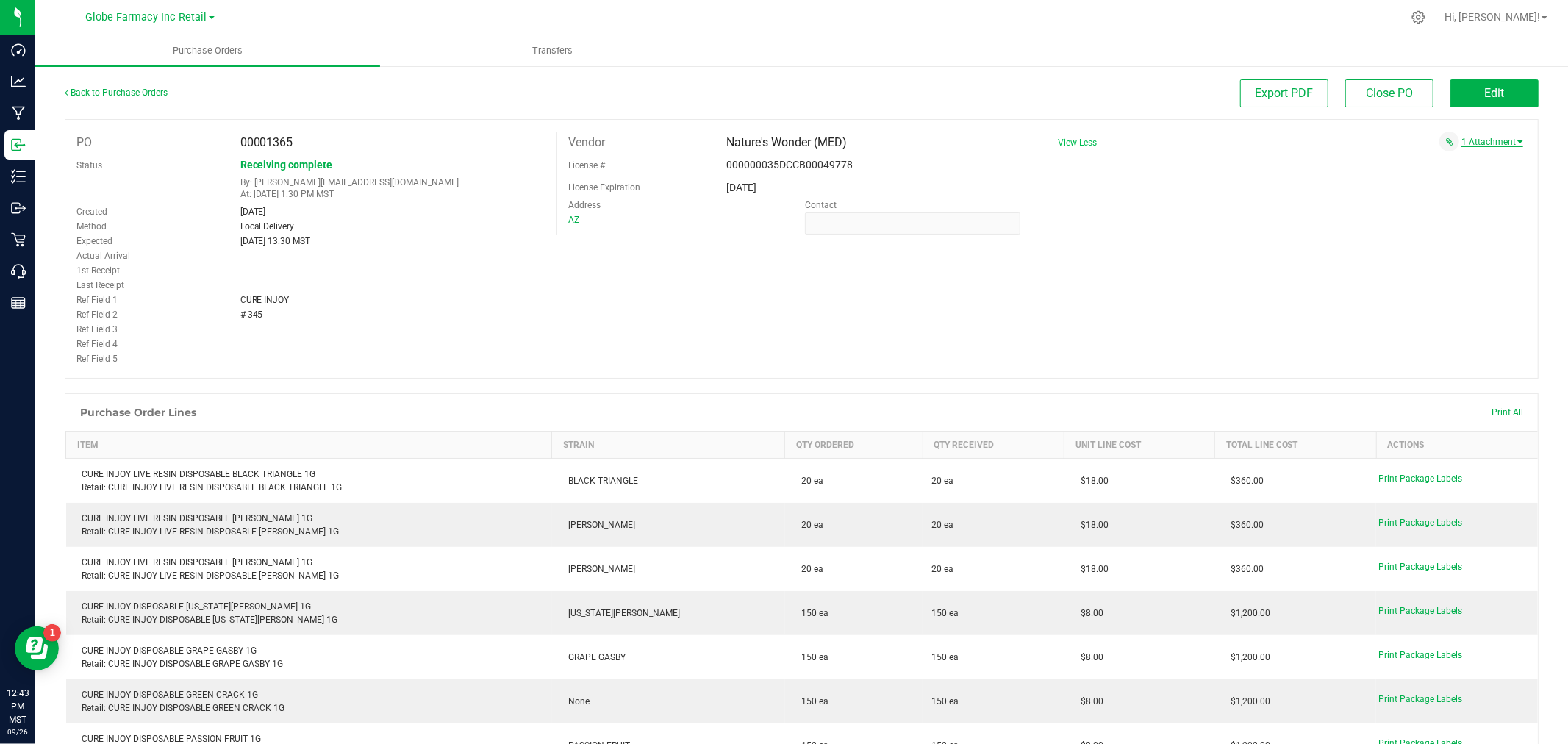
click at [1487, 141] on link "1 Attachment" at bounding box center [1491, 141] width 62 height 10
click at [1471, 161] on span "CURE INJOY INV # 345 [DATE].pdf" at bounding box center [1436, 161] width 121 height 9
click at [1487, 92] on span "Edit" at bounding box center [1495, 92] width 20 height 14
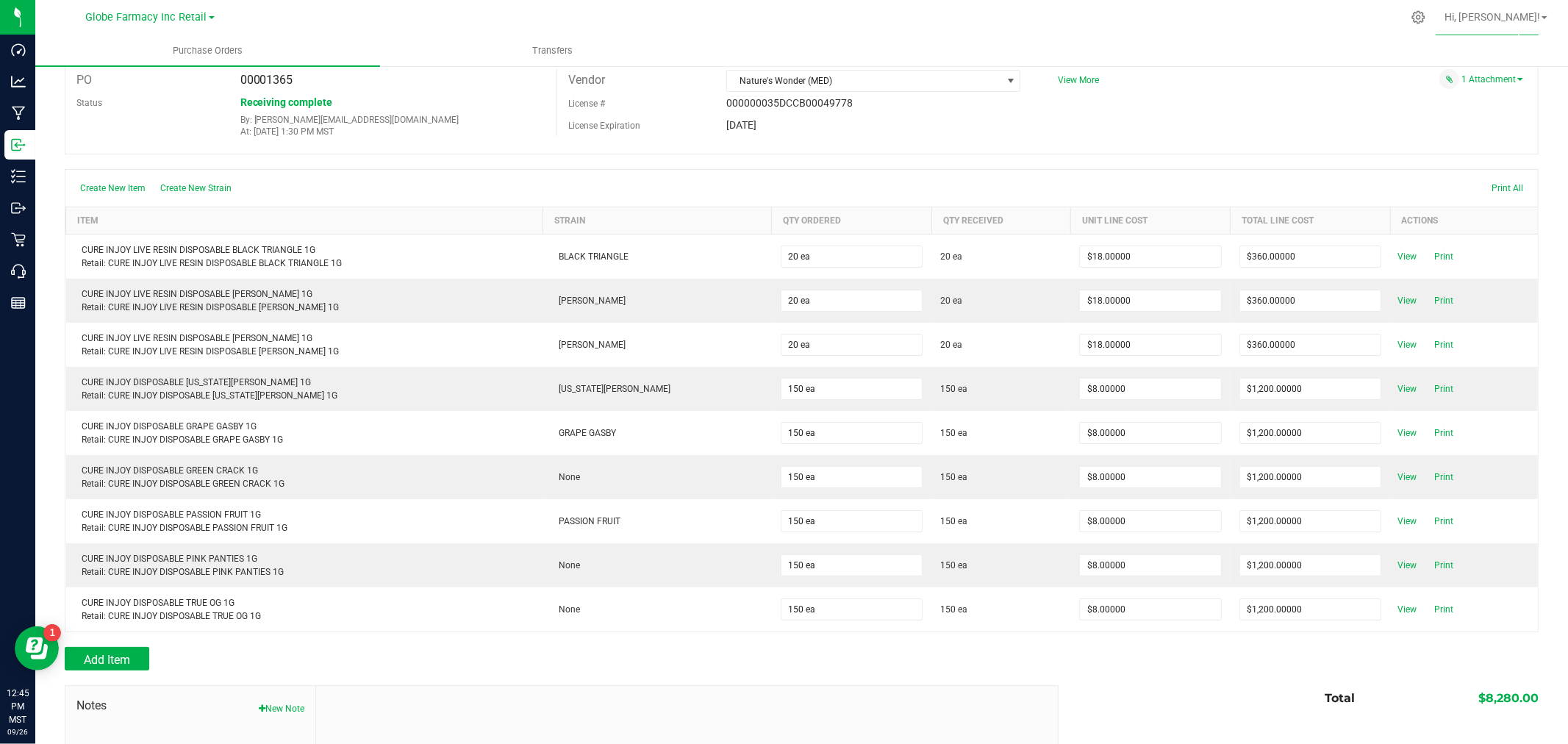
scroll to position [218, 0]
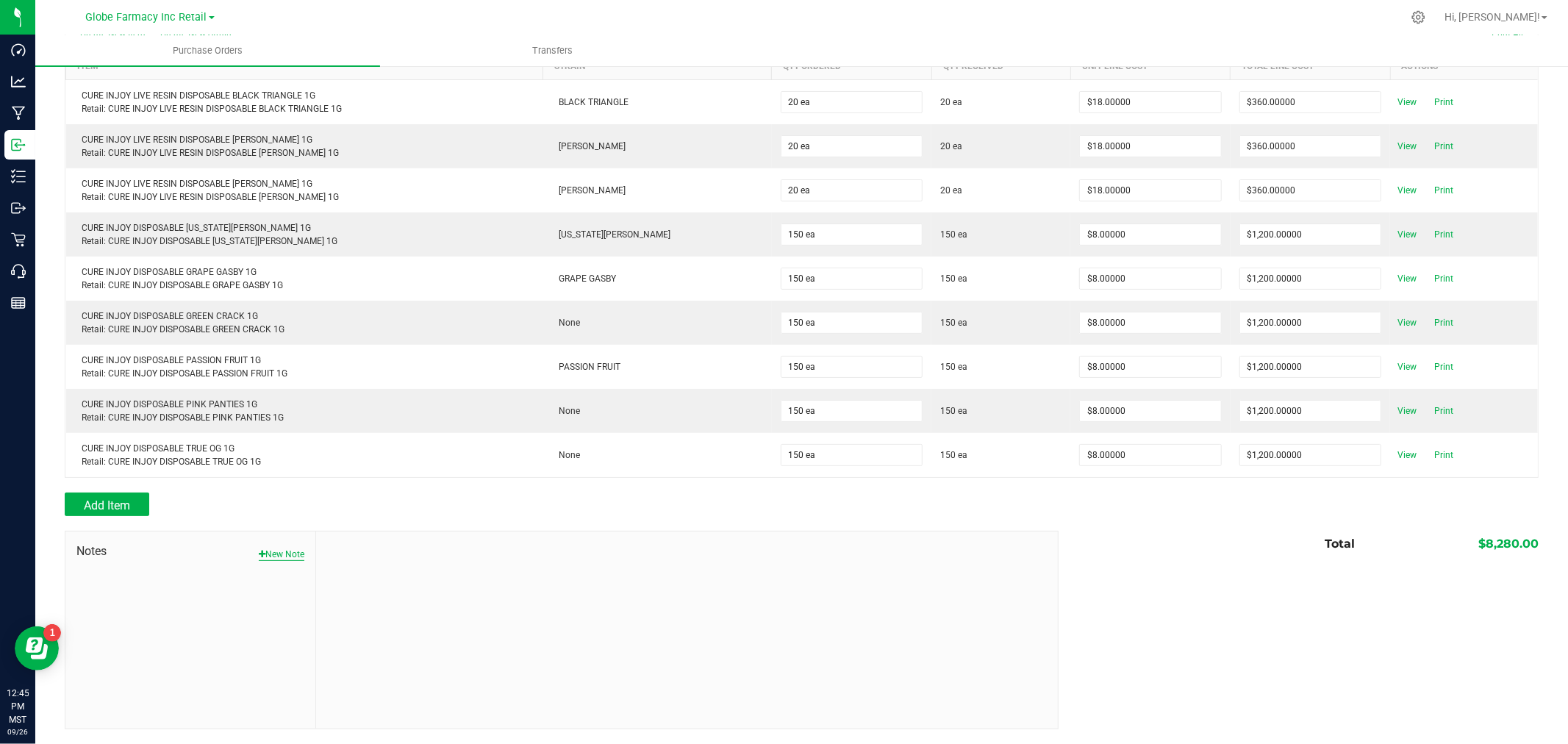
click at [273, 551] on button "New Note" at bounding box center [281, 554] width 45 height 13
click at [377, 583] on input "Note Title" at bounding box center [686, 589] width 719 height 22
type input "Docusign"
click at [406, 644] on textarea "* Note" at bounding box center [686, 654] width 719 height 59
type textarea "8,280.00"
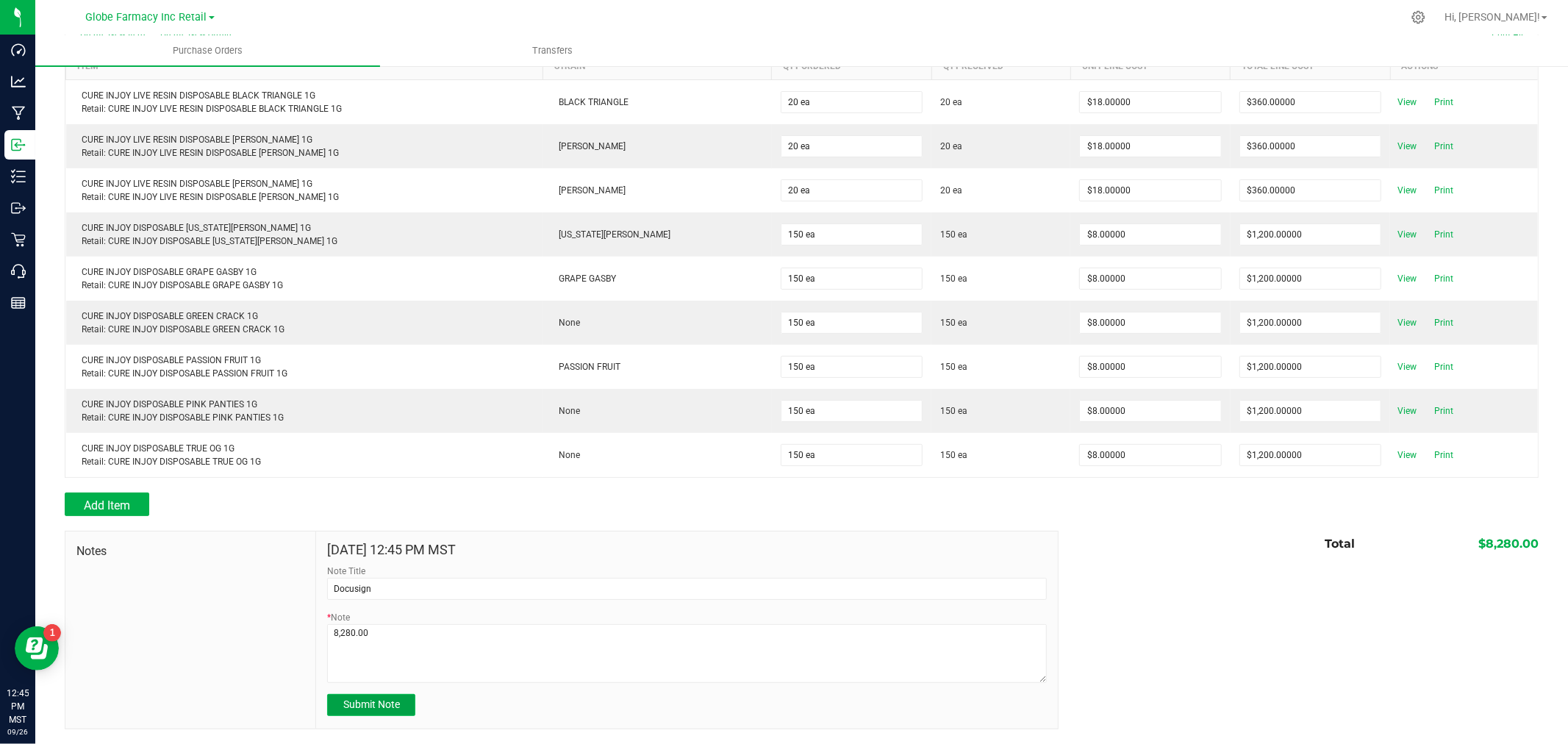
click at [373, 700] on span "Submit Note" at bounding box center [371, 704] width 56 height 12
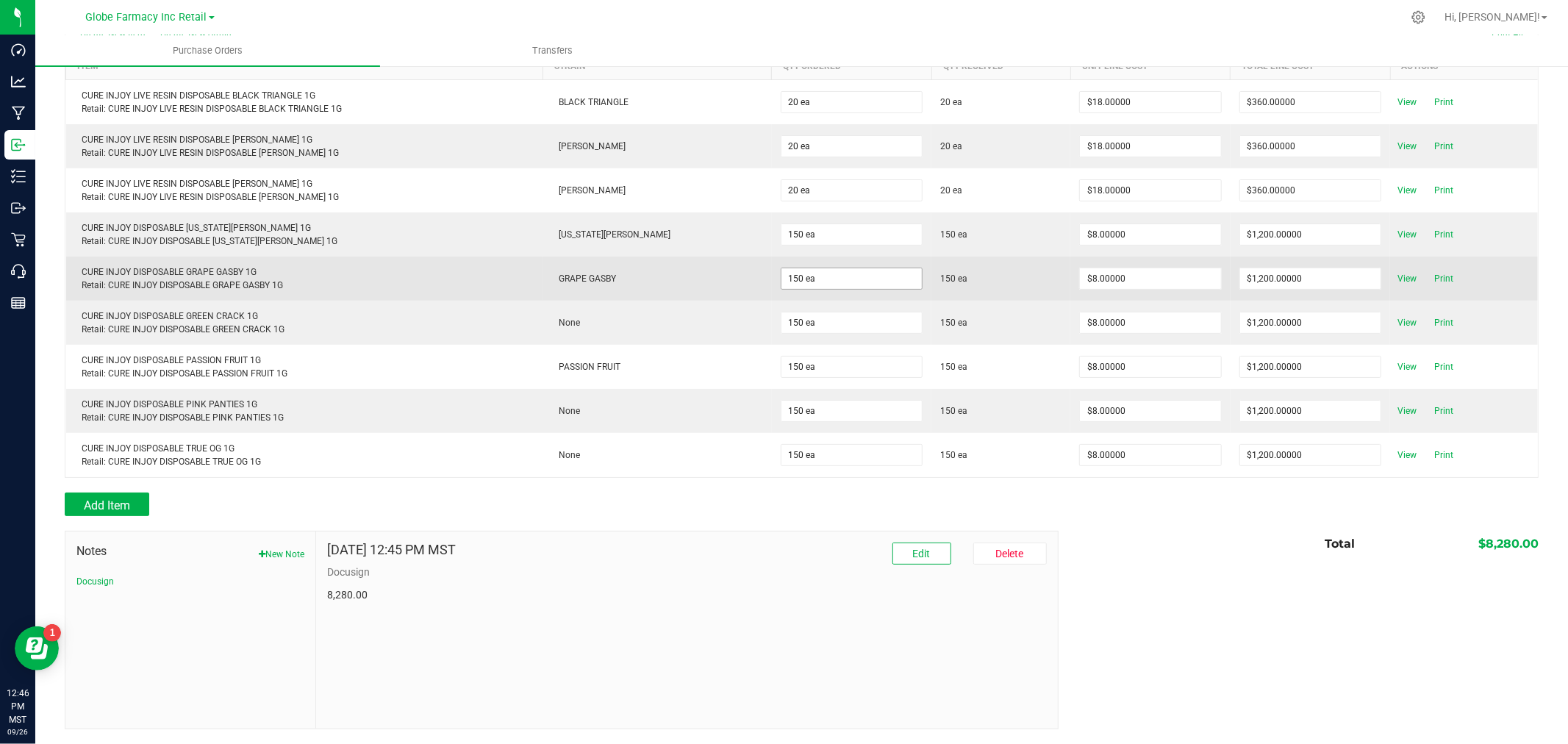
scroll to position [0, 0]
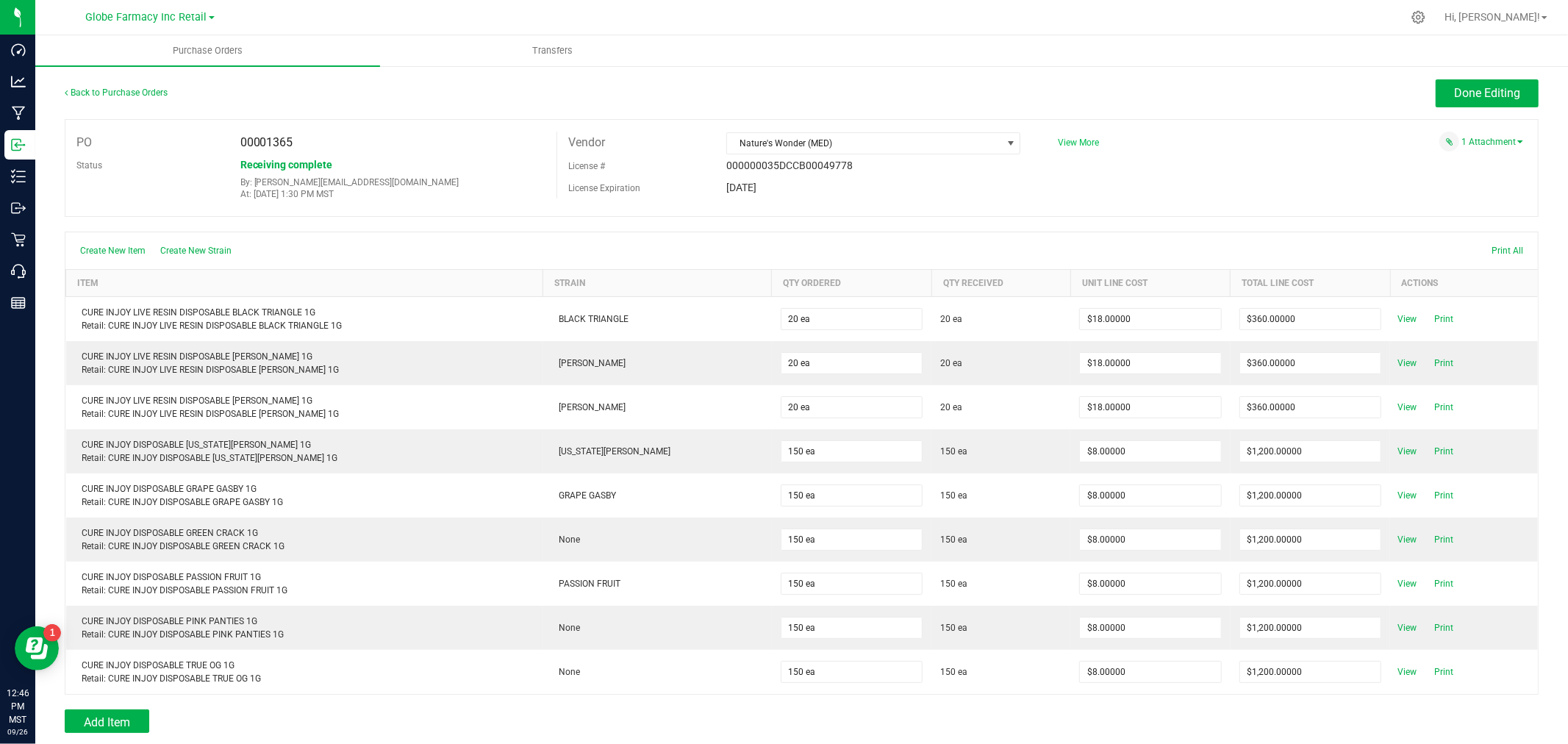
click at [1073, 142] on span "View More" at bounding box center [1078, 142] width 42 height 10
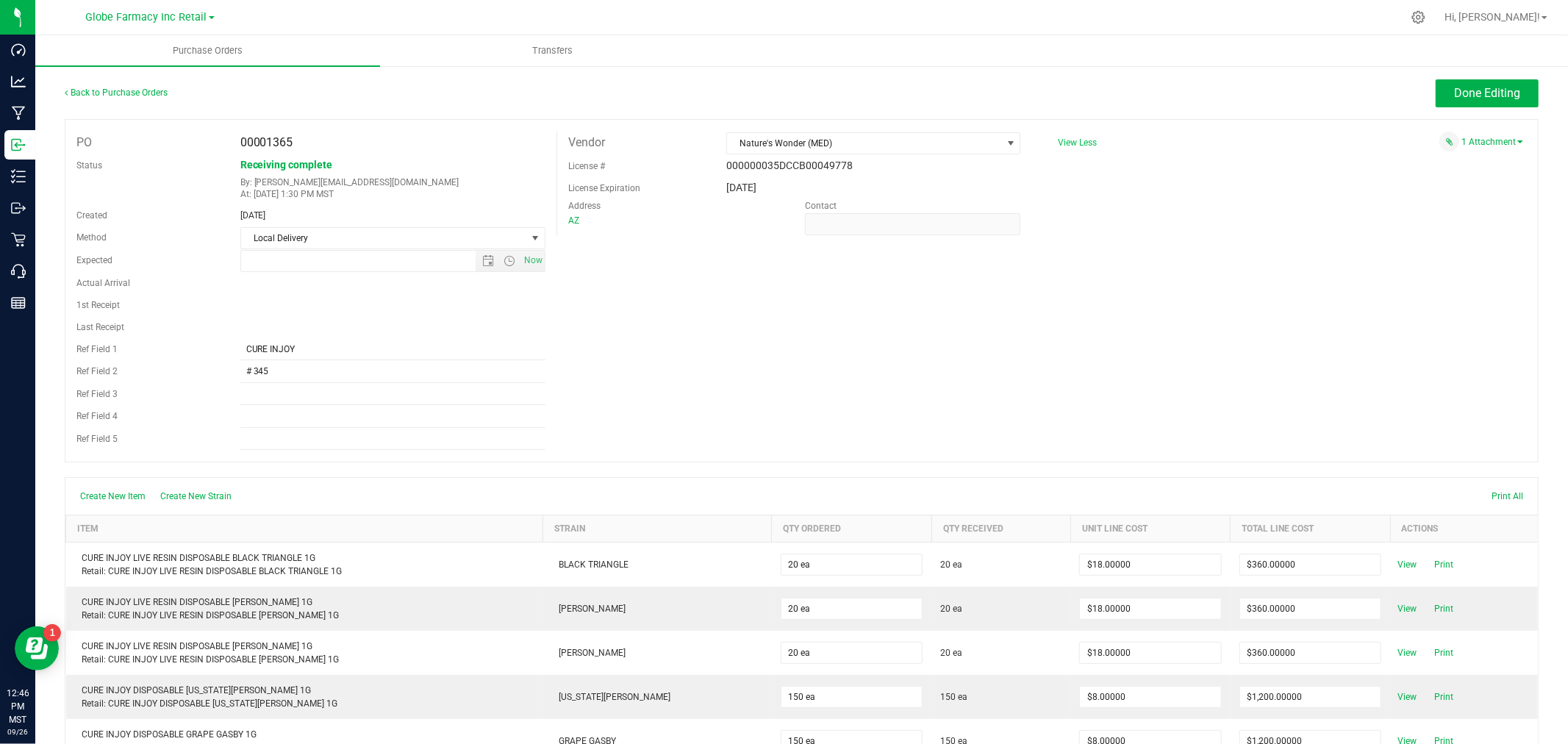
type input "[DATE] 1:30 PM"
click at [1487, 139] on link "1 Attachment" at bounding box center [1491, 141] width 62 height 10
click at [1472, 89] on span "Done Editing" at bounding box center [1488, 92] width 66 height 14
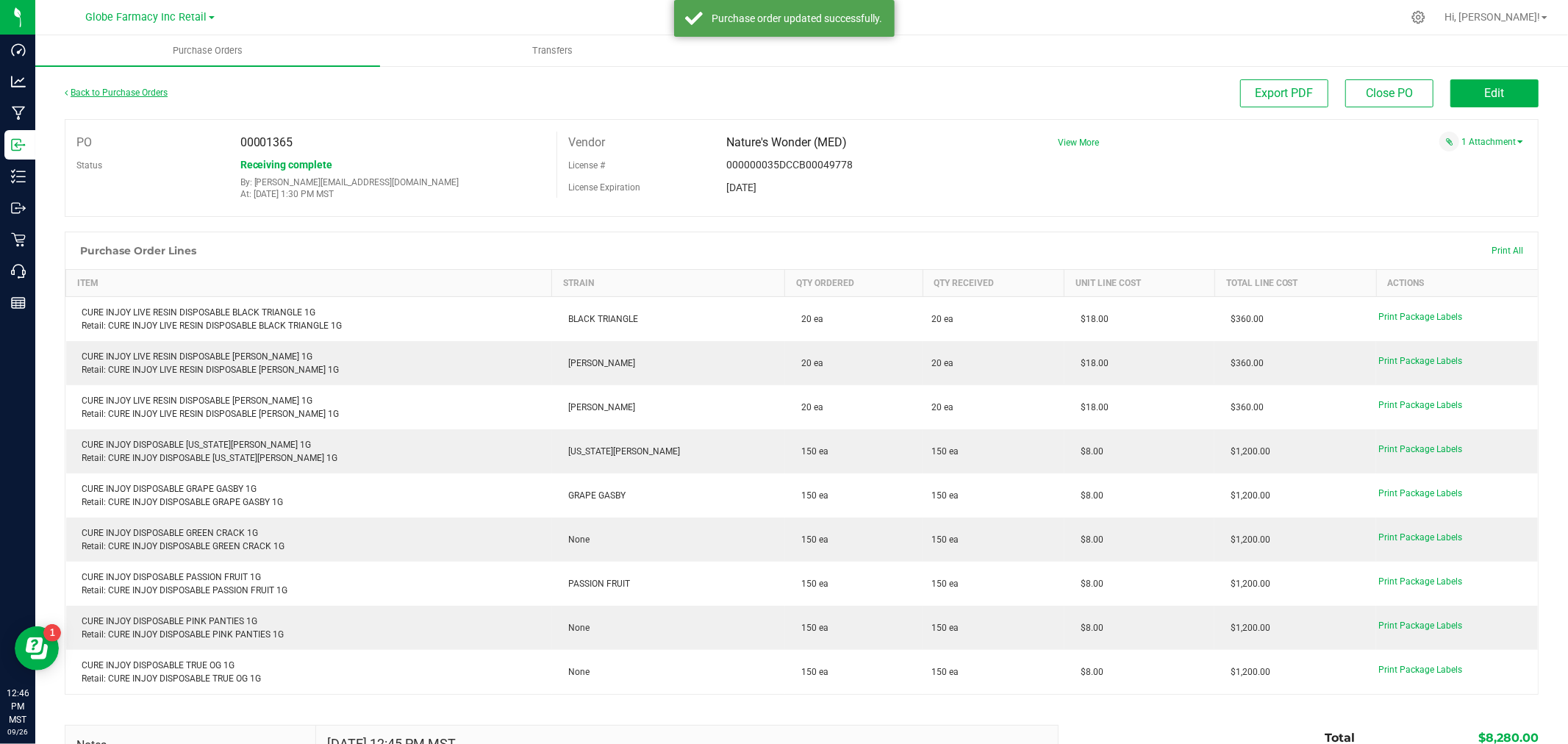
click at [138, 92] on link "Back to Purchase Orders" at bounding box center [116, 92] width 103 height 10
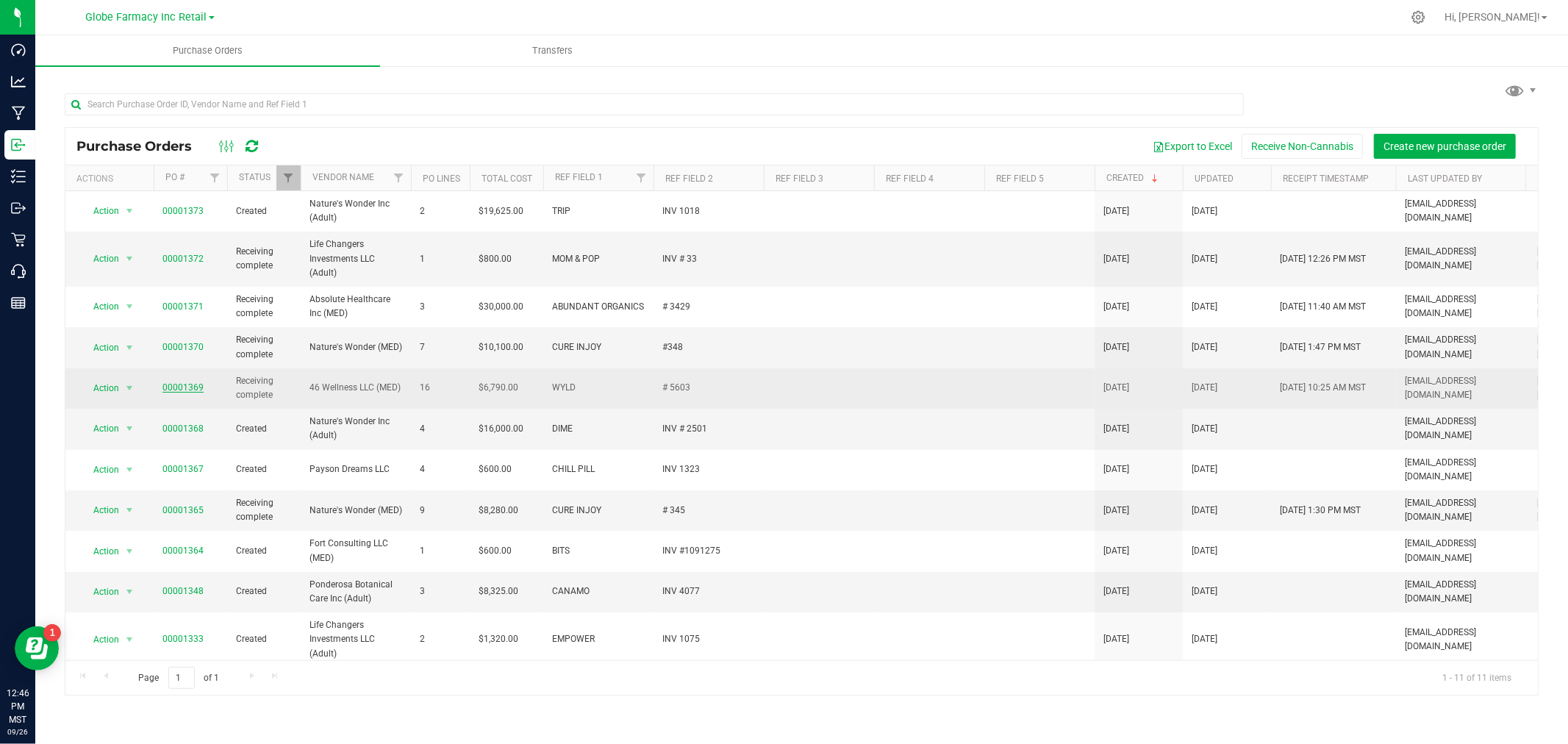
click at [181, 385] on link "00001369" at bounding box center [183, 387] width 42 height 10
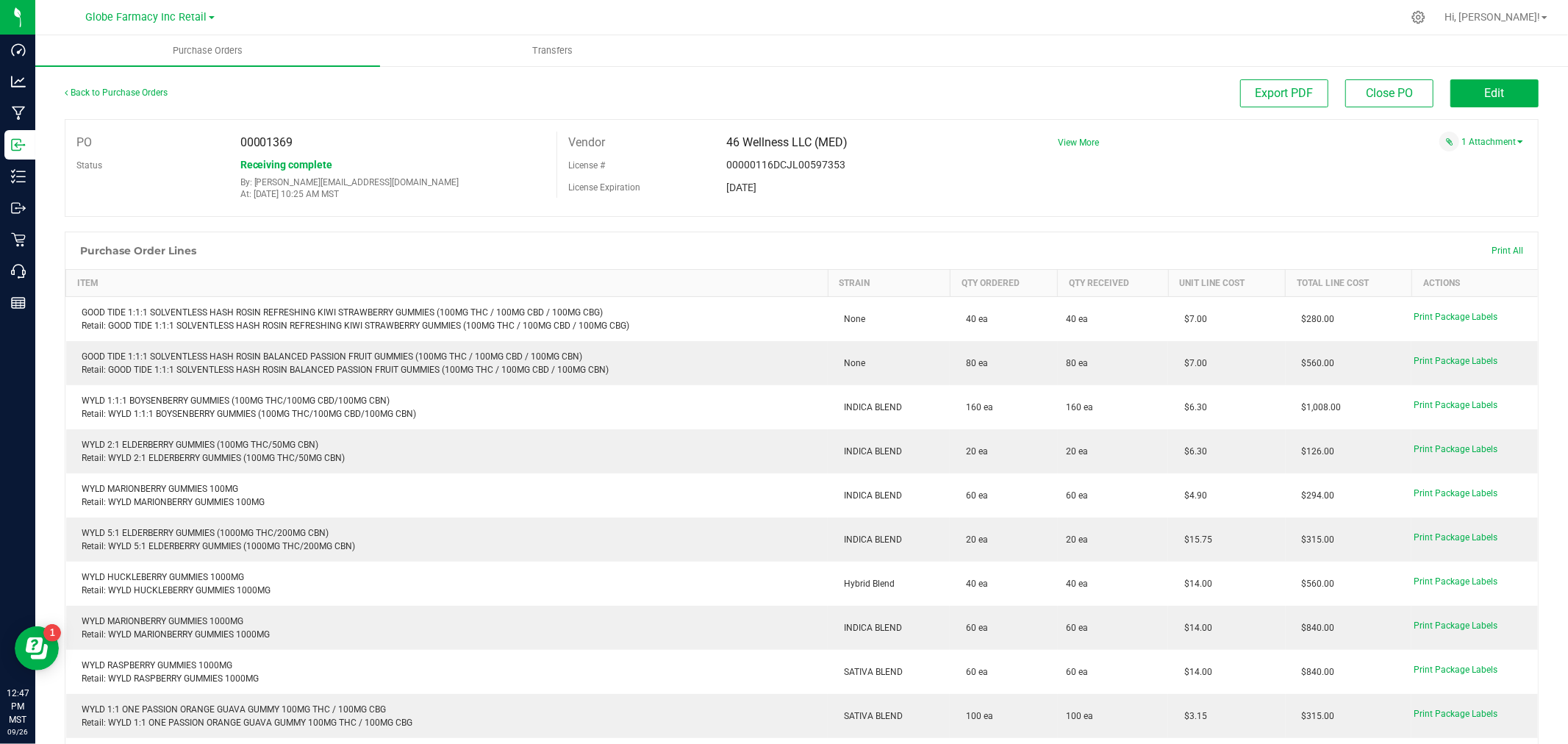
click at [1479, 150] on div "1 Attachment" at bounding box center [1285, 142] width 476 height 20
click at [1476, 141] on link "1 Attachment" at bounding box center [1491, 141] width 62 height 10
click at [1397, 157] on span "WYLD INV # 5603 [DATE].pdf" at bounding box center [1446, 161] width 103 height 9
click at [1077, 143] on span "View More" at bounding box center [1078, 142] width 42 height 10
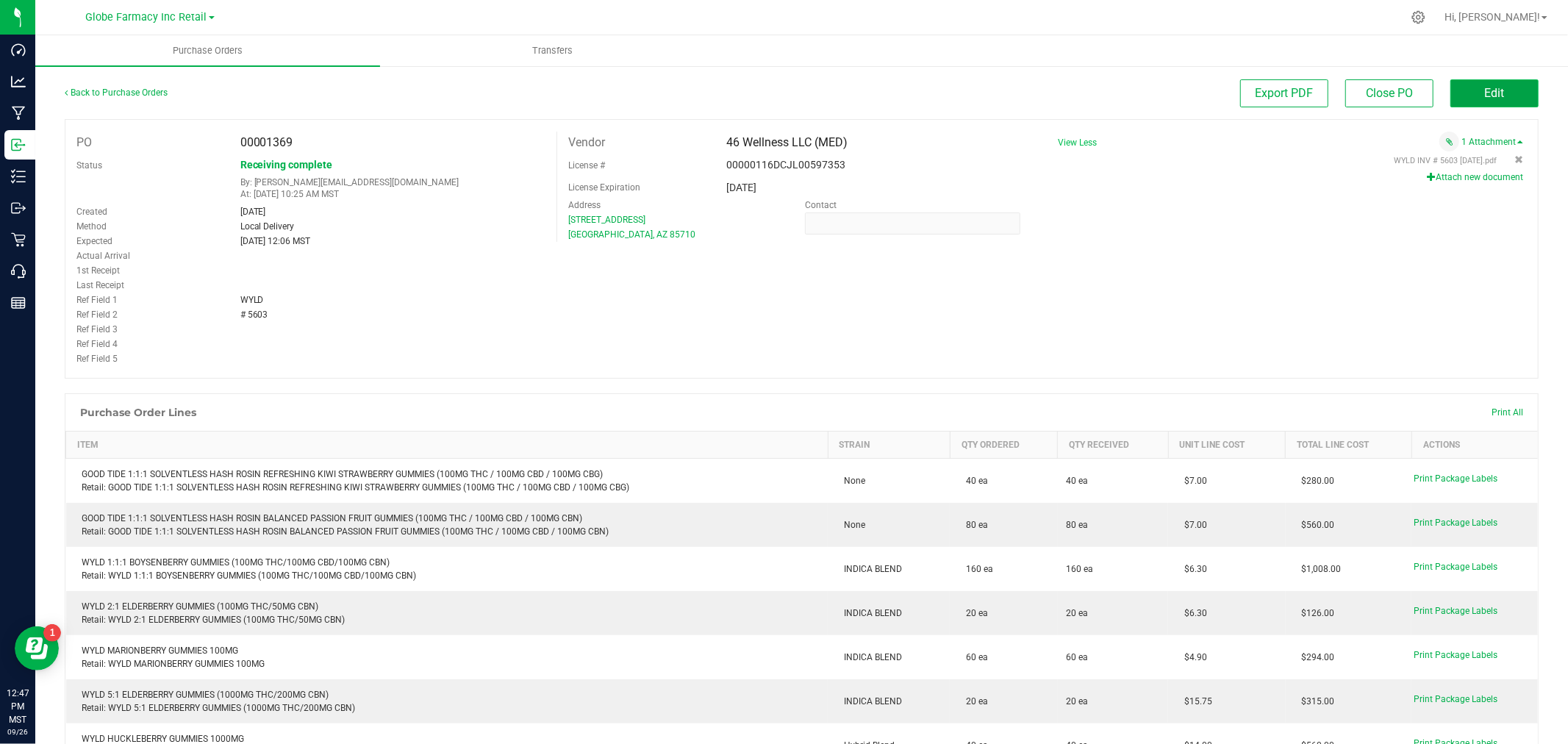
click at [1487, 90] on span "Edit" at bounding box center [1495, 92] width 20 height 14
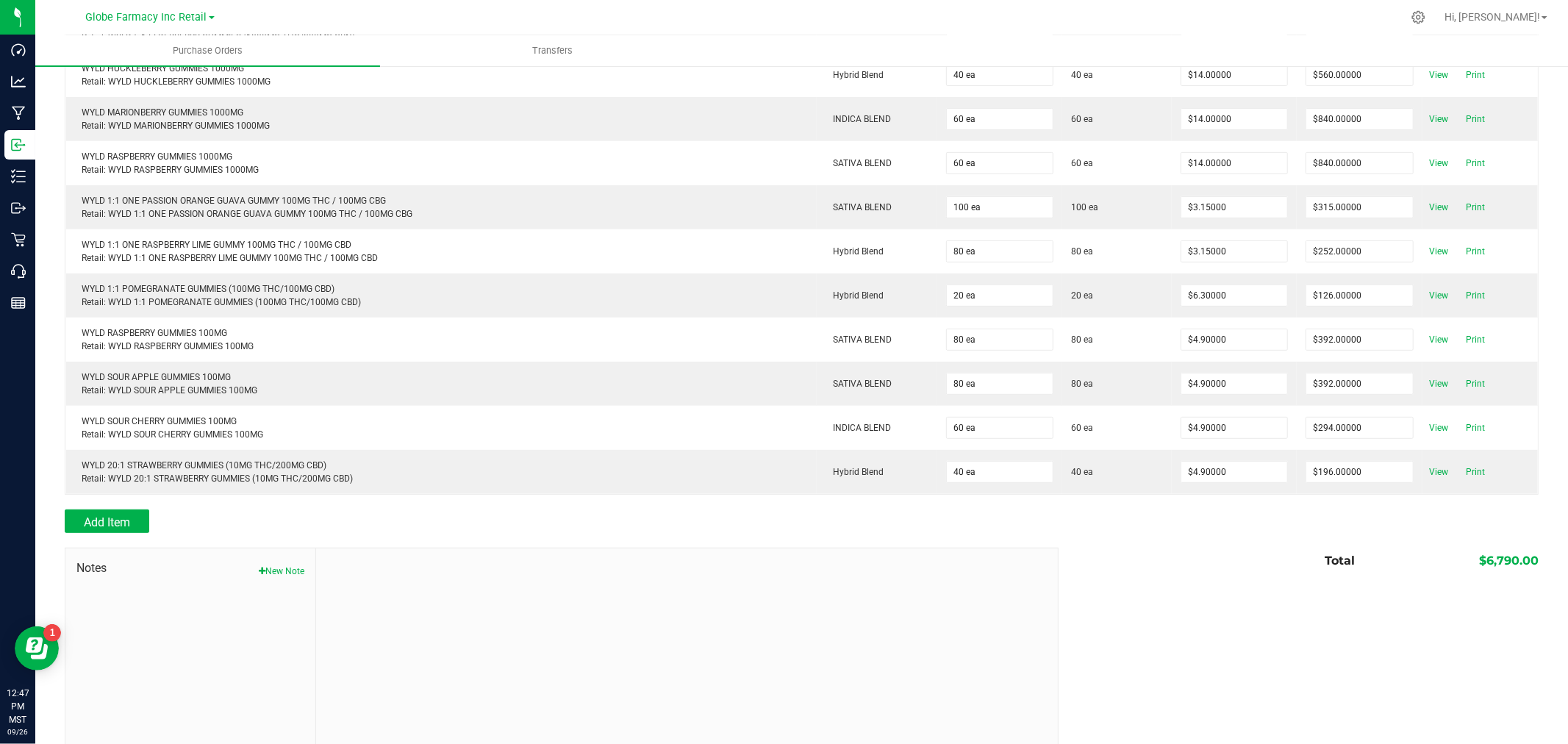
scroll to position [526, 0]
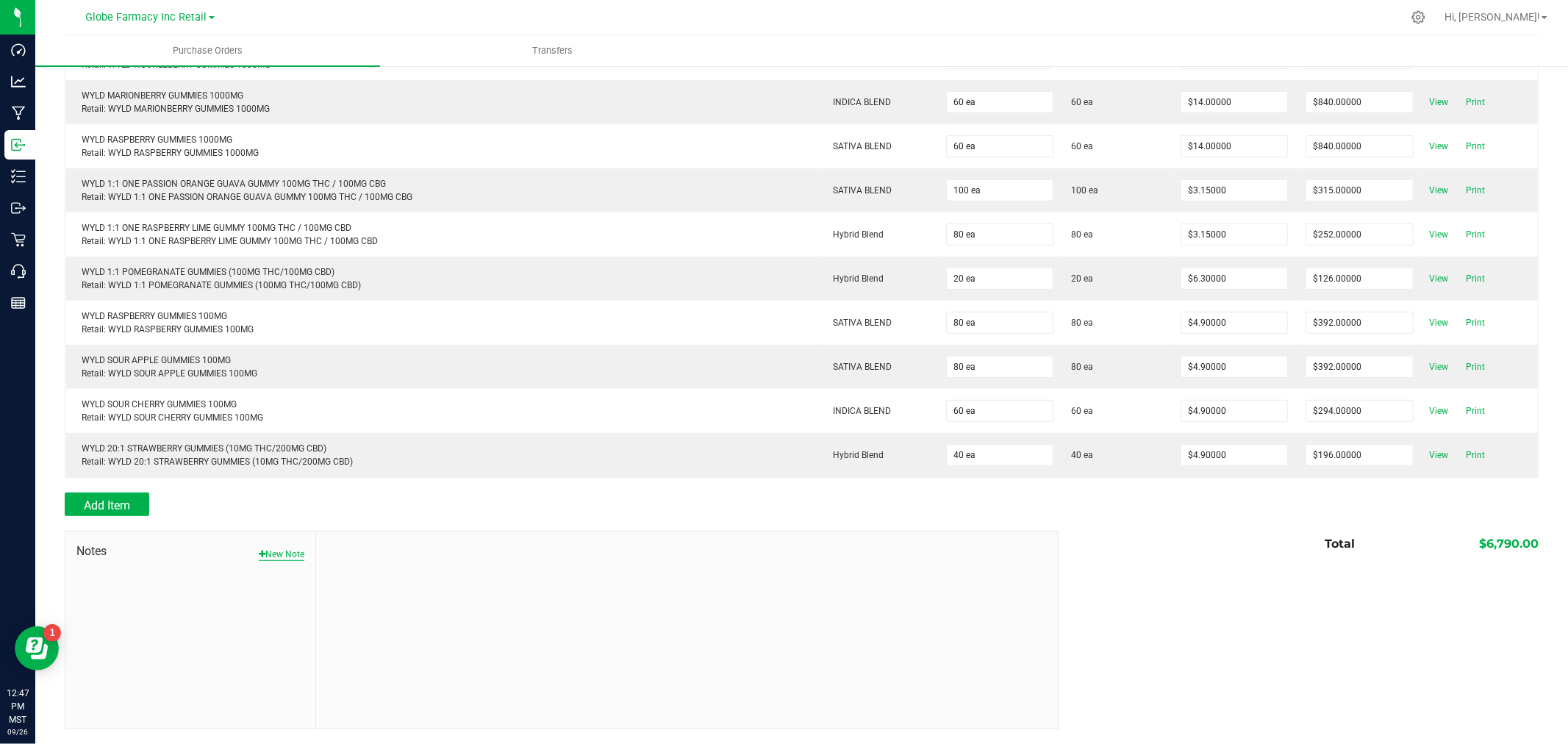
click at [269, 548] on button "New Note" at bounding box center [281, 554] width 45 height 13
click at [370, 590] on input "Note Title" at bounding box center [686, 589] width 719 height 22
type input "Docusign"
click at [402, 644] on textarea "* Note" at bounding box center [686, 654] width 719 height 59
type textarea "6,790.00"
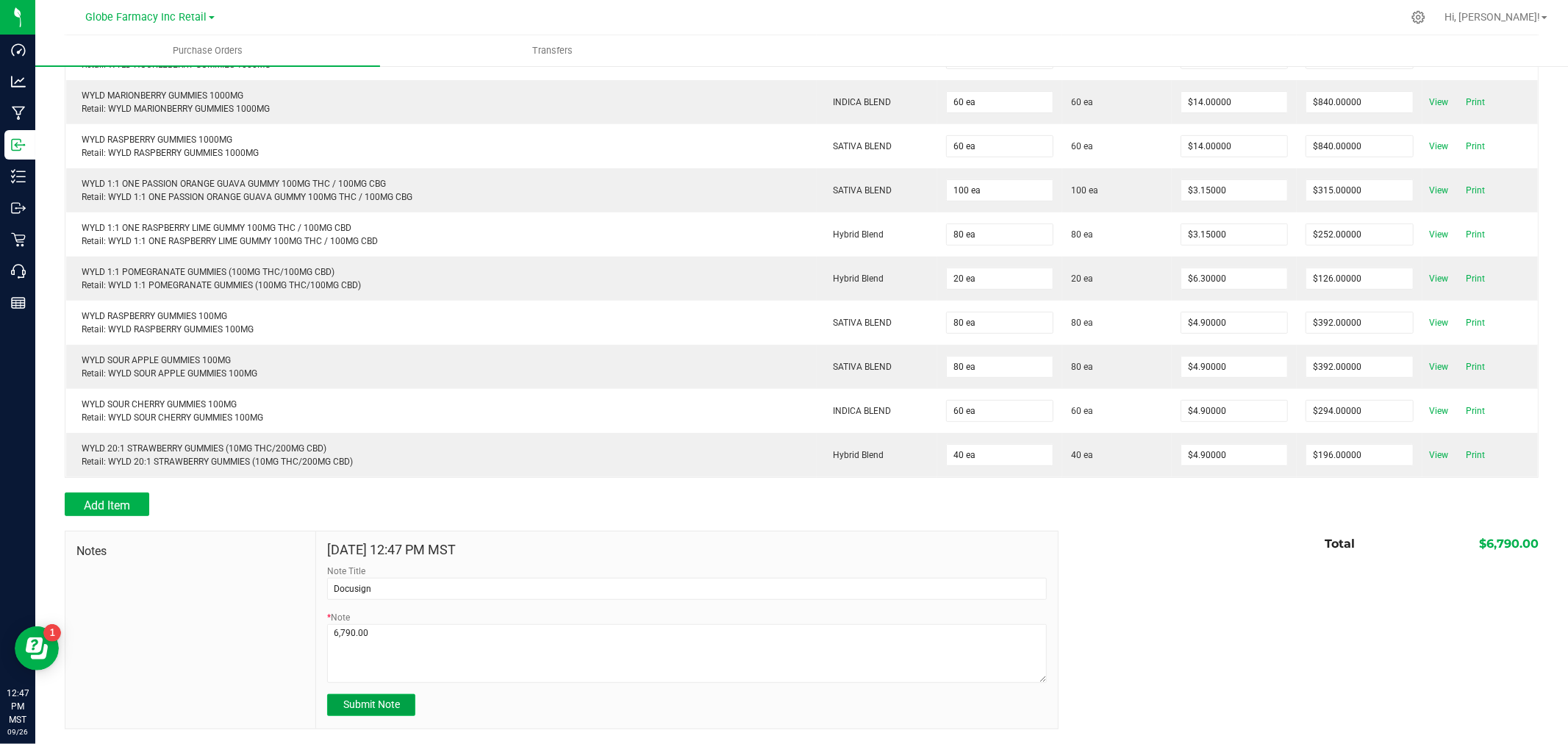
click at [388, 710] on span "Submit Note" at bounding box center [371, 704] width 56 height 12
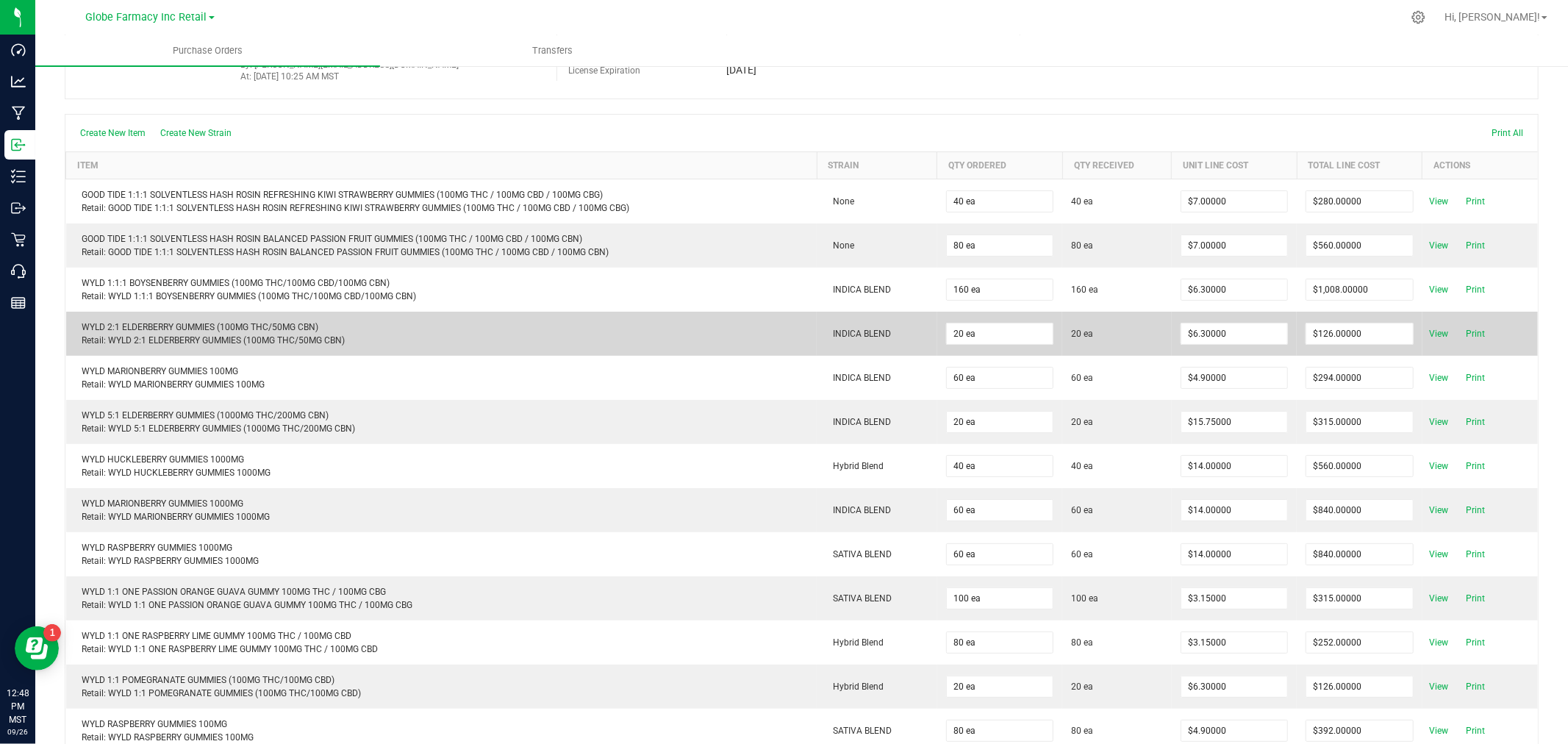
scroll to position [0, 0]
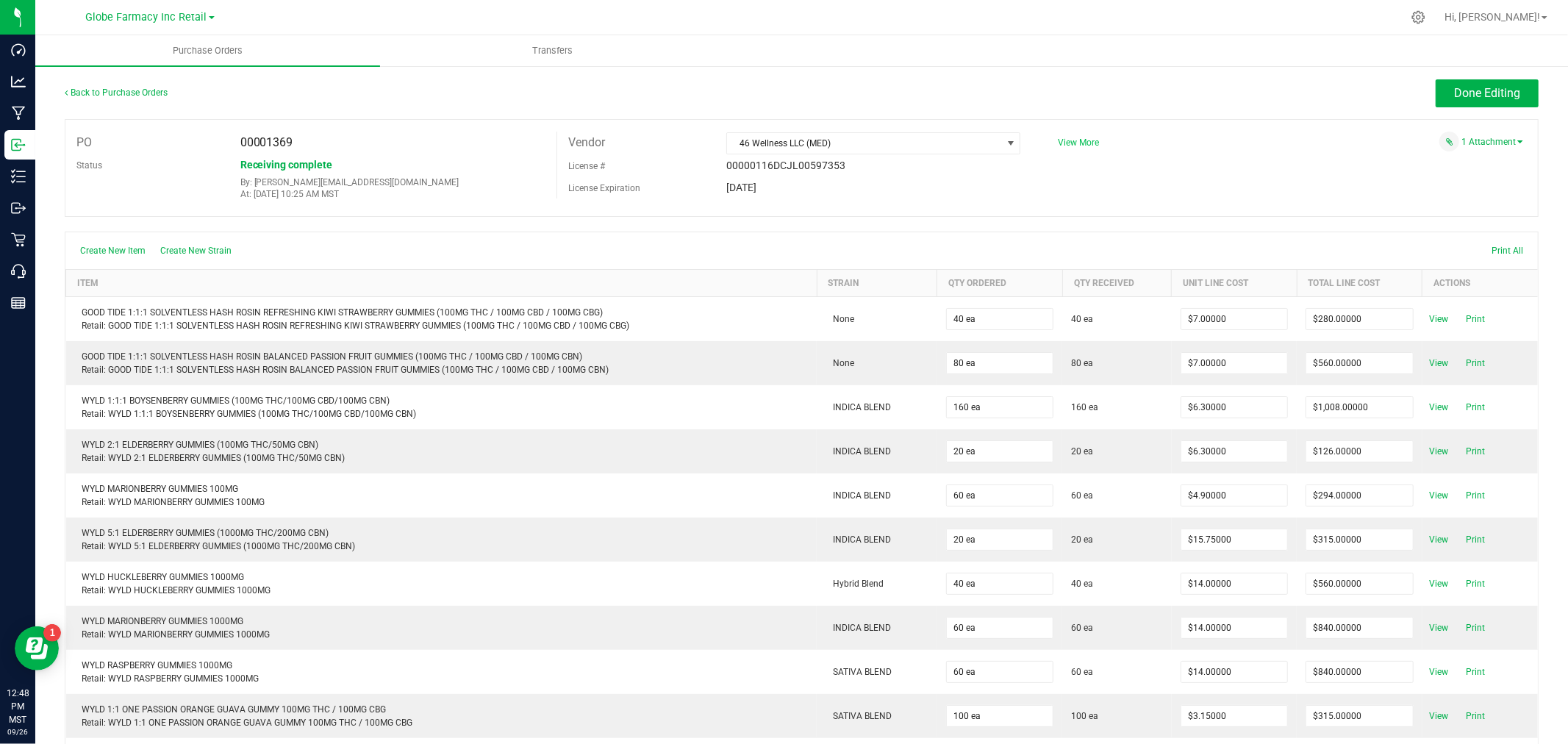
click at [1073, 141] on span "View More" at bounding box center [1078, 142] width 42 height 10
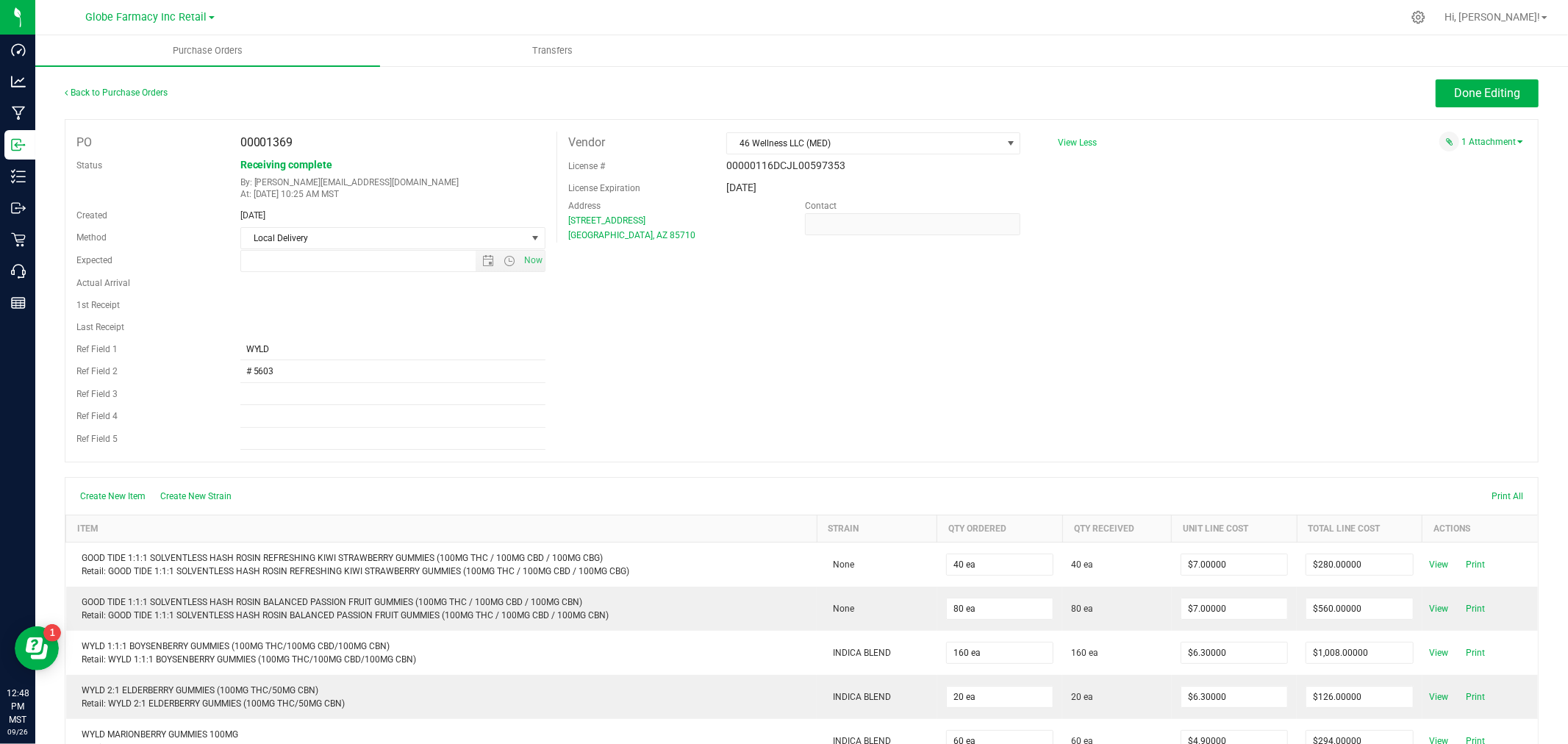
type input "[DATE] 12:06 PM"
click at [1465, 90] on span "Done Editing" at bounding box center [1488, 92] width 66 height 14
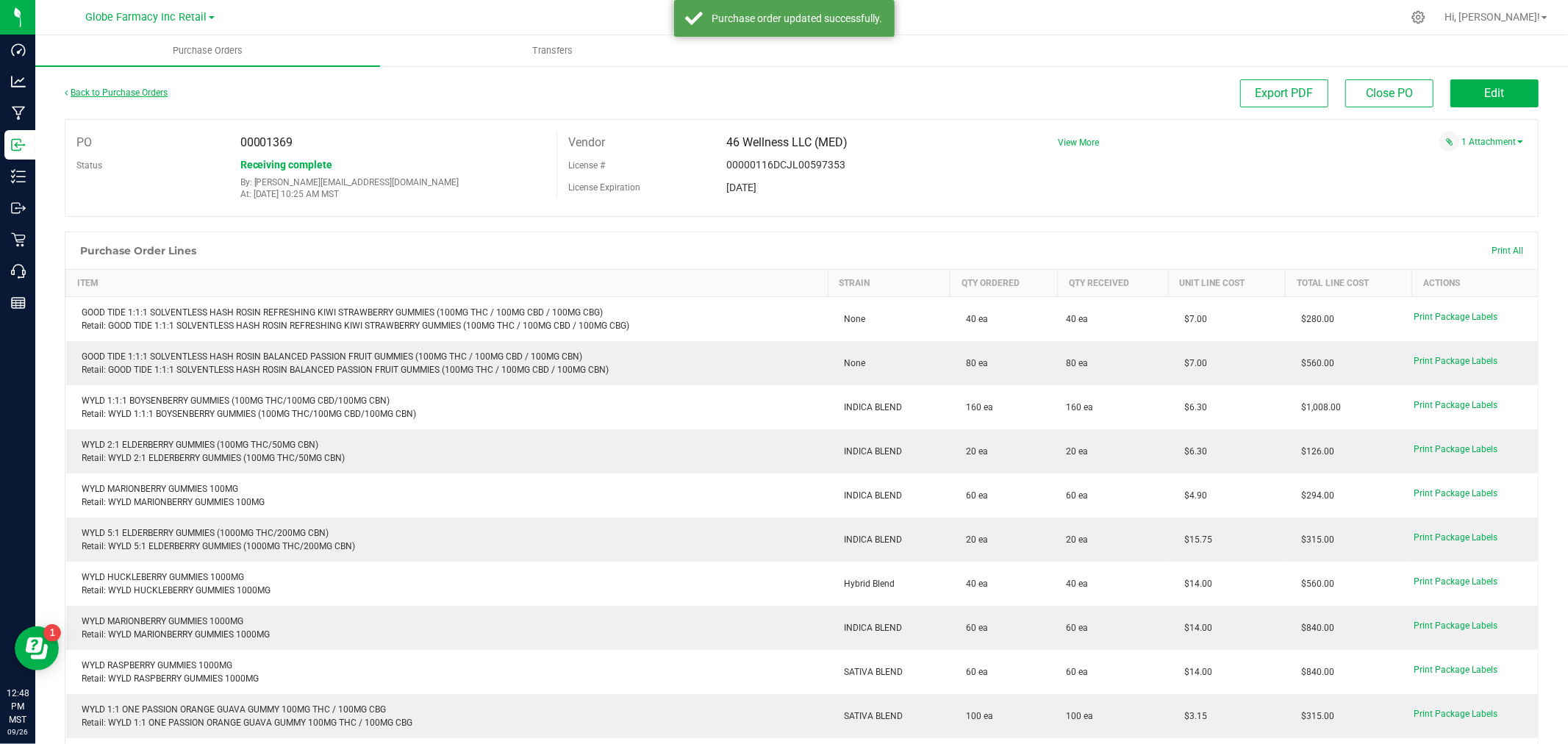
click at [130, 92] on link "Back to Purchase Orders" at bounding box center [116, 92] width 103 height 10
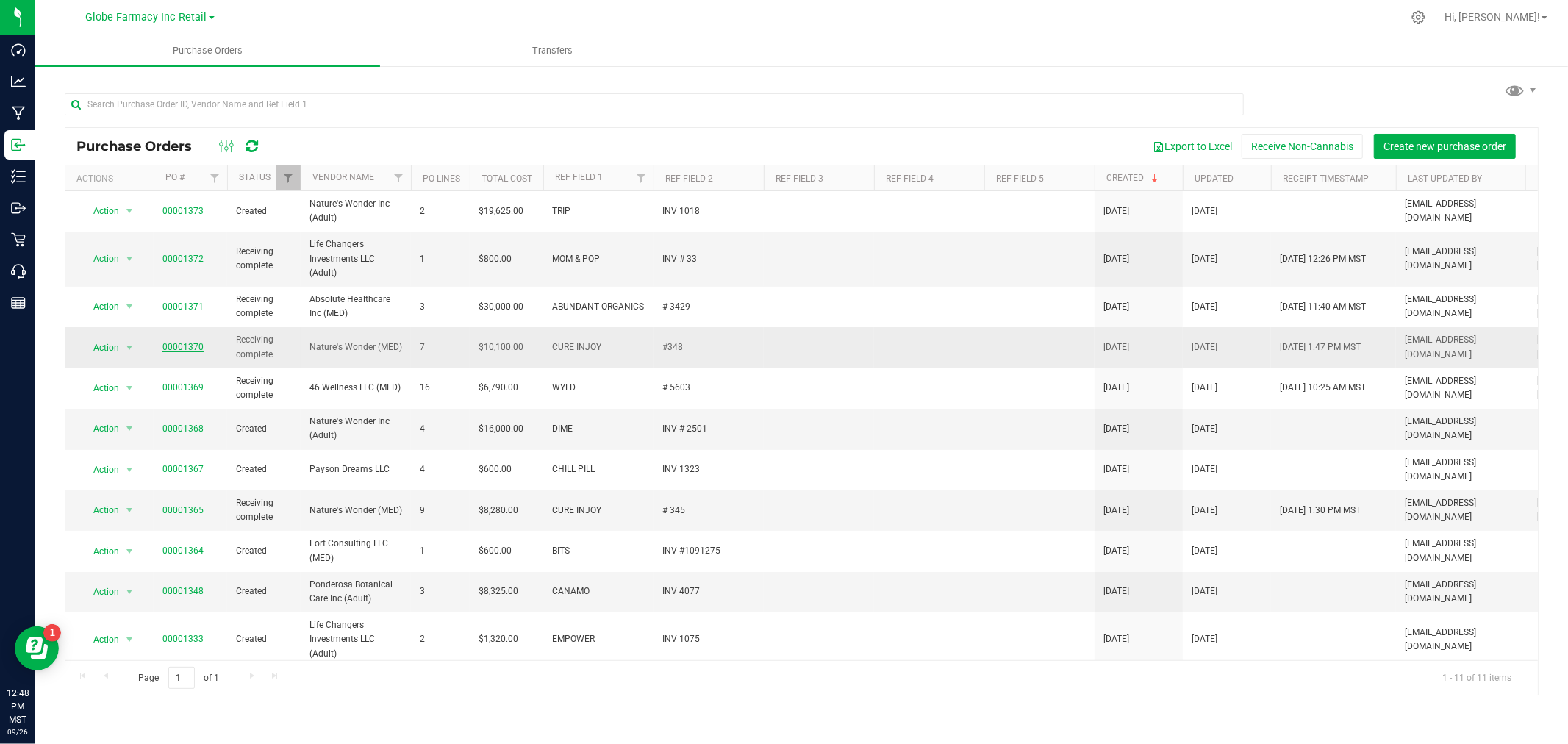
click at [190, 346] on link "00001370" at bounding box center [183, 346] width 42 height 10
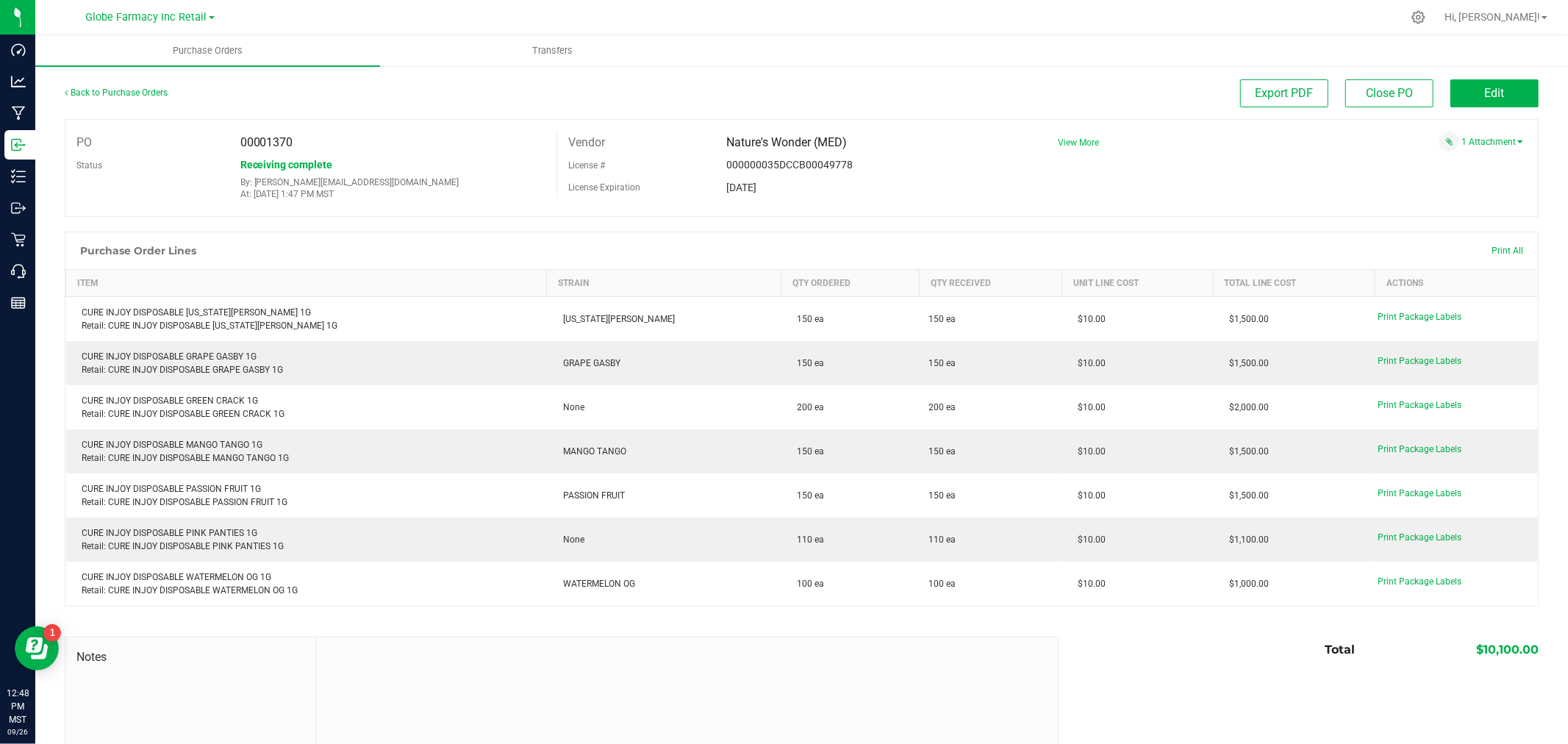
click at [1064, 144] on span "View More" at bounding box center [1078, 142] width 42 height 10
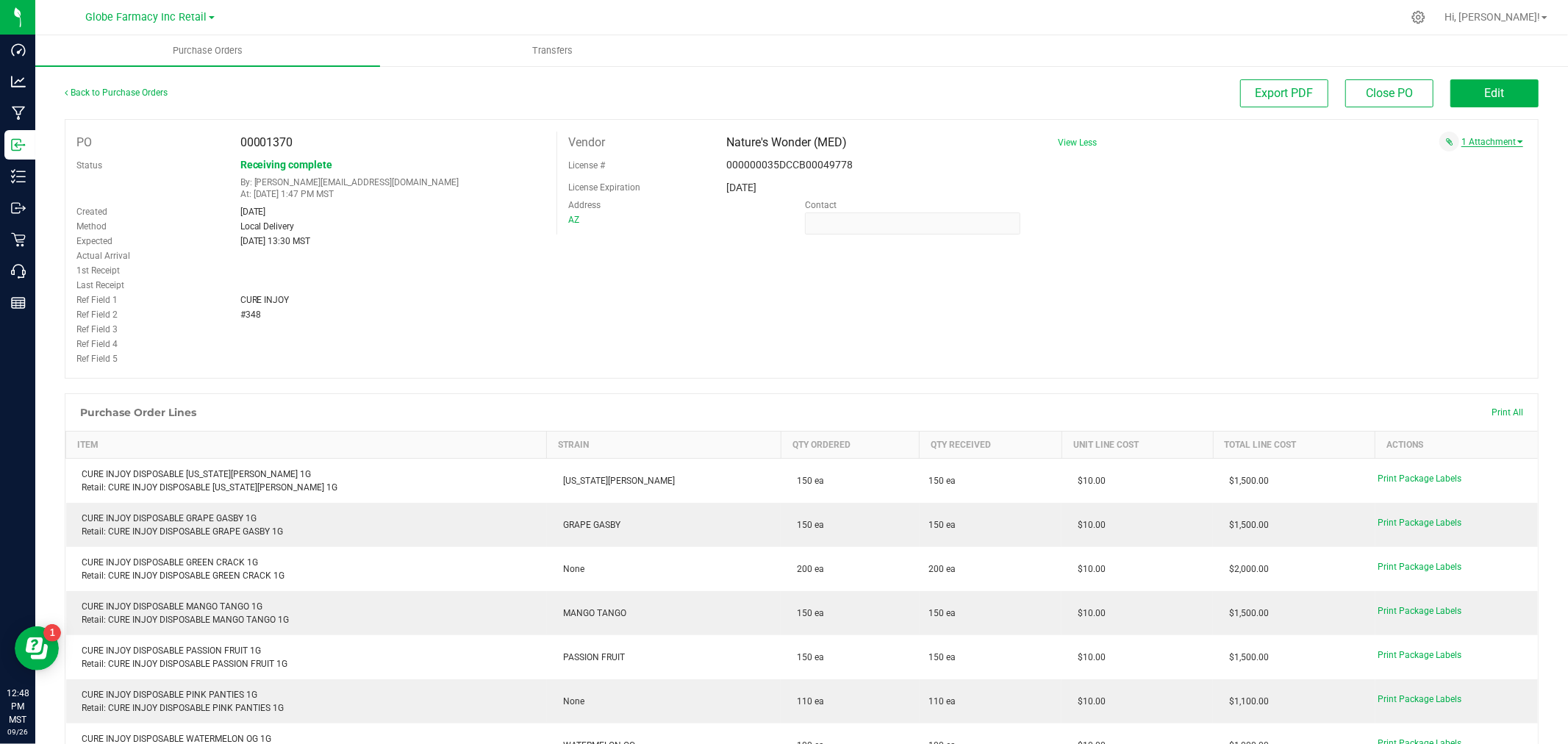
click at [1482, 138] on link "1 Attachment" at bounding box center [1491, 141] width 62 height 10
click at [1415, 163] on span "CURE INJOY # 348 09252025.pdf" at bounding box center [1438, 161] width 118 height 9
click at [1492, 89] on span "Edit" at bounding box center [1495, 92] width 20 height 14
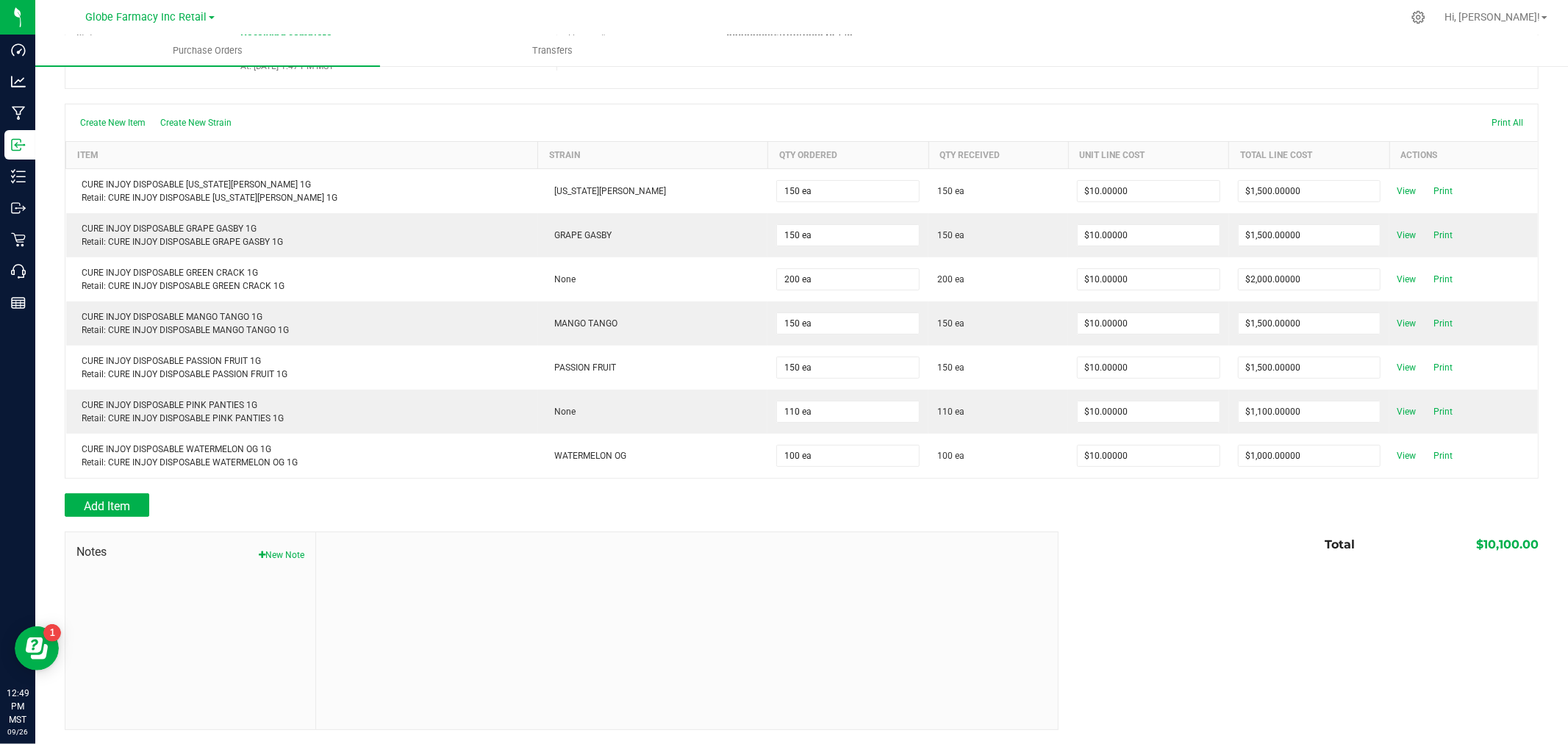
scroll to position [129, 0]
click at [277, 561] on div "Notes New Note" at bounding box center [191, 630] width 251 height 197
click at [292, 558] on button "New Note" at bounding box center [281, 554] width 45 height 13
click at [341, 587] on input "Note Title" at bounding box center [686, 589] width 719 height 22
type input "Docusign"
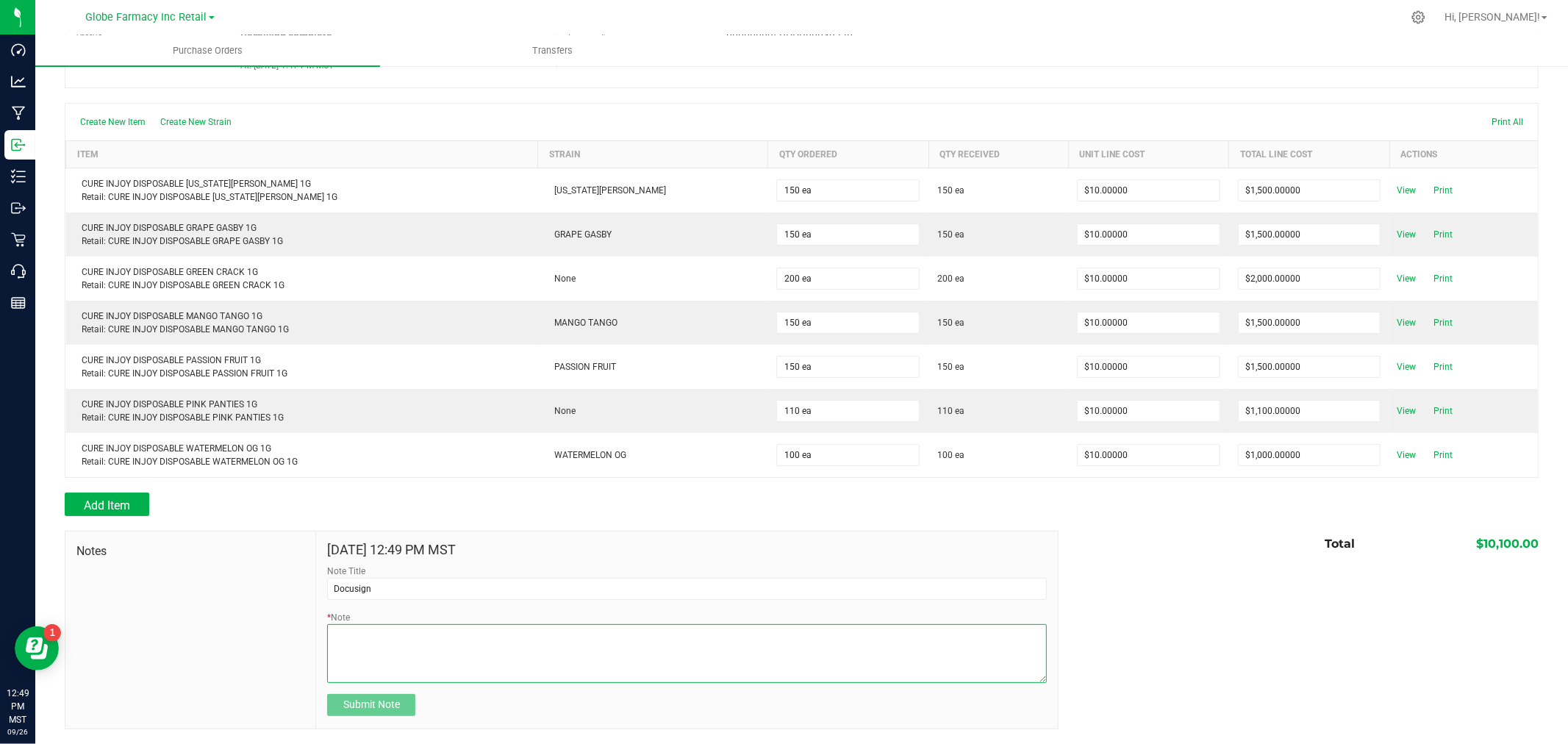
click at [374, 643] on textarea "* Note" at bounding box center [686, 654] width 719 height 59
type textarea "10,100.00"
click at [372, 708] on span "Submit Note" at bounding box center [371, 704] width 56 height 12
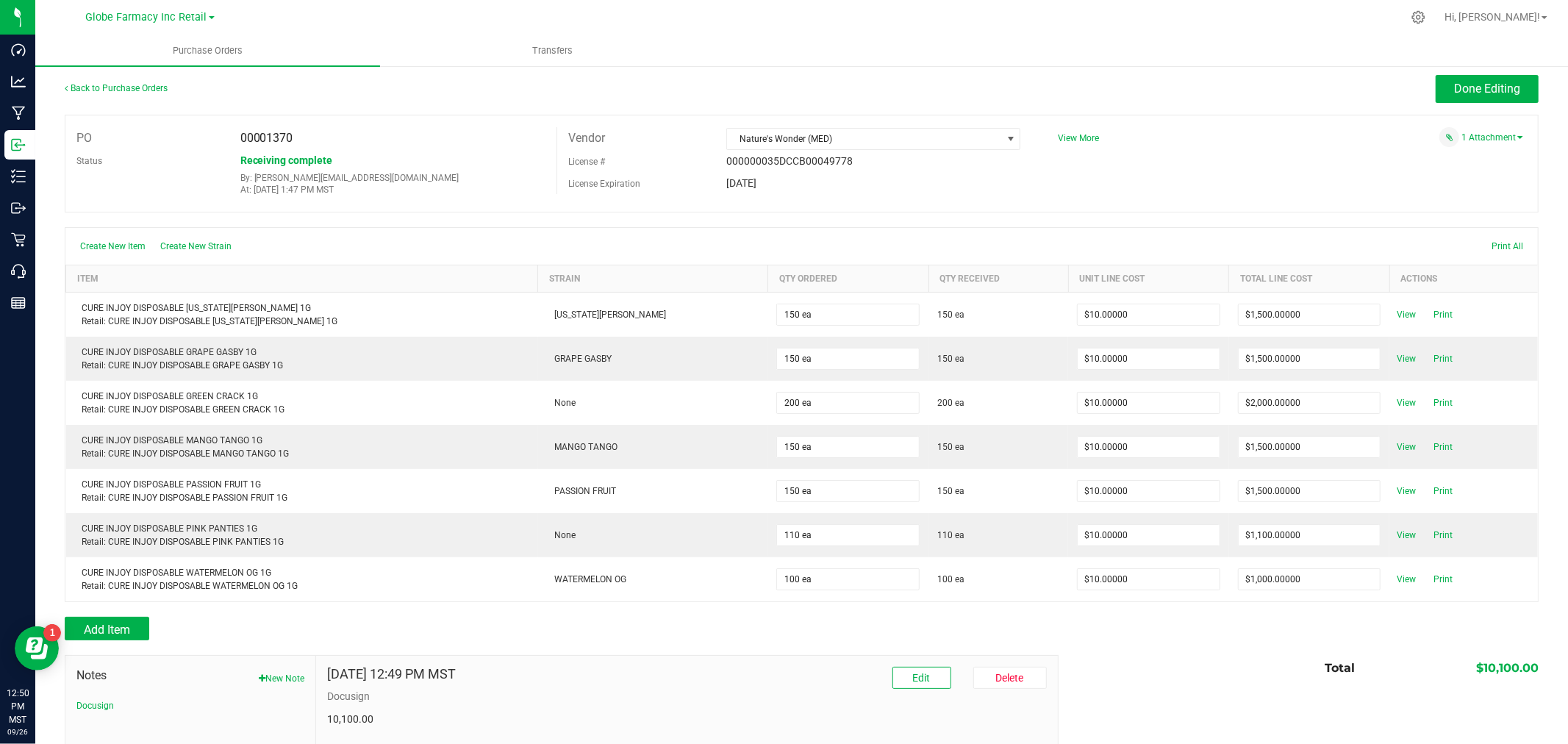
scroll to position [0, 0]
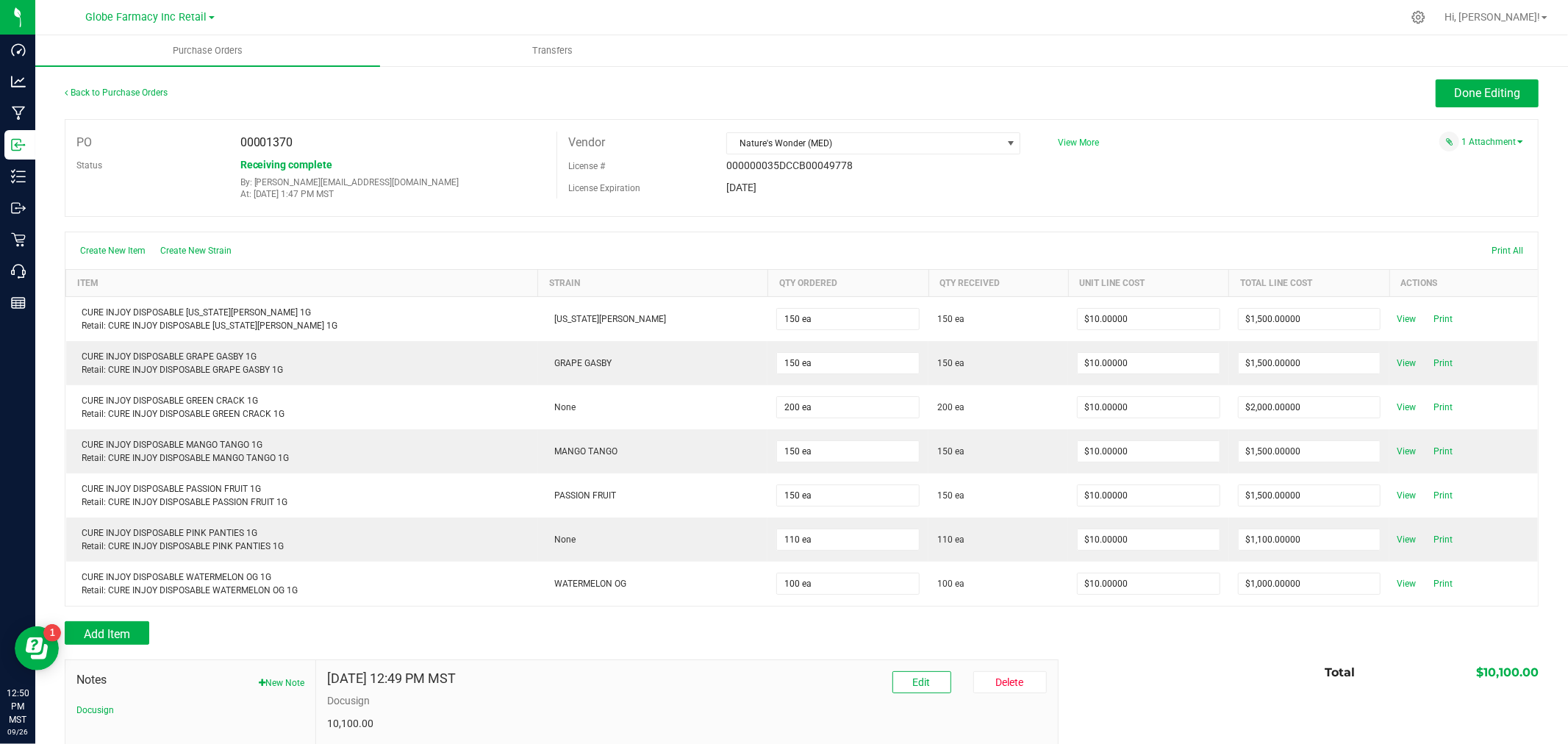
click at [1076, 141] on span "View More" at bounding box center [1078, 142] width 42 height 10
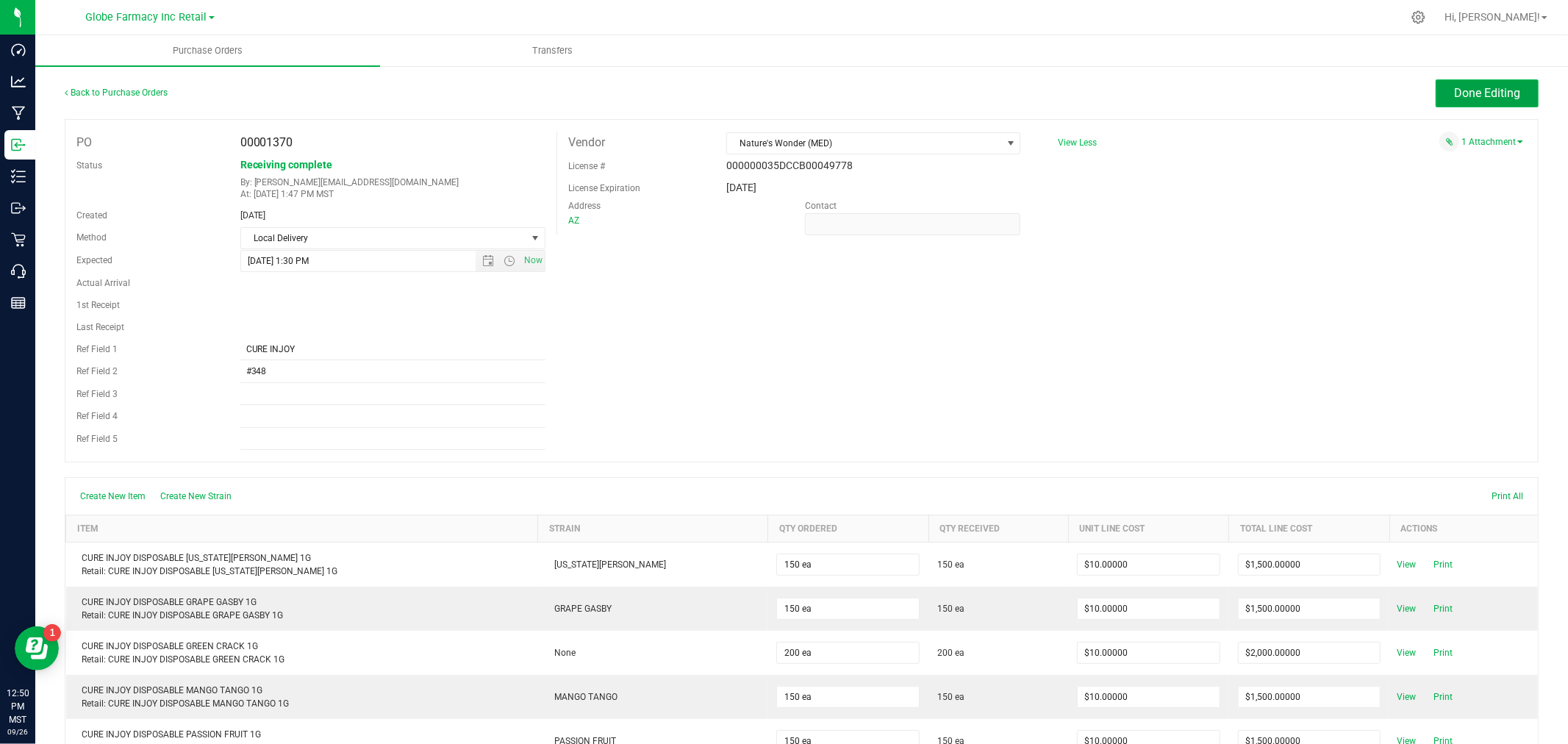
click at [1458, 97] on span "Done Editing" at bounding box center [1488, 92] width 66 height 14
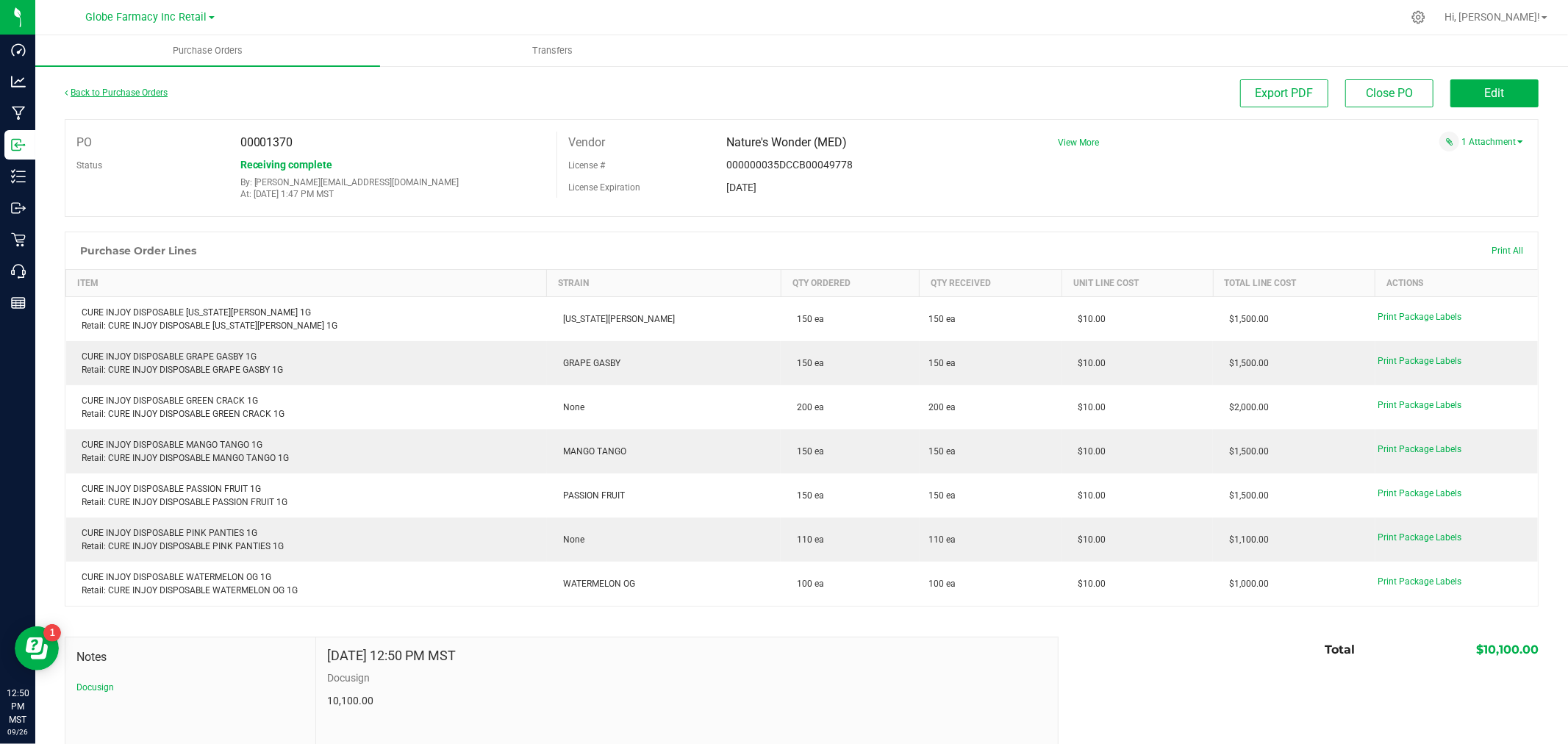
click at [102, 96] on link "Back to Purchase Orders" at bounding box center [116, 92] width 103 height 10
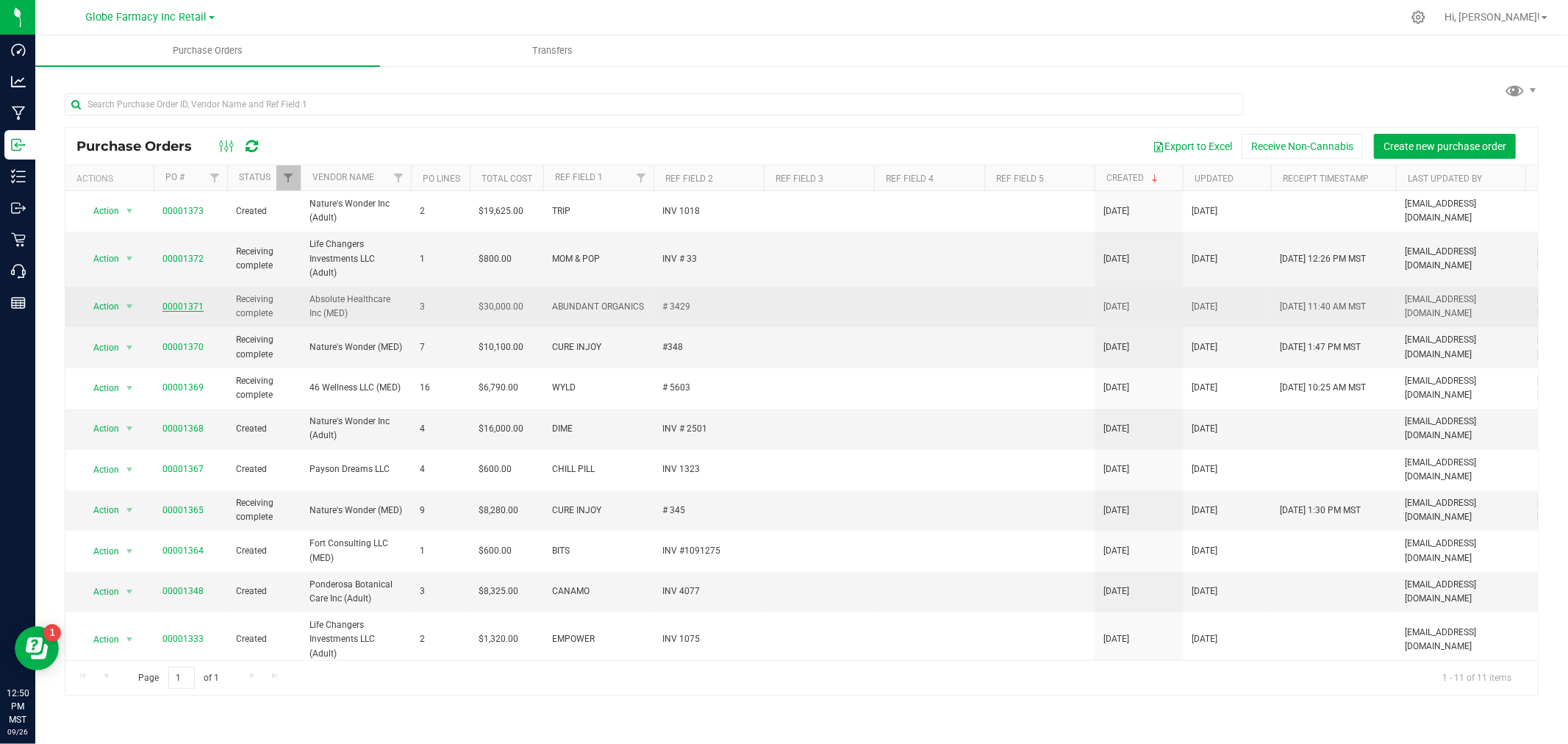
click at [180, 306] on link "00001371" at bounding box center [183, 306] width 42 height 10
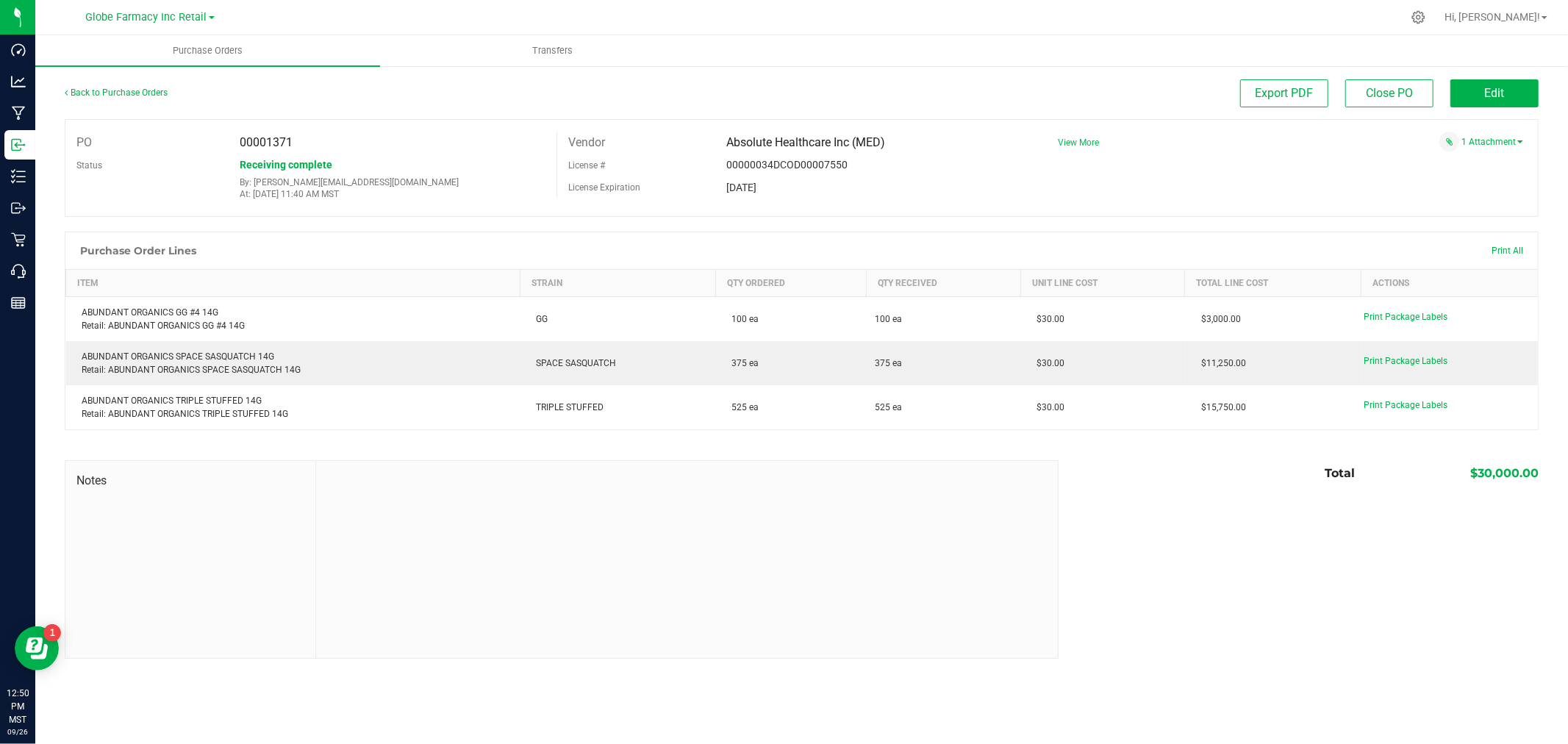
click at [1090, 147] on span "View More" at bounding box center [1078, 142] width 42 height 10
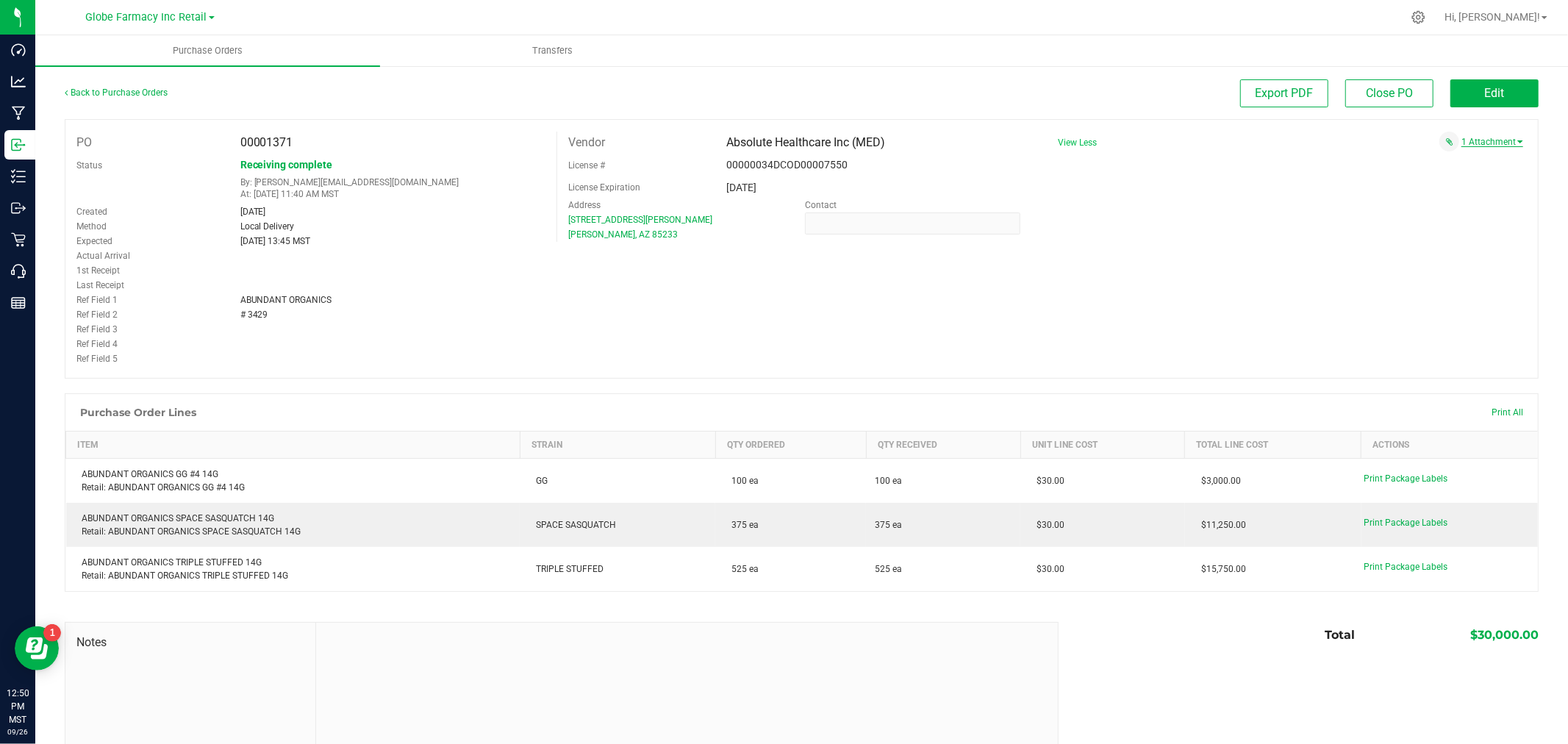
click at [1493, 143] on link "1 Attachment" at bounding box center [1491, 141] width 62 height 10
click at [1468, 163] on span "ABUNDANT ORGANICS INV 3429.pdf" at bounding box center [1431, 161] width 132 height 9
click at [1485, 91] on span "Edit" at bounding box center [1495, 92] width 20 height 14
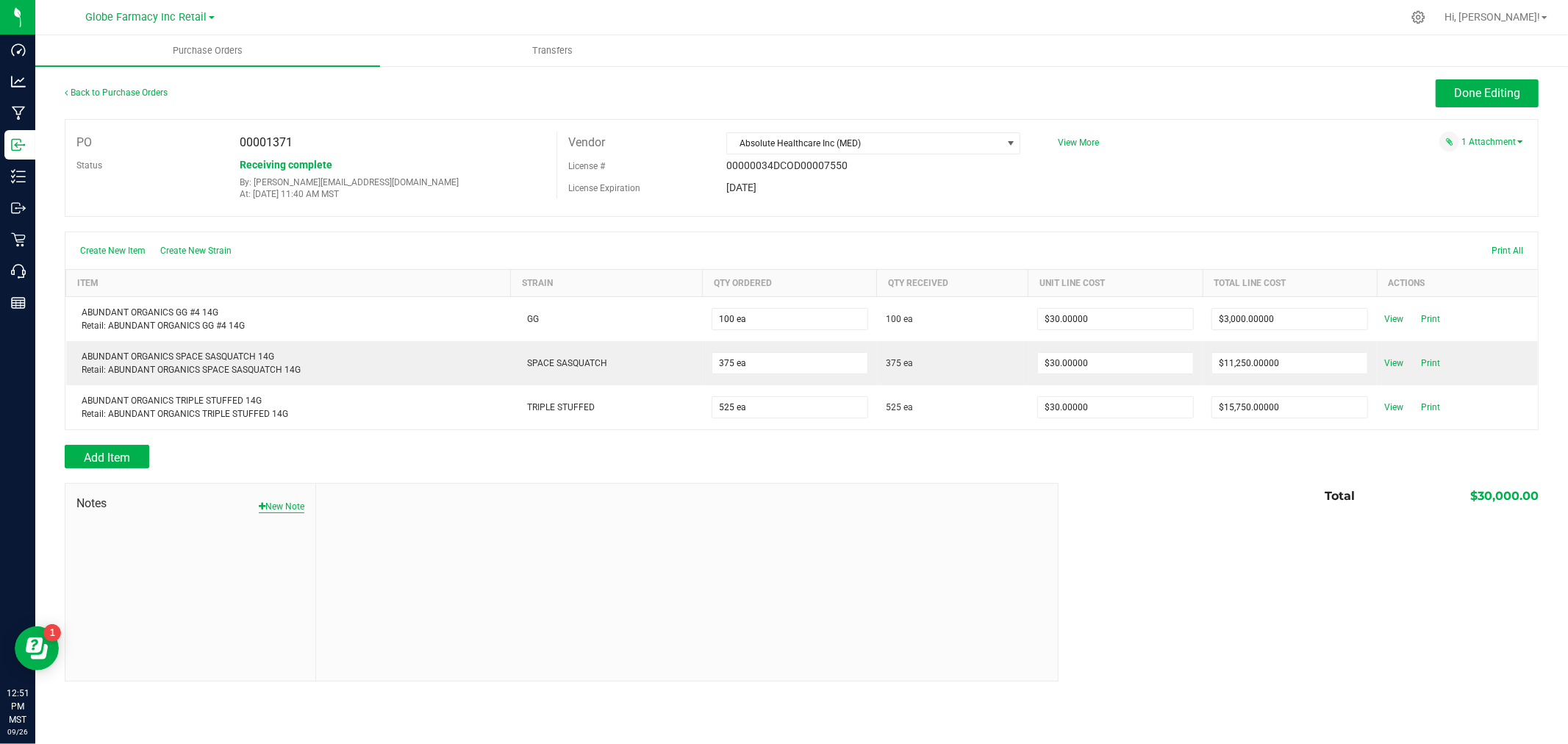
click at [273, 509] on button "New Note" at bounding box center [281, 507] width 45 height 13
drag, startPoint x: 358, startPoint y: 539, endPoint x: 370, endPoint y: 531, distance: 14.4
click at [358, 539] on input "Note Title" at bounding box center [686, 541] width 719 height 22
type input "Docusign"
click at [372, 598] on textarea "* Note" at bounding box center [686, 606] width 719 height 59
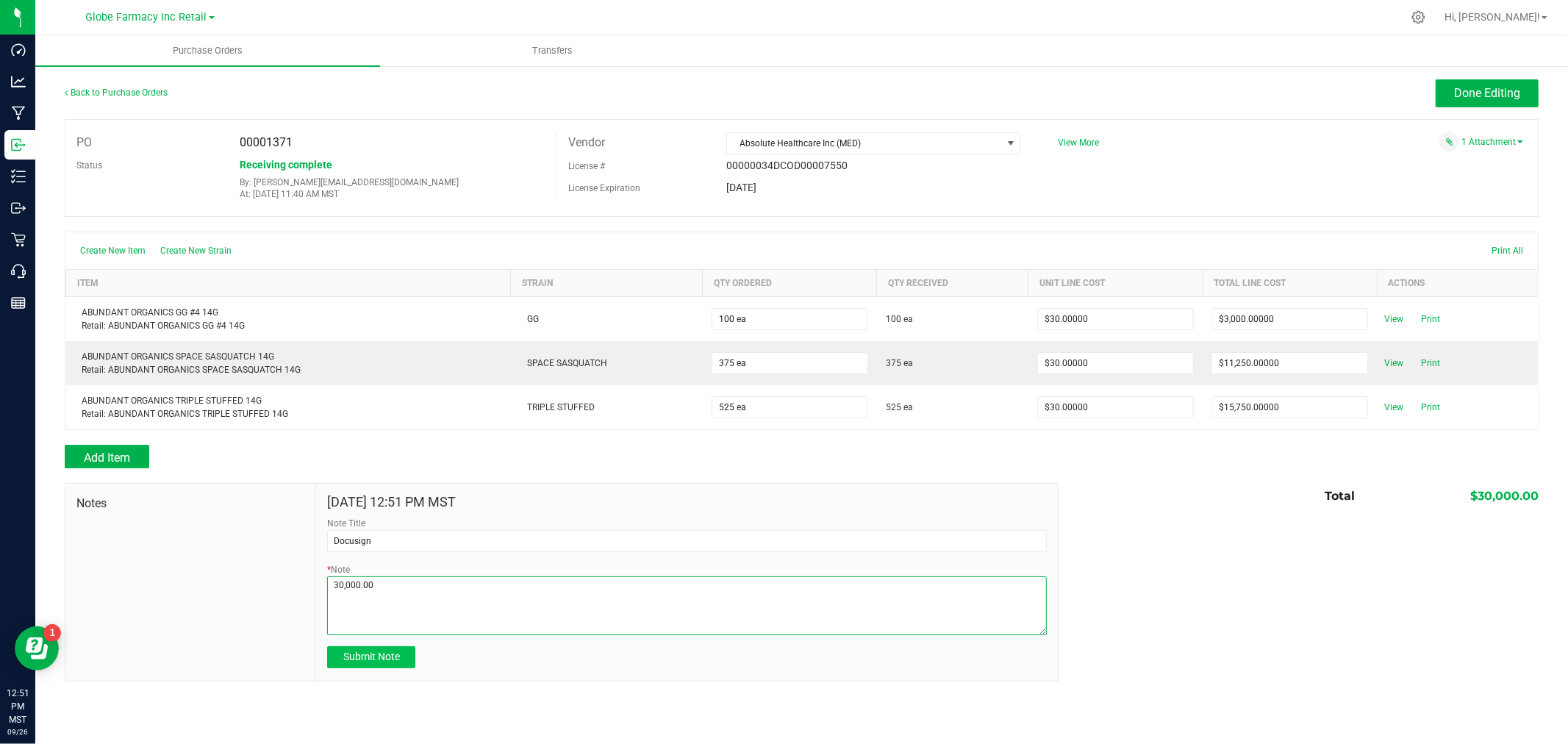
type textarea "30,000.00"
click at [401, 651] on button "Submit Note" at bounding box center [371, 657] width 89 height 22
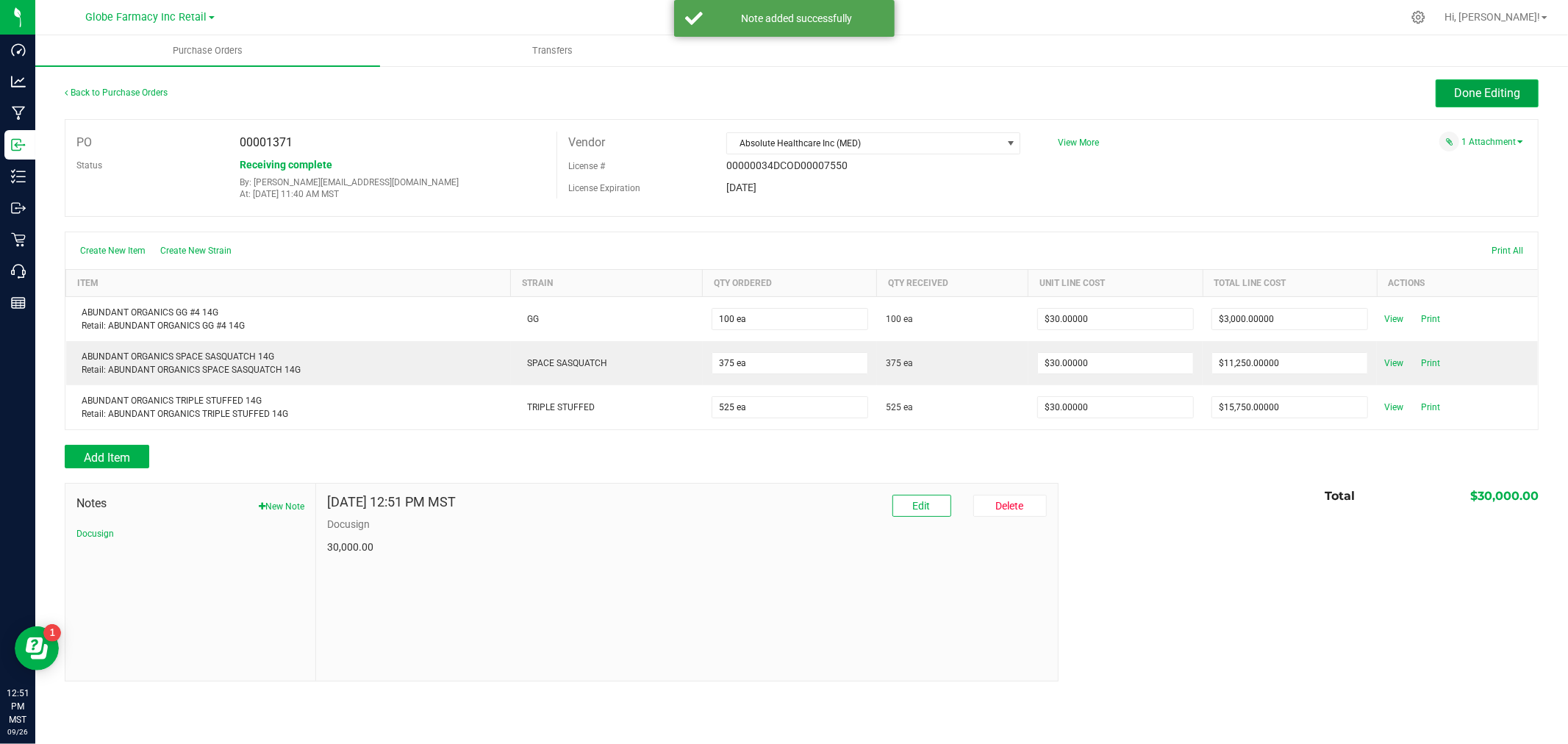
click at [1504, 86] on span "Done Editing" at bounding box center [1488, 92] width 66 height 14
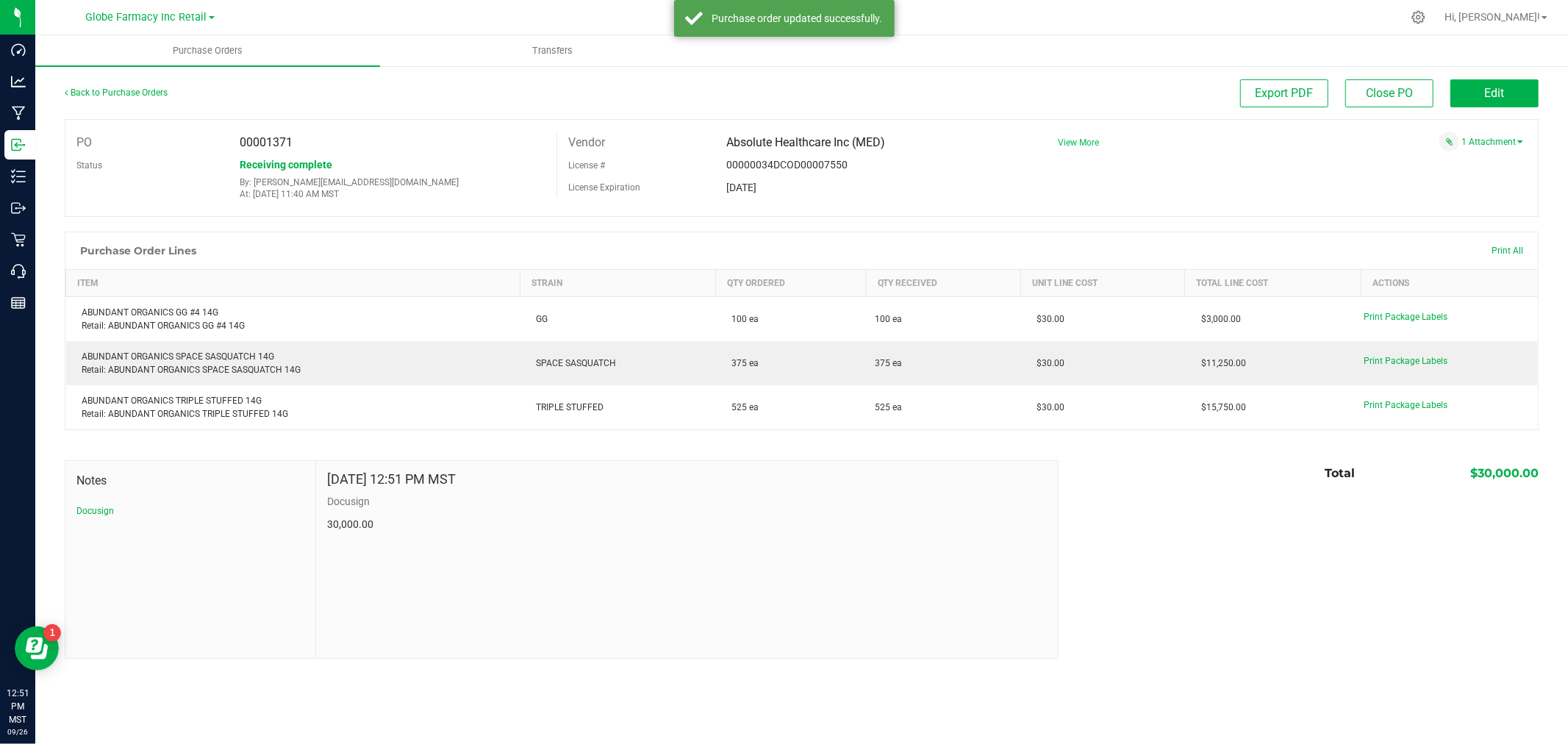
click at [1082, 143] on span "View More" at bounding box center [1078, 142] width 42 height 10
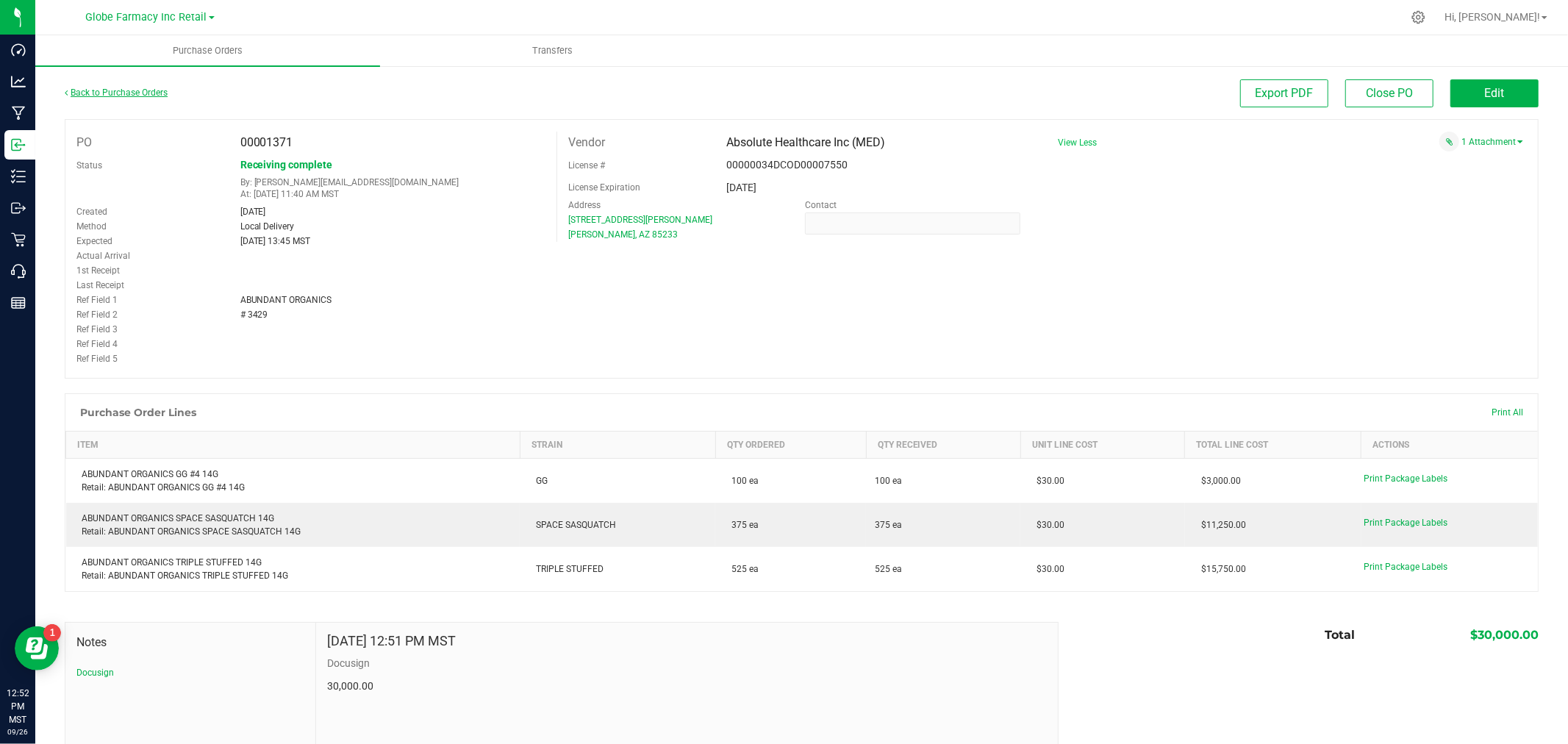
click at [137, 93] on link "Back to Purchase Orders" at bounding box center [116, 92] width 103 height 10
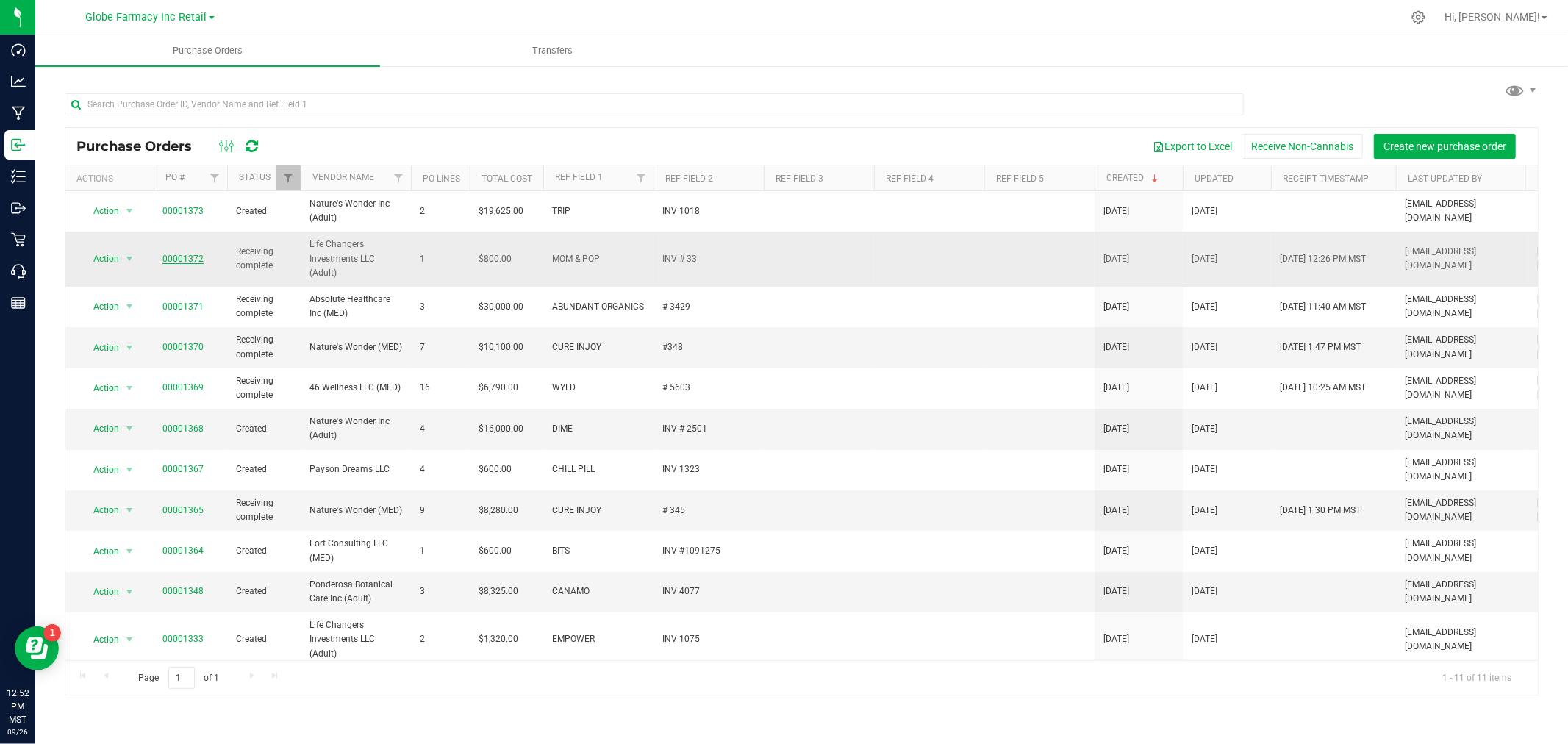
click at [171, 261] on link "00001372" at bounding box center [183, 258] width 42 height 10
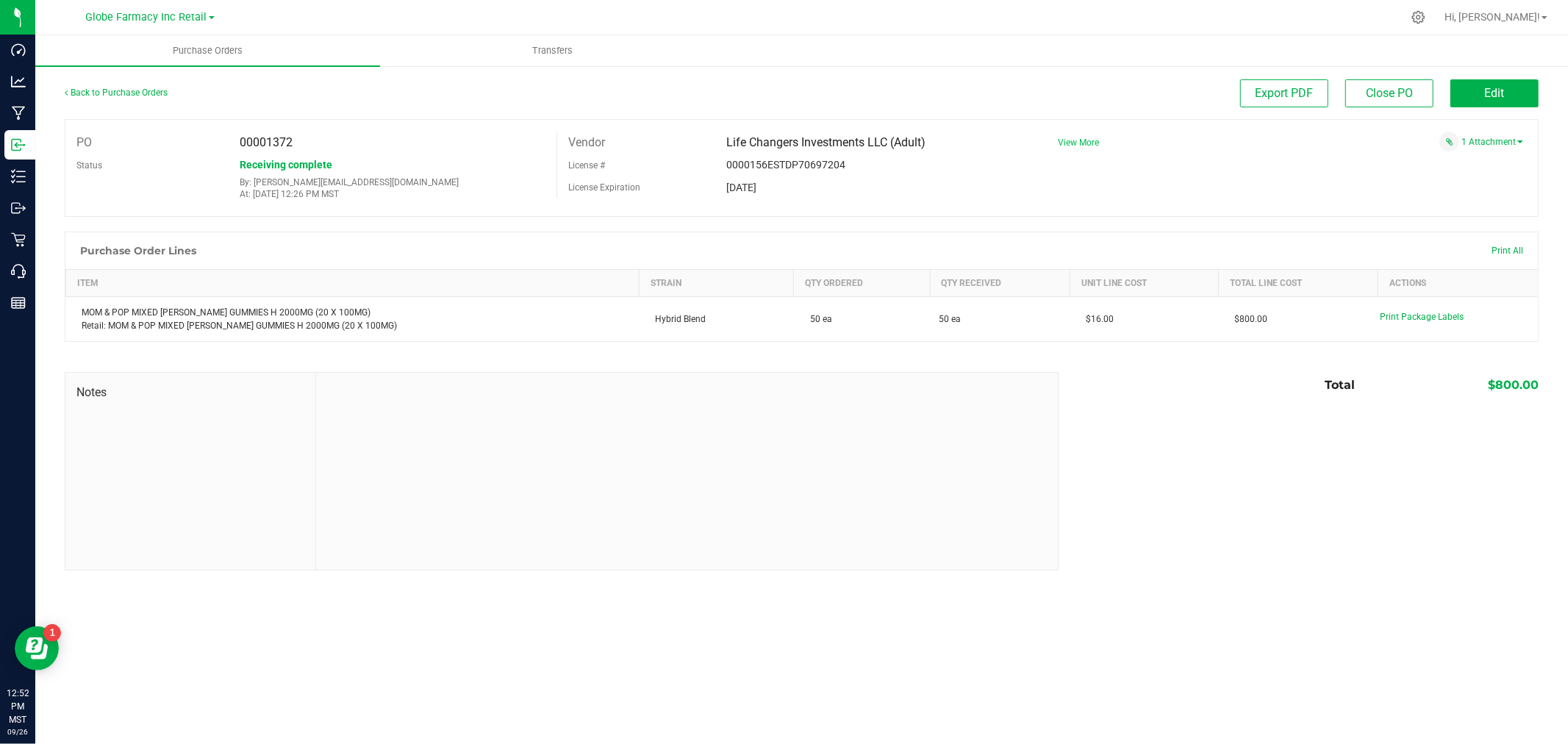
click at [1075, 143] on span "View More" at bounding box center [1078, 142] width 42 height 10
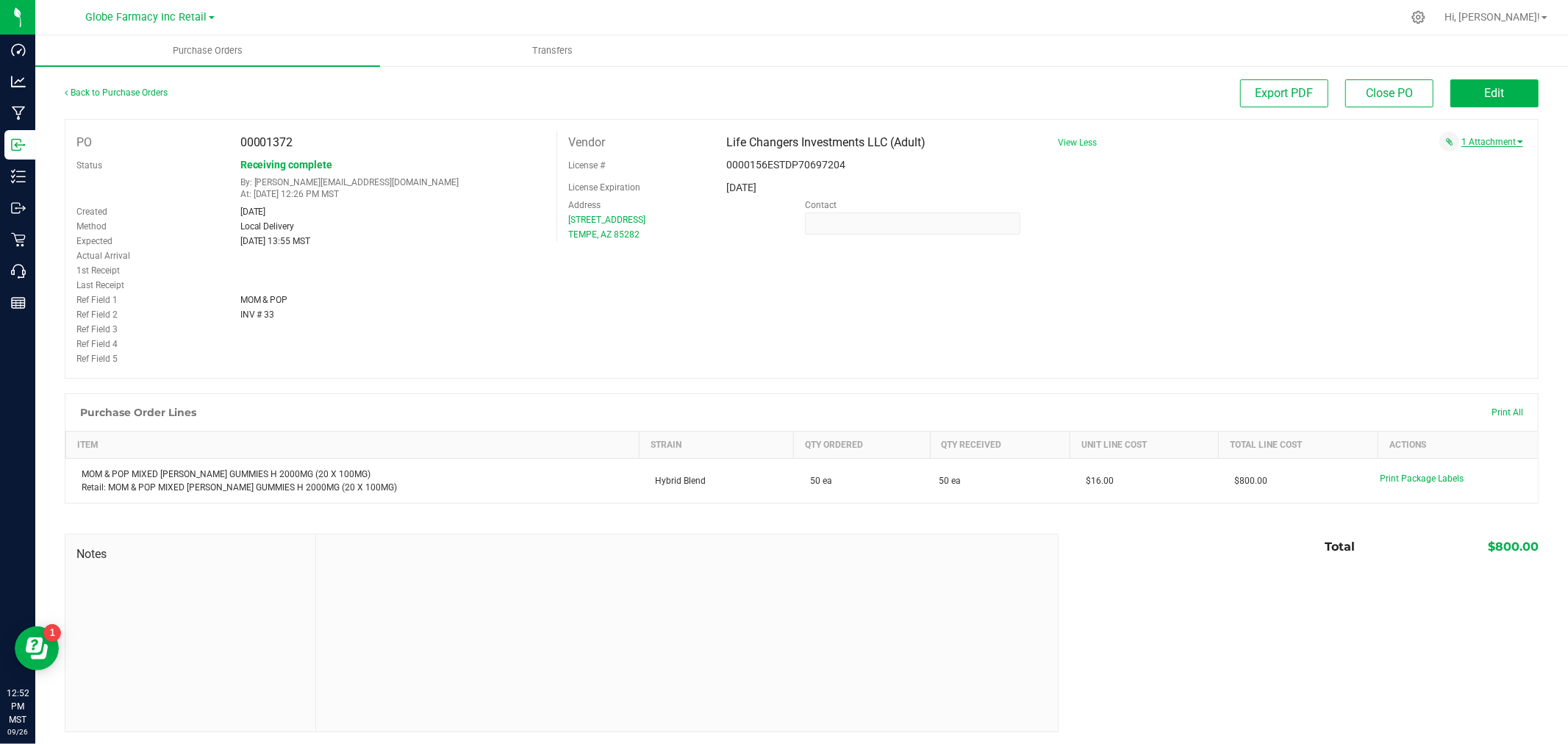
click at [1503, 141] on link "1 Attachment" at bounding box center [1491, 141] width 62 height 10
click at [1435, 159] on span "MOM & POP INC # 33 [DATE].pdf" at bounding box center [1440, 161] width 116 height 9
click at [1494, 90] on button "Edit" at bounding box center [1495, 93] width 89 height 28
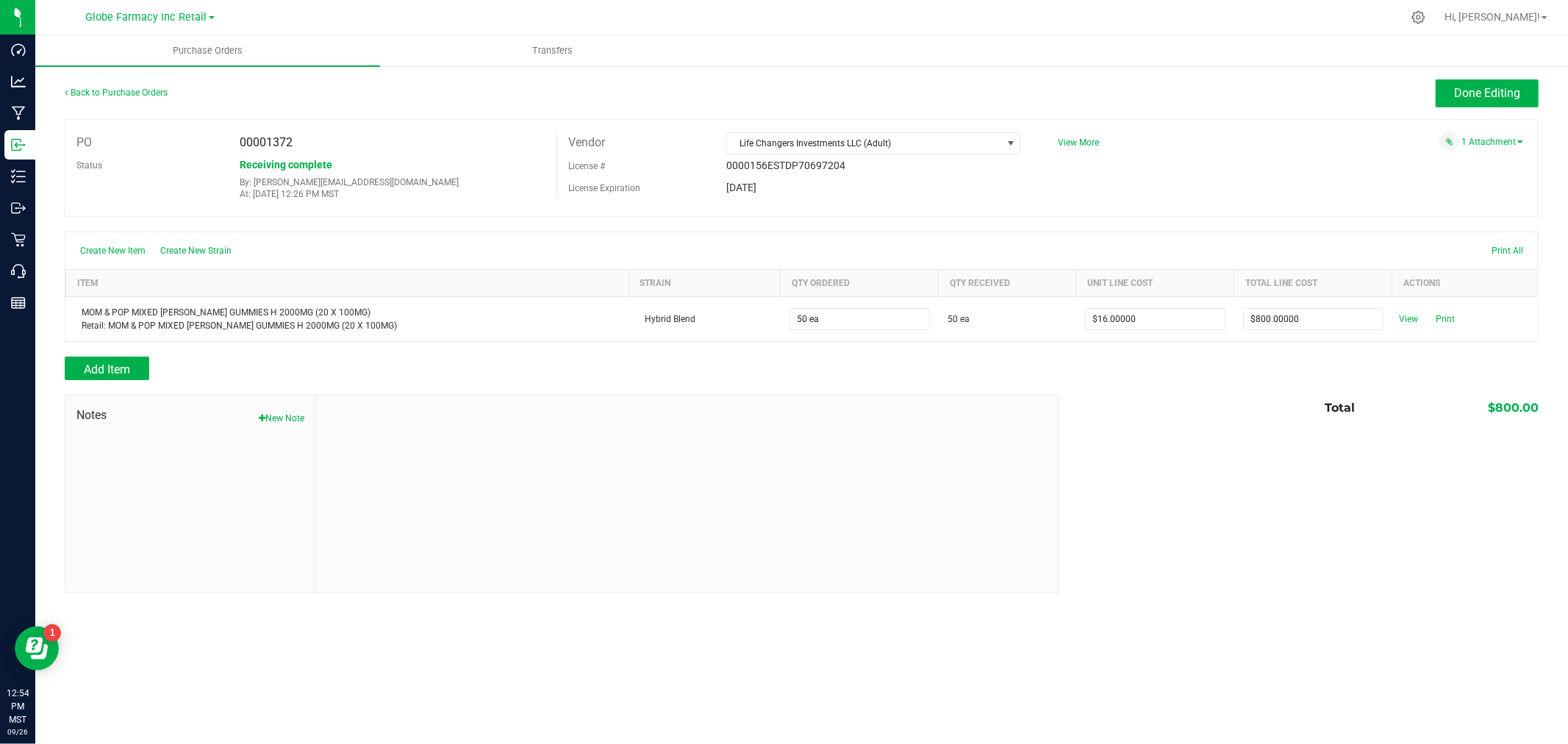
click at [300, 412] on span "Notes" at bounding box center [190, 414] width 228 height 18
click at [283, 417] on button "New Note" at bounding box center [281, 418] width 45 height 13
click at [354, 464] on input "Note Title" at bounding box center [686, 453] width 719 height 22
type input "Docusign"
click at [400, 509] on textarea "* Note" at bounding box center [686, 518] width 719 height 59
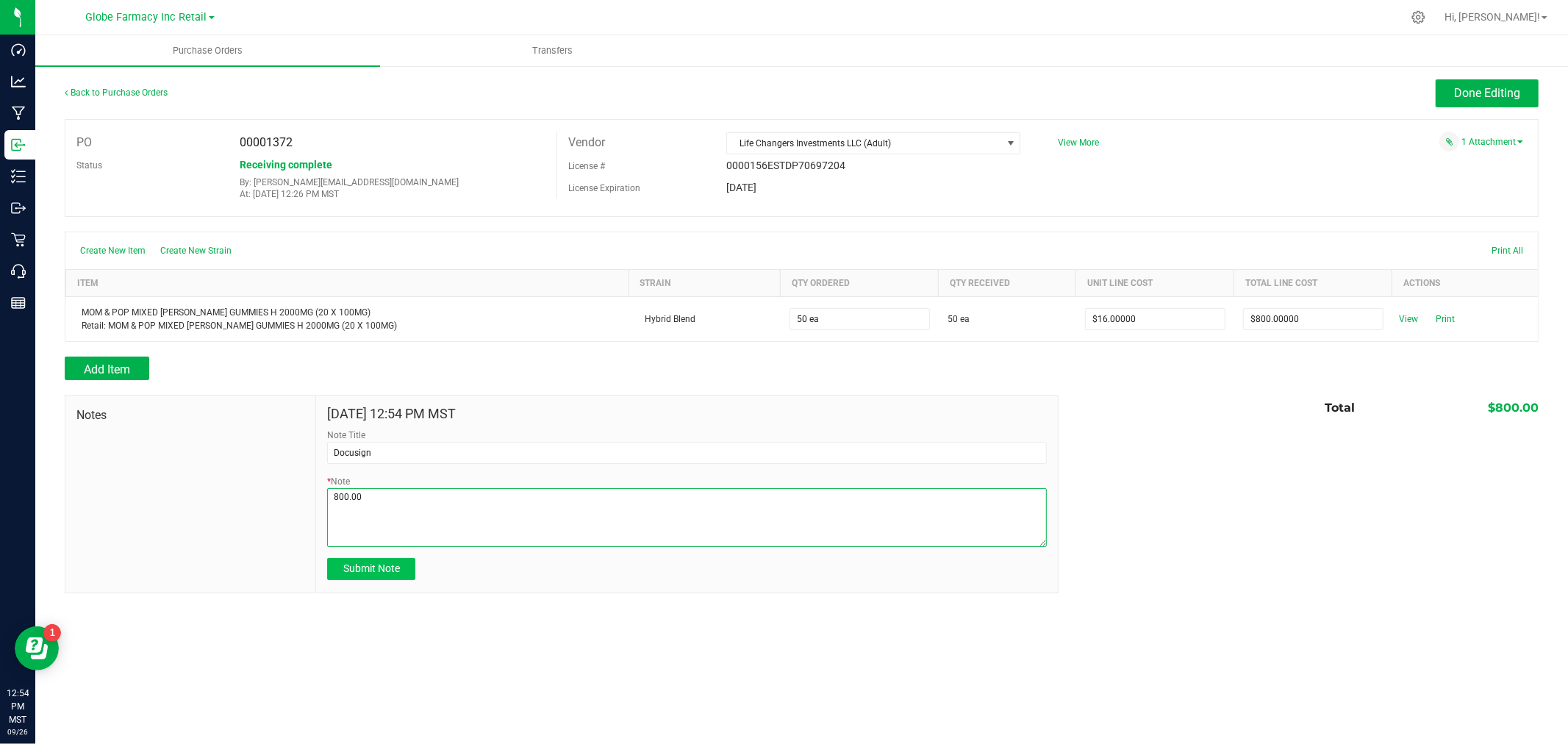
type textarea "800.00"
click at [354, 571] on span "Submit Note" at bounding box center [371, 568] width 56 height 12
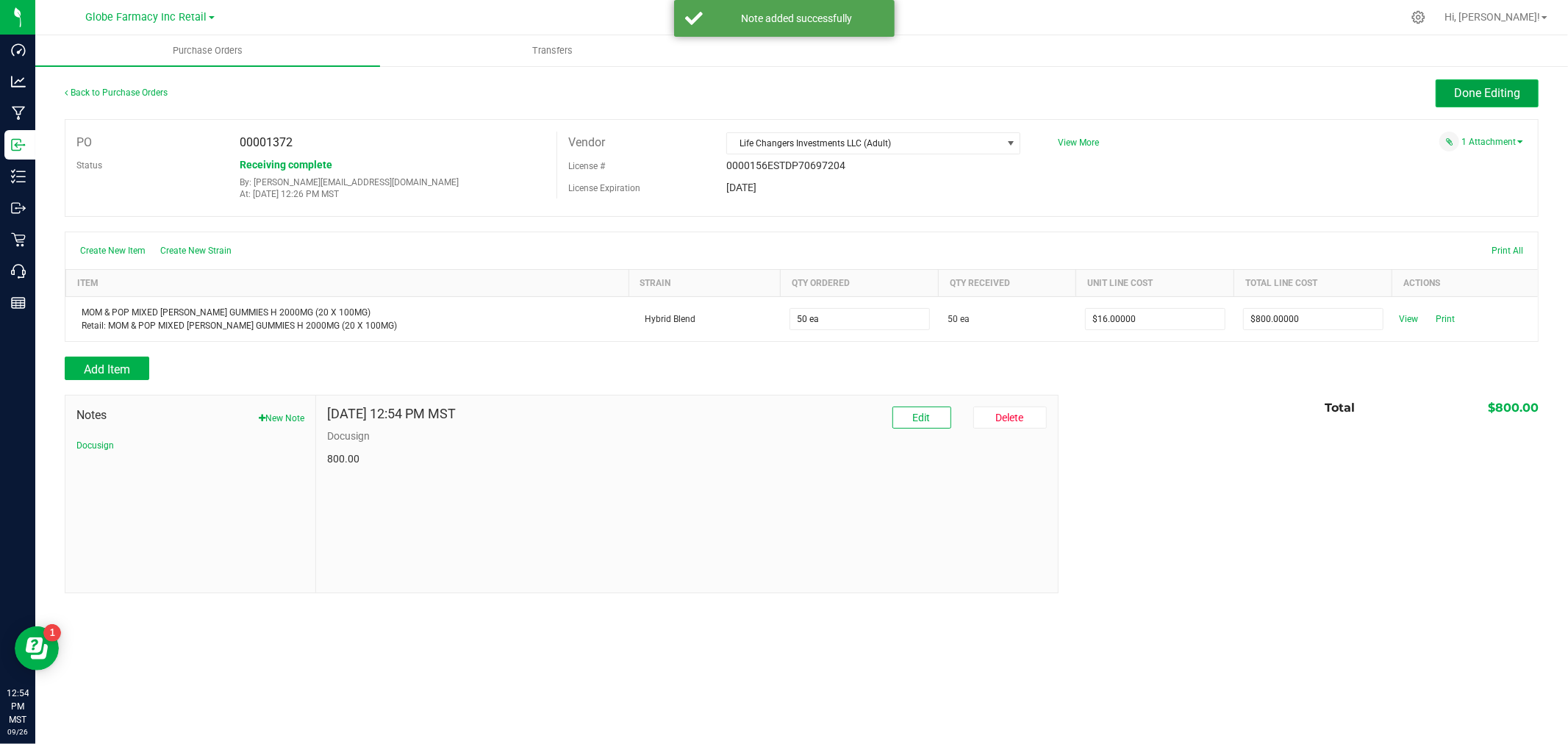
click at [1465, 92] on span "Done Editing" at bounding box center [1488, 92] width 66 height 14
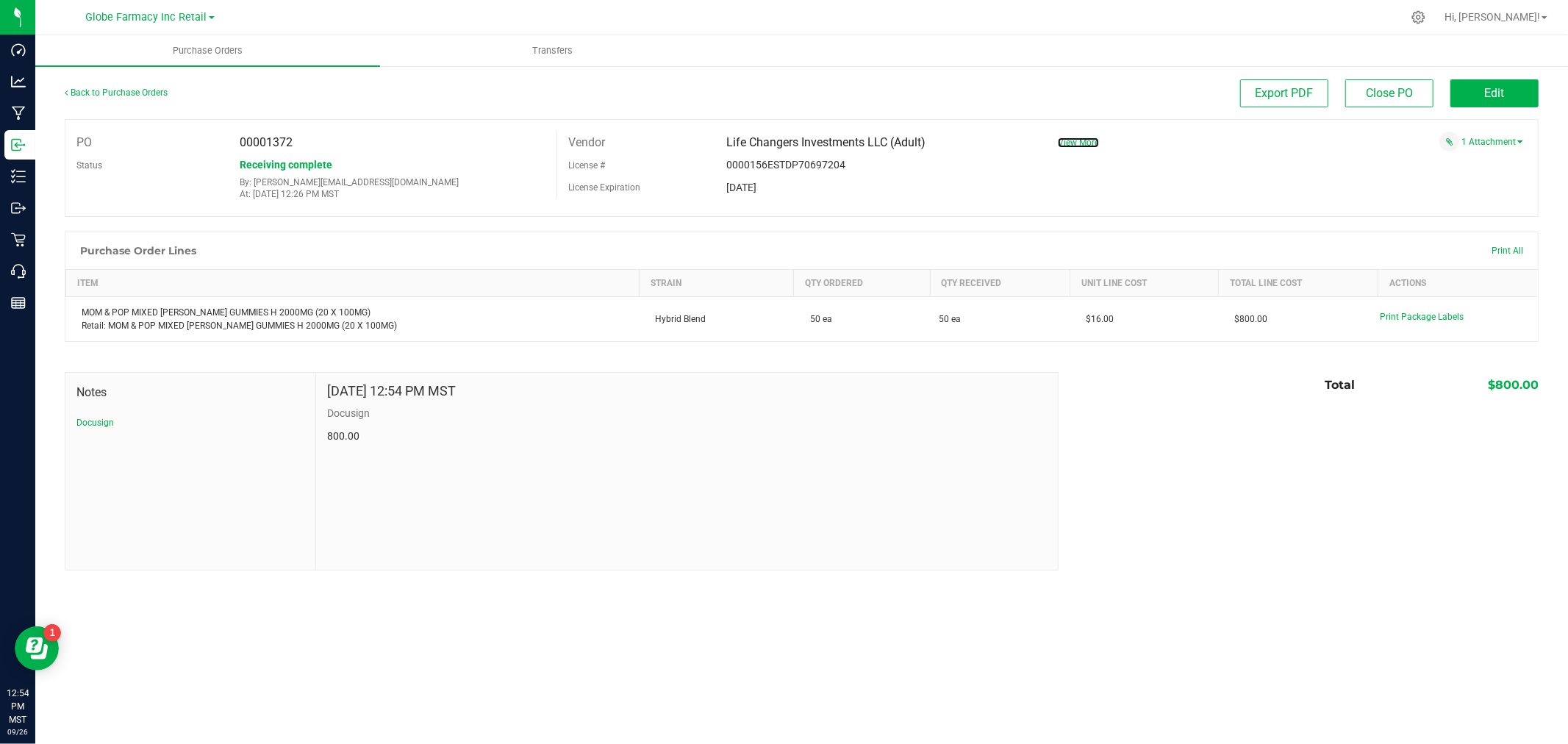
drag, startPoint x: 1078, startPoint y: 146, endPoint x: 1066, endPoint y: 150, distance: 12.6
click at [1078, 146] on span "View More" at bounding box center [1078, 142] width 42 height 10
